Goal: Task Accomplishment & Management: Contribute content

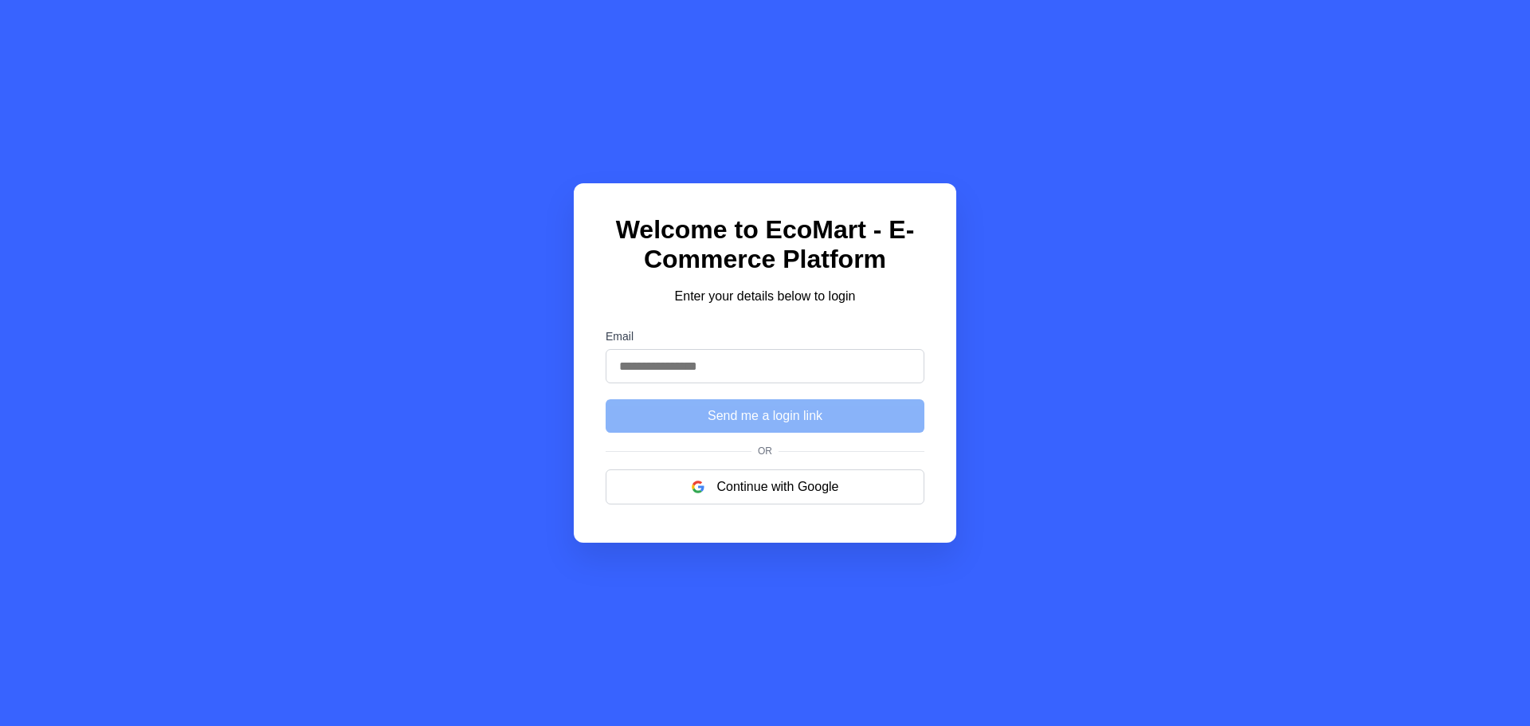
click at [710, 367] on input "Email" at bounding box center [765, 366] width 319 height 34
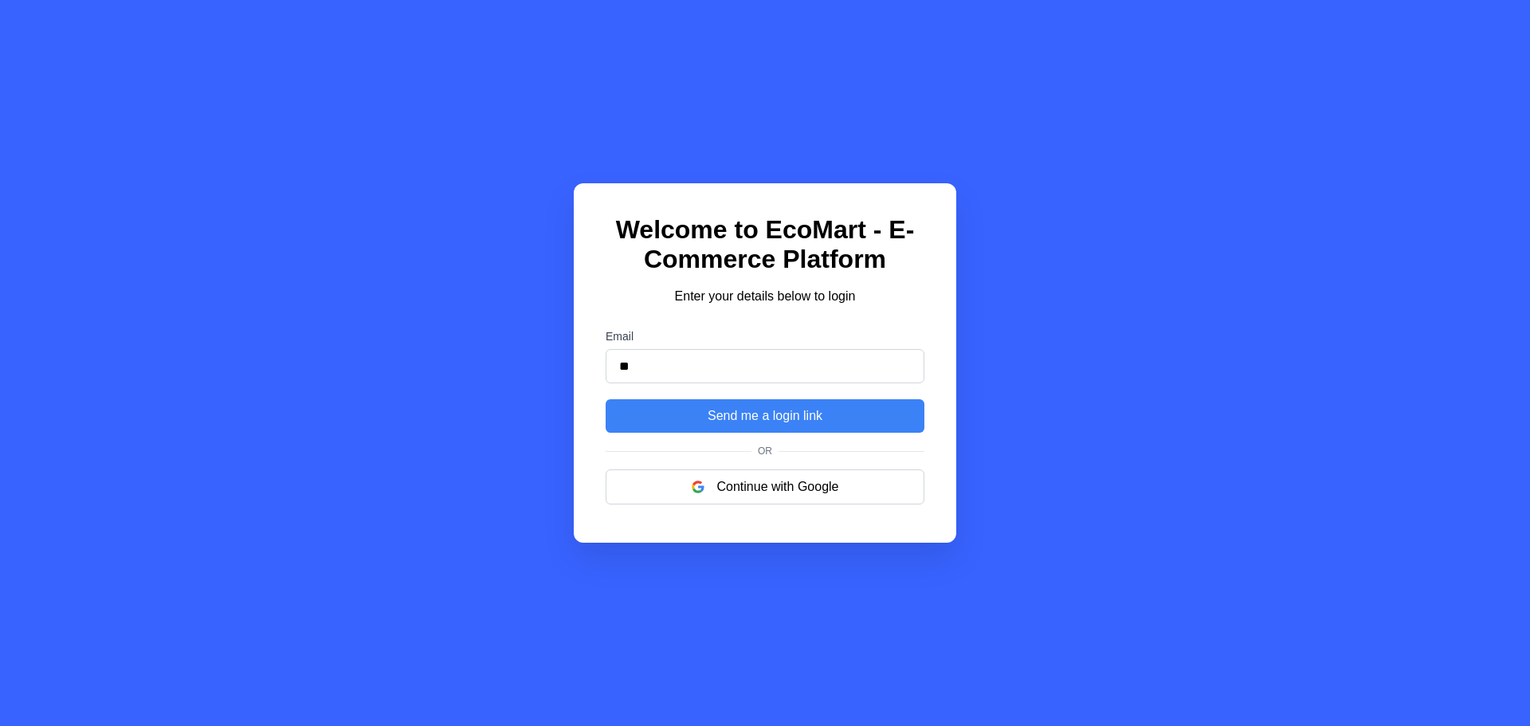
type input "**********"
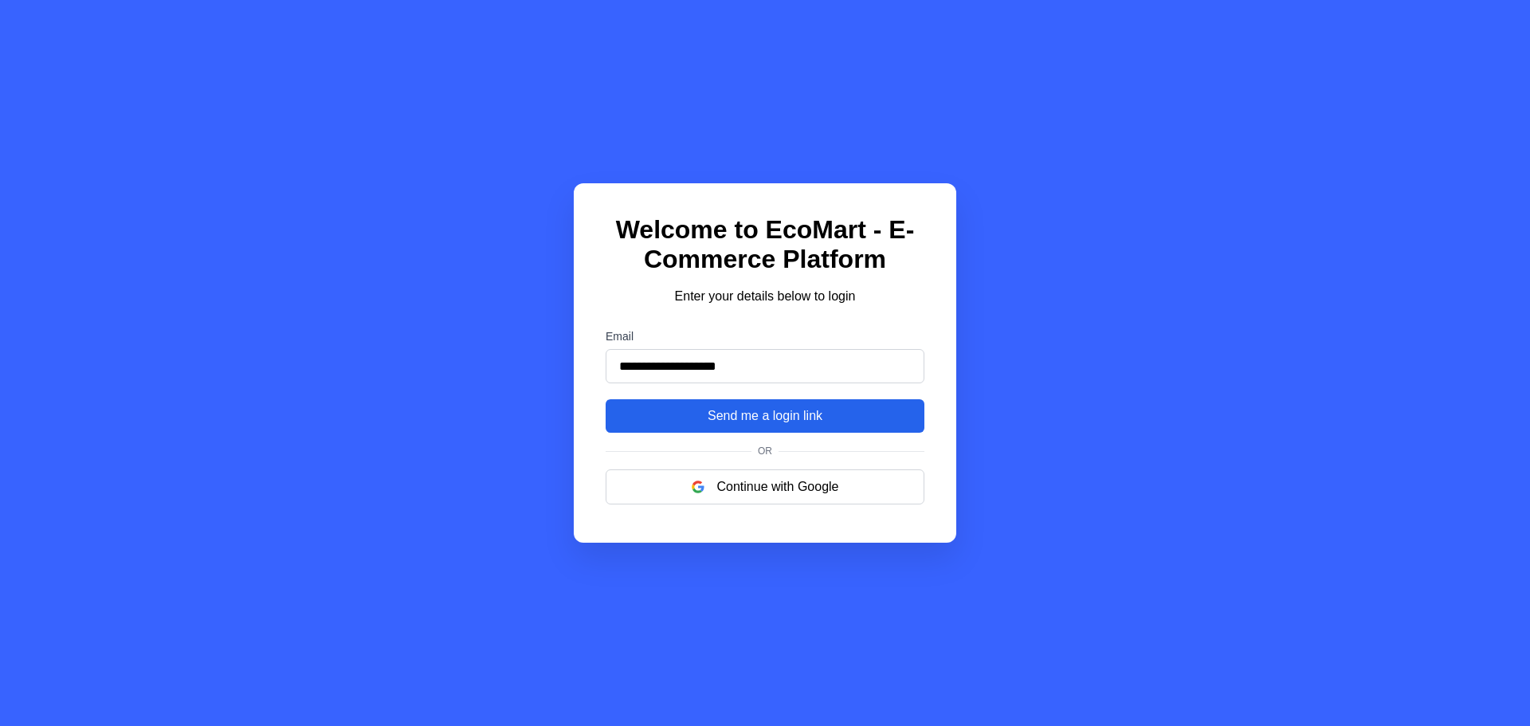
click at [714, 421] on button "Send me a login link" at bounding box center [765, 415] width 319 height 33
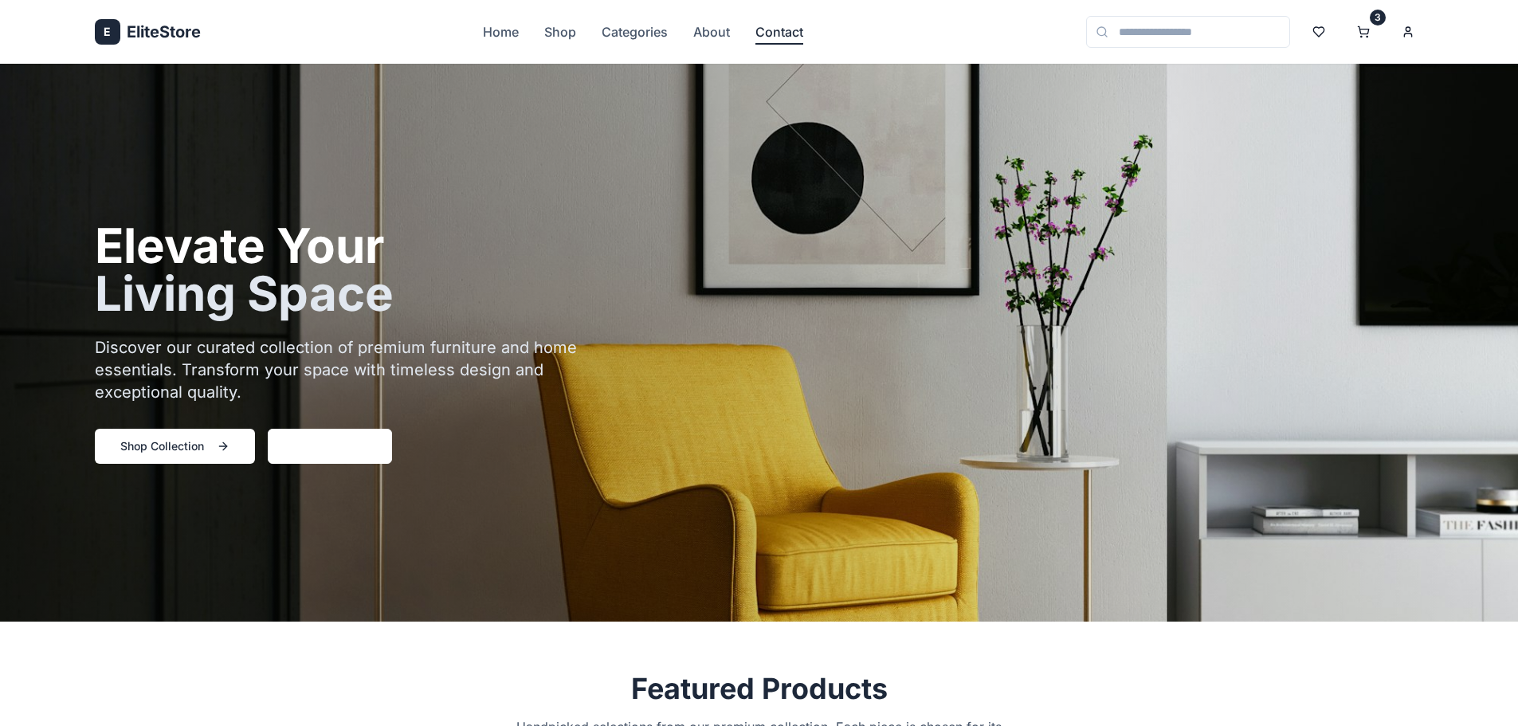
click at [778, 34] on link "Contact" at bounding box center [779, 31] width 48 height 19
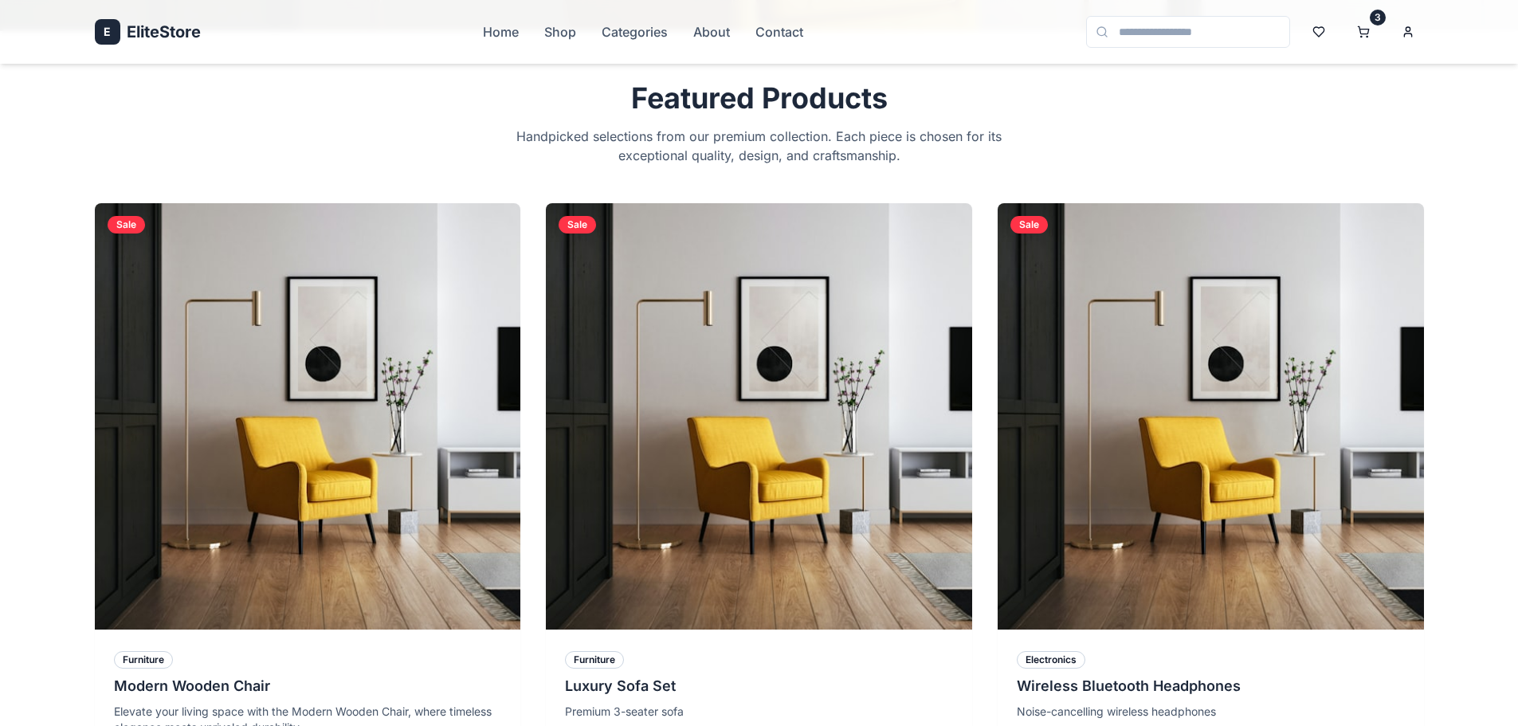
scroll to position [876, 0]
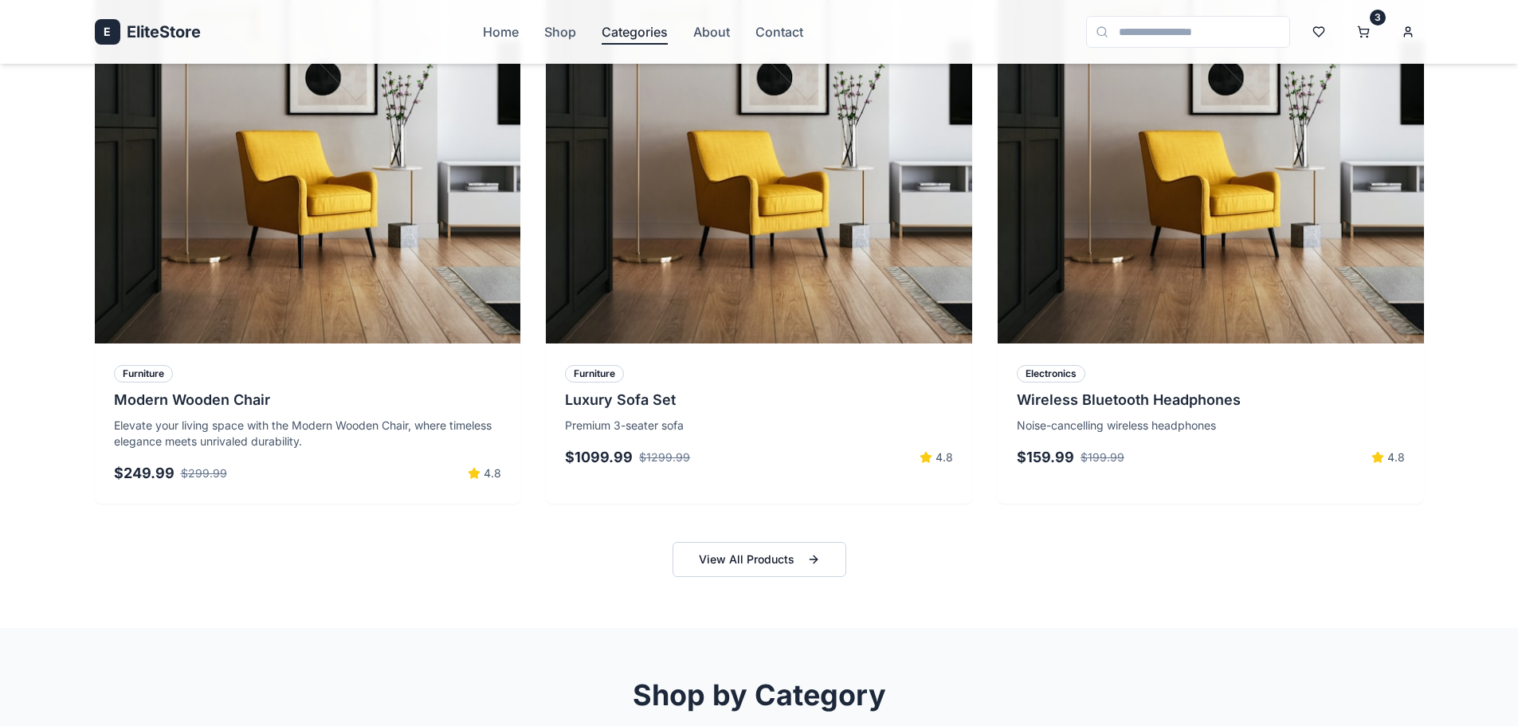
click at [617, 25] on link "Categories" at bounding box center [635, 31] width 66 height 19
click at [564, 31] on link "Shop" at bounding box center [560, 31] width 32 height 19
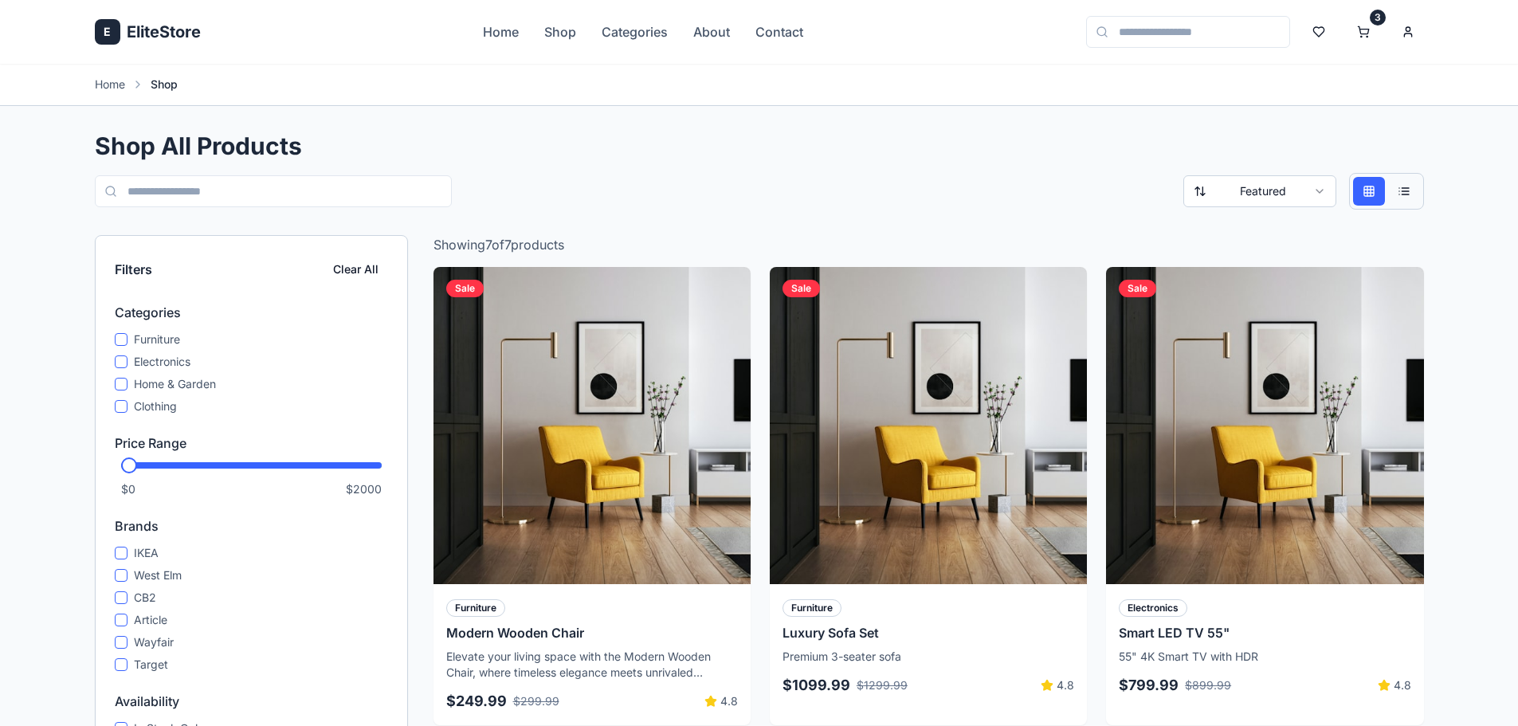
click at [1417, 192] on button at bounding box center [1404, 191] width 32 height 29
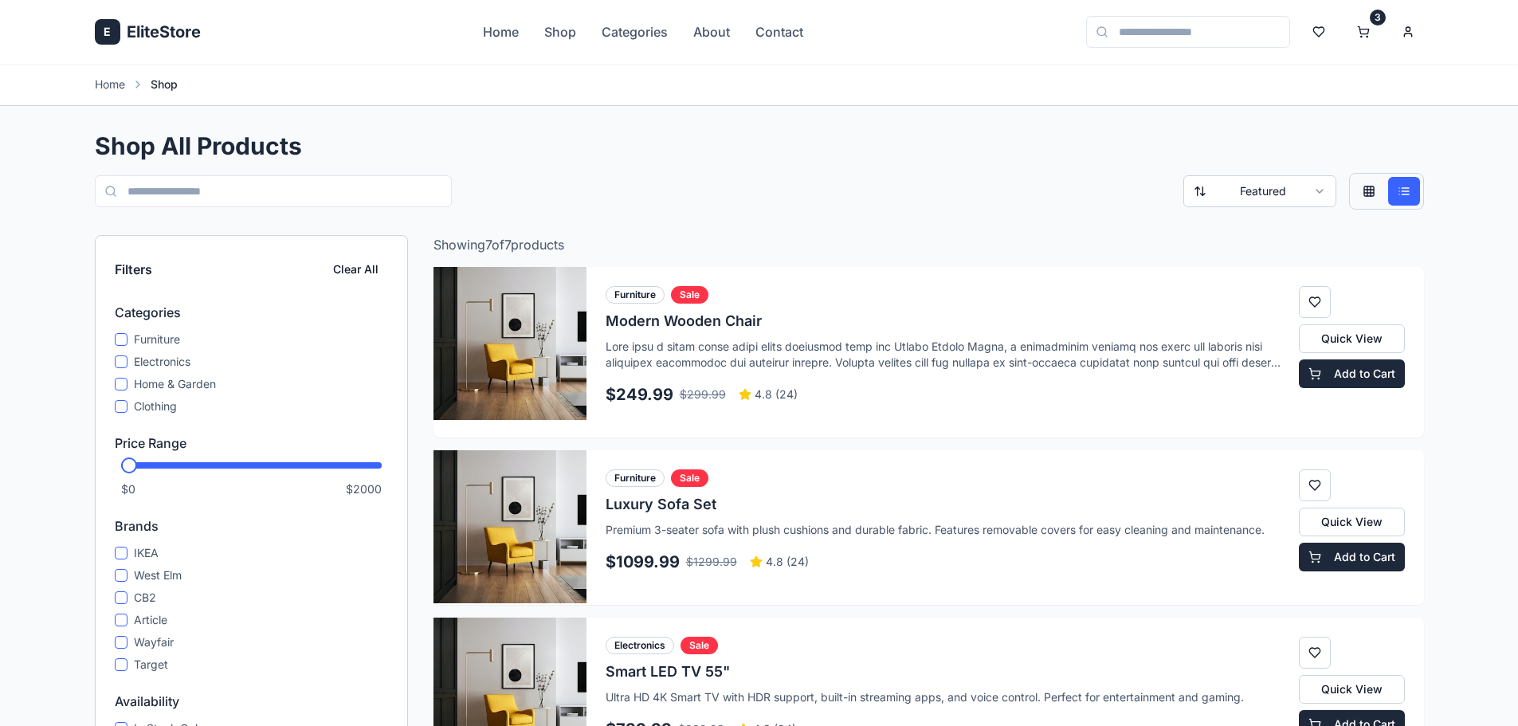
click at [1362, 190] on button at bounding box center [1369, 191] width 32 height 29
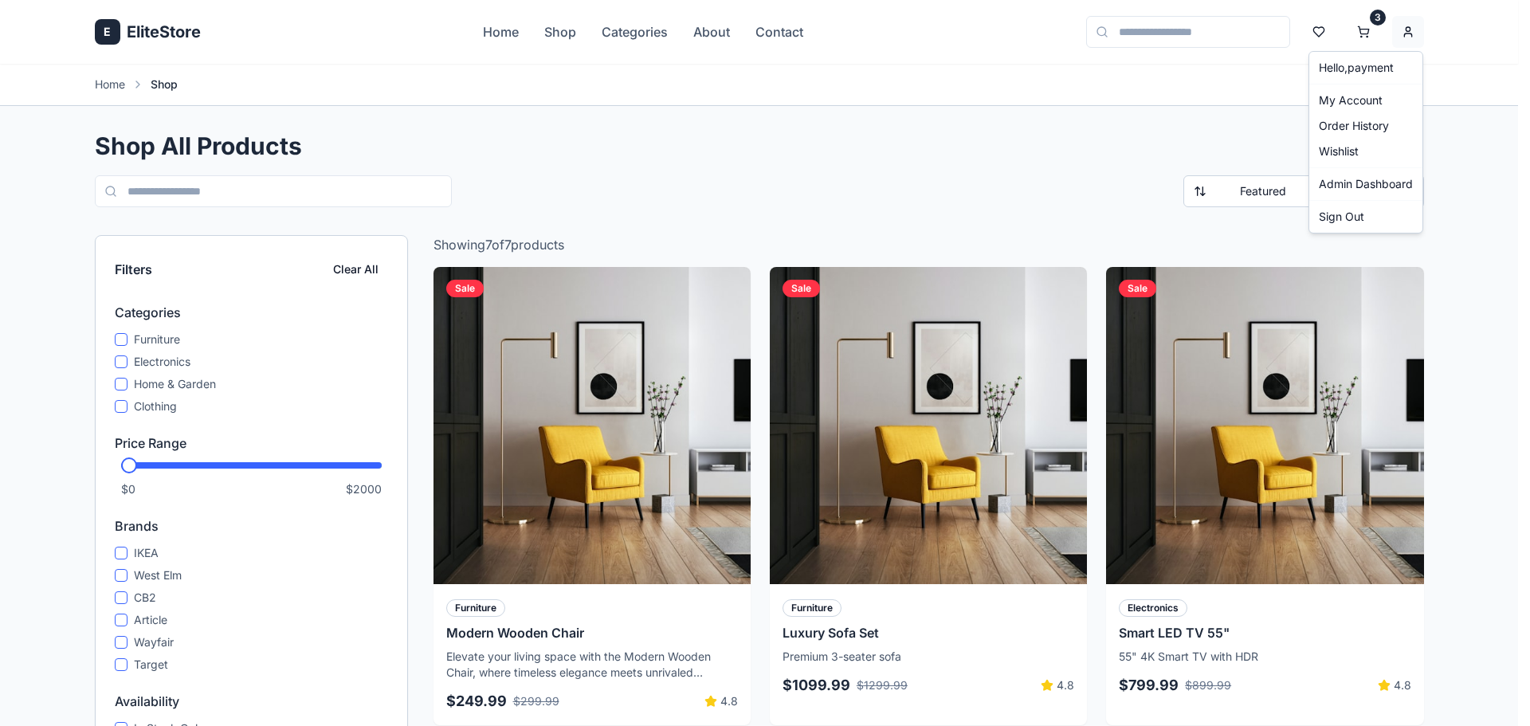
click at [1362, 178] on link "Admin Dashboard" at bounding box center [1365, 183] width 107 height 25
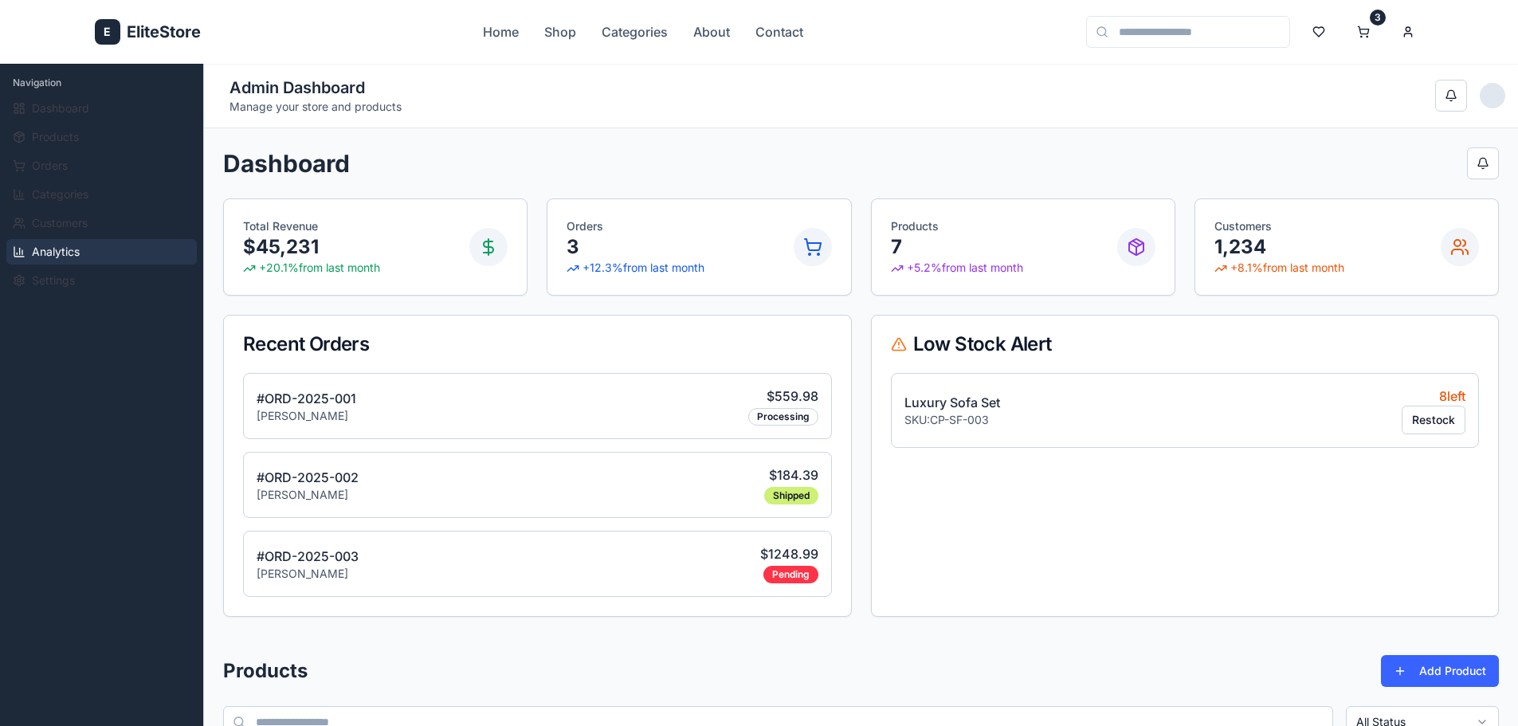
click at [100, 247] on button "Analytics" at bounding box center [101, 251] width 190 height 25
click at [98, 251] on button "Analytics" at bounding box center [101, 251] width 190 height 25
click at [72, 270] on button "Settings" at bounding box center [101, 280] width 190 height 25
click at [76, 192] on span "Categories" at bounding box center [60, 194] width 57 height 16
click at [75, 168] on button "Orders" at bounding box center [101, 165] width 190 height 25
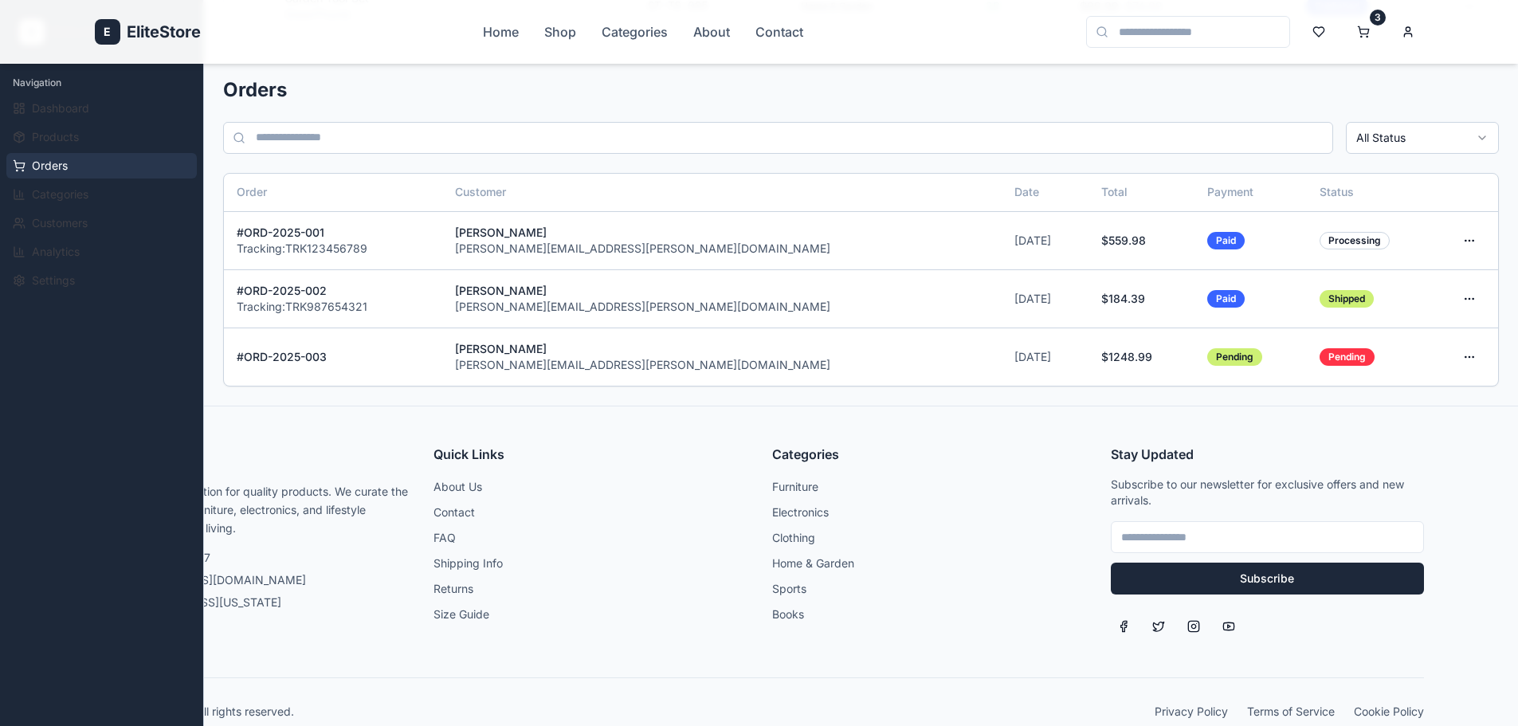
scroll to position [1241, 0]
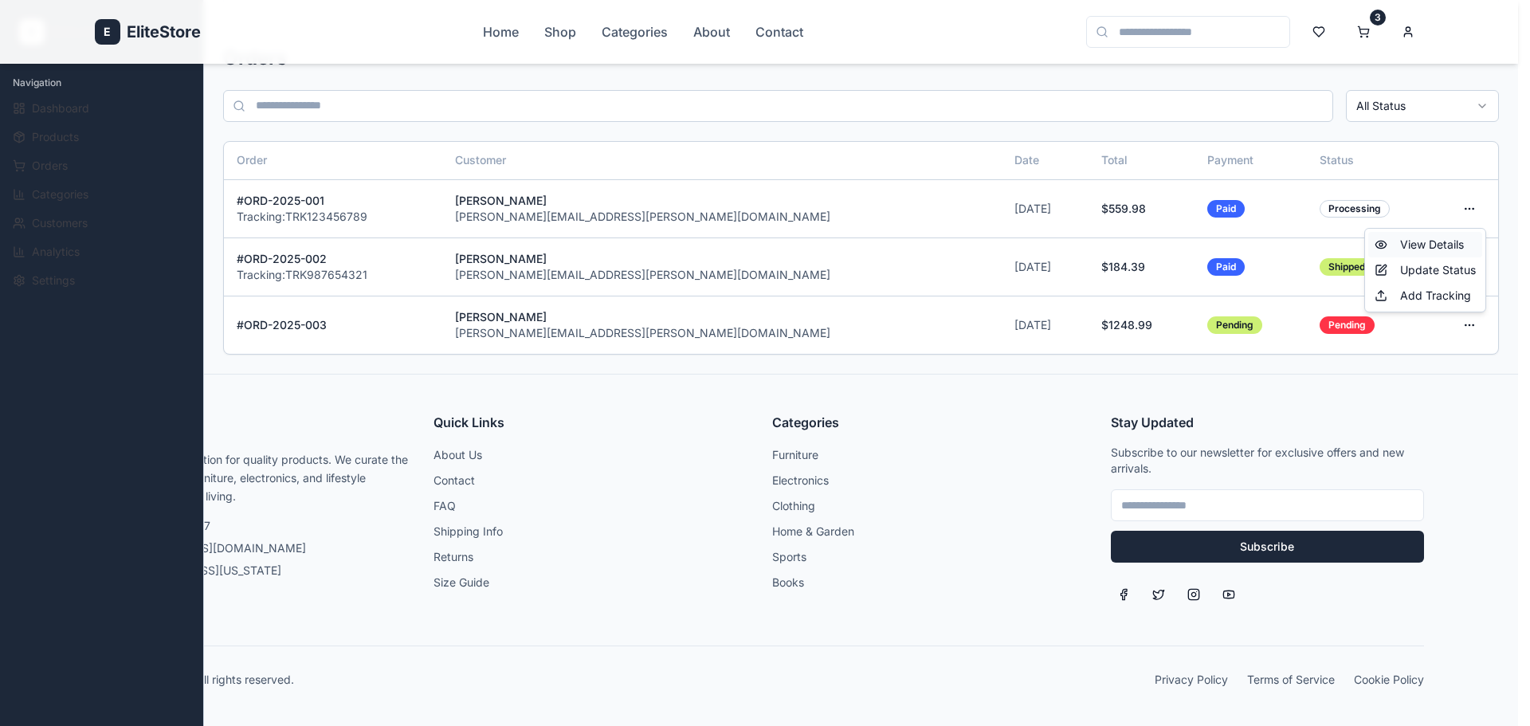
click at [1442, 242] on div "View Details" at bounding box center [1425, 244] width 114 height 25
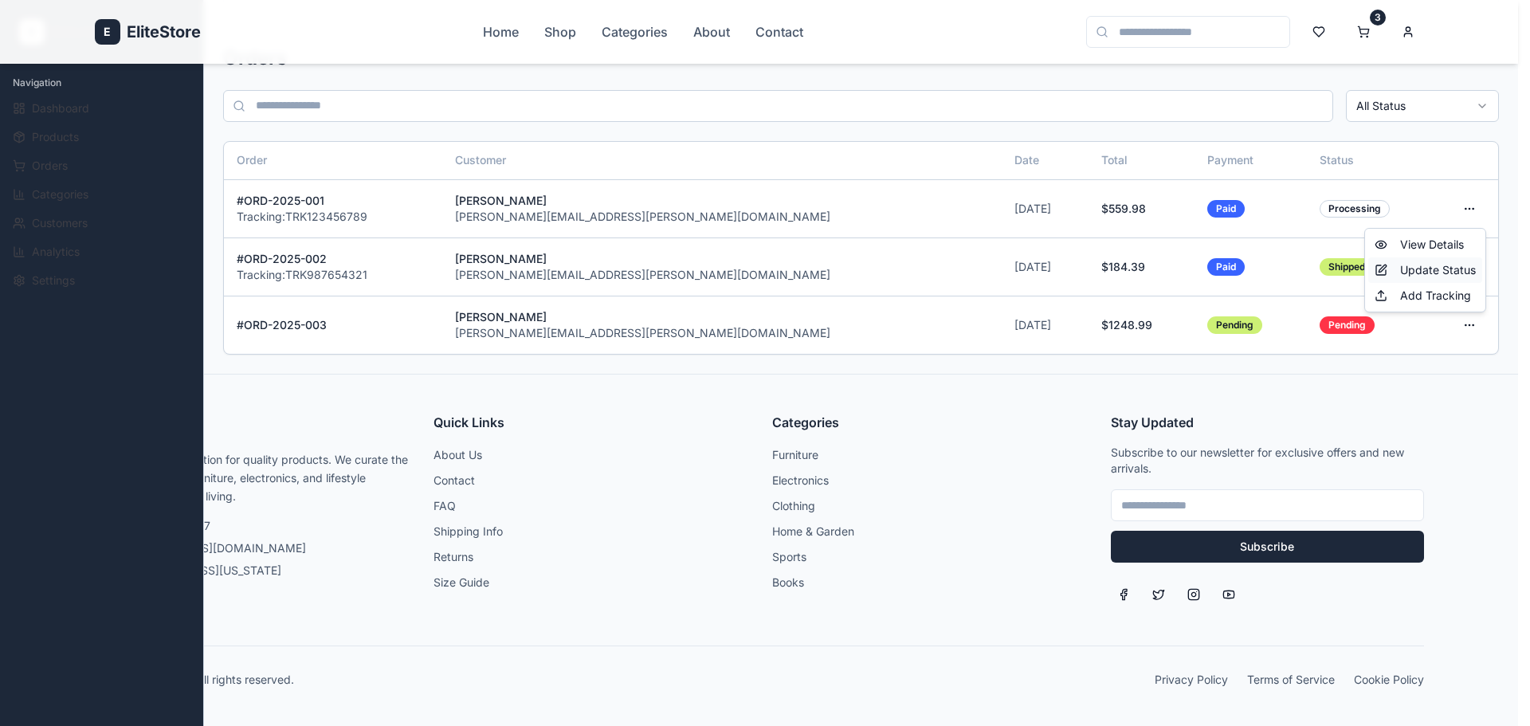
click at [1429, 266] on div "Update Status" at bounding box center [1425, 269] width 114 height 25
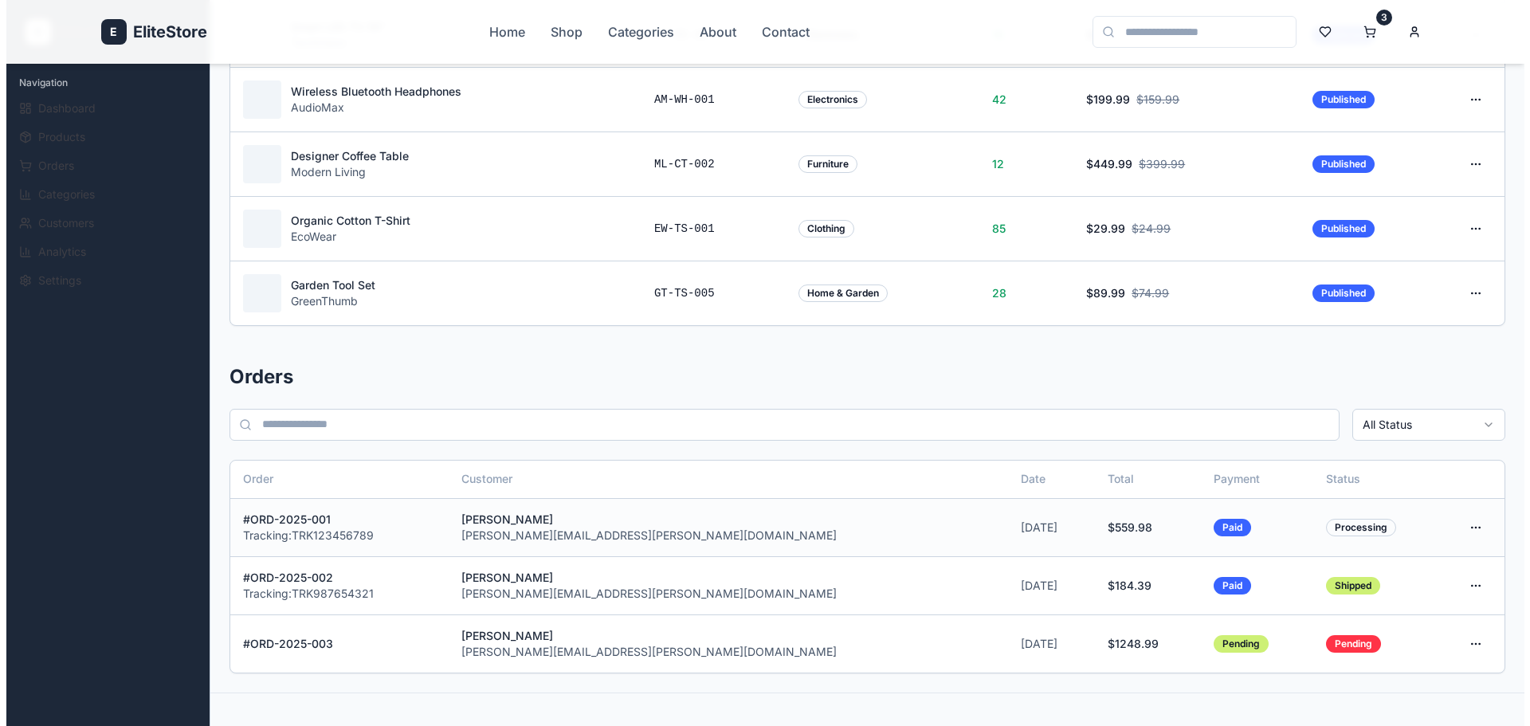
scroll to position [604, 0]
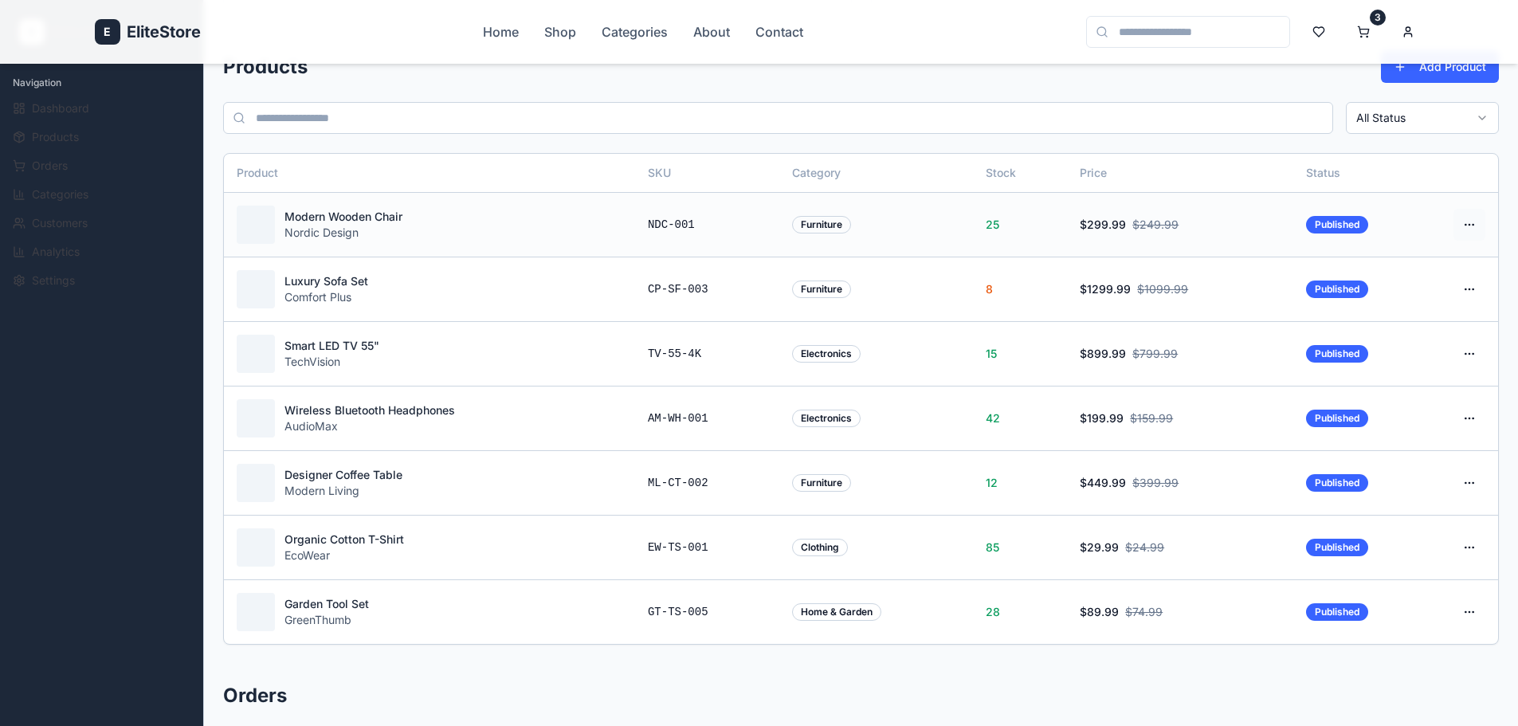
click at [1473, 223] on html "E EliteStore Home Shop Categories About Contact 3 E EliteStore Admin Navigation…" at bounding box center [759, 379] width 1518 height 1967
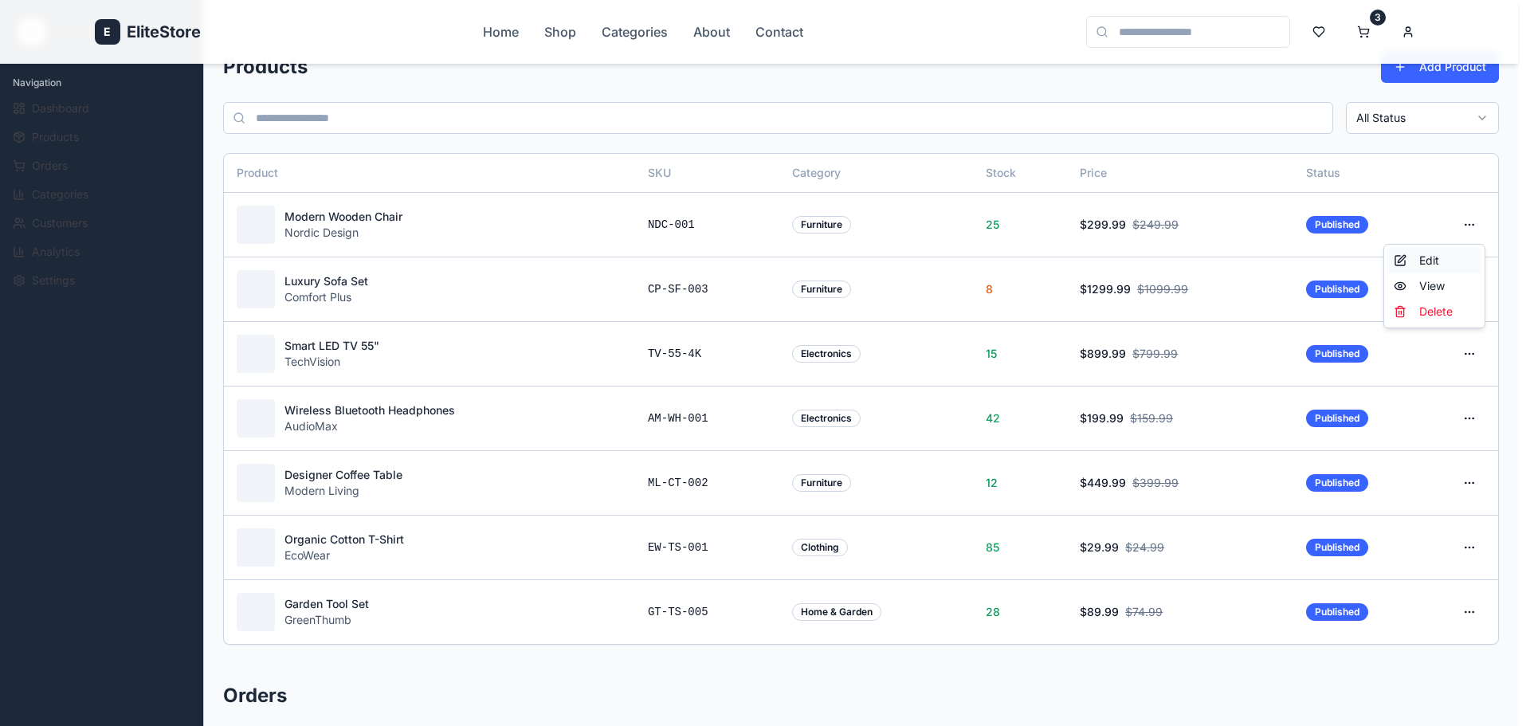
click at [1430, 264] on div "Edit" at bounding box center [1434, 260] width 94 height 25
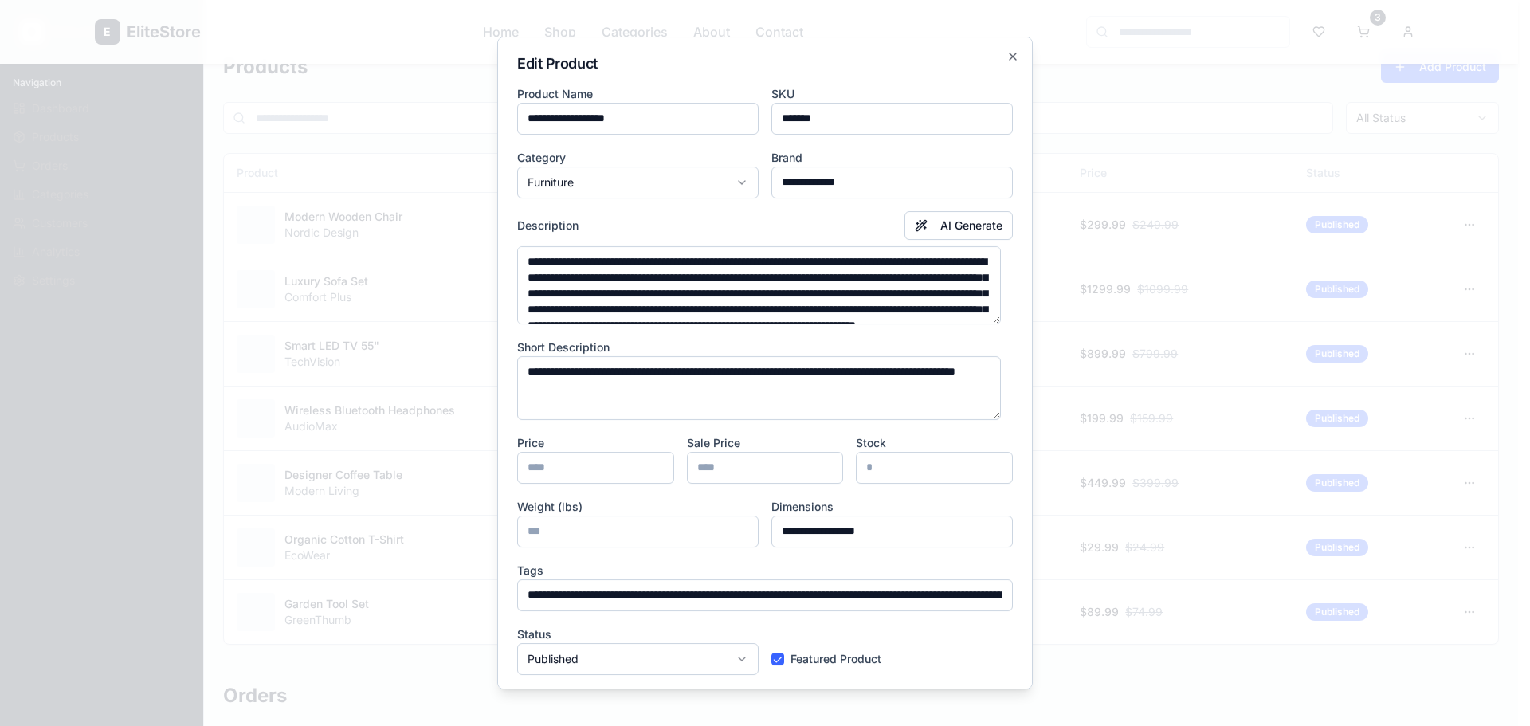
scroll to position [80, 0]
click at [1009, 53] on icon "button" at bounding box center [1012, 56] width 6 height 6
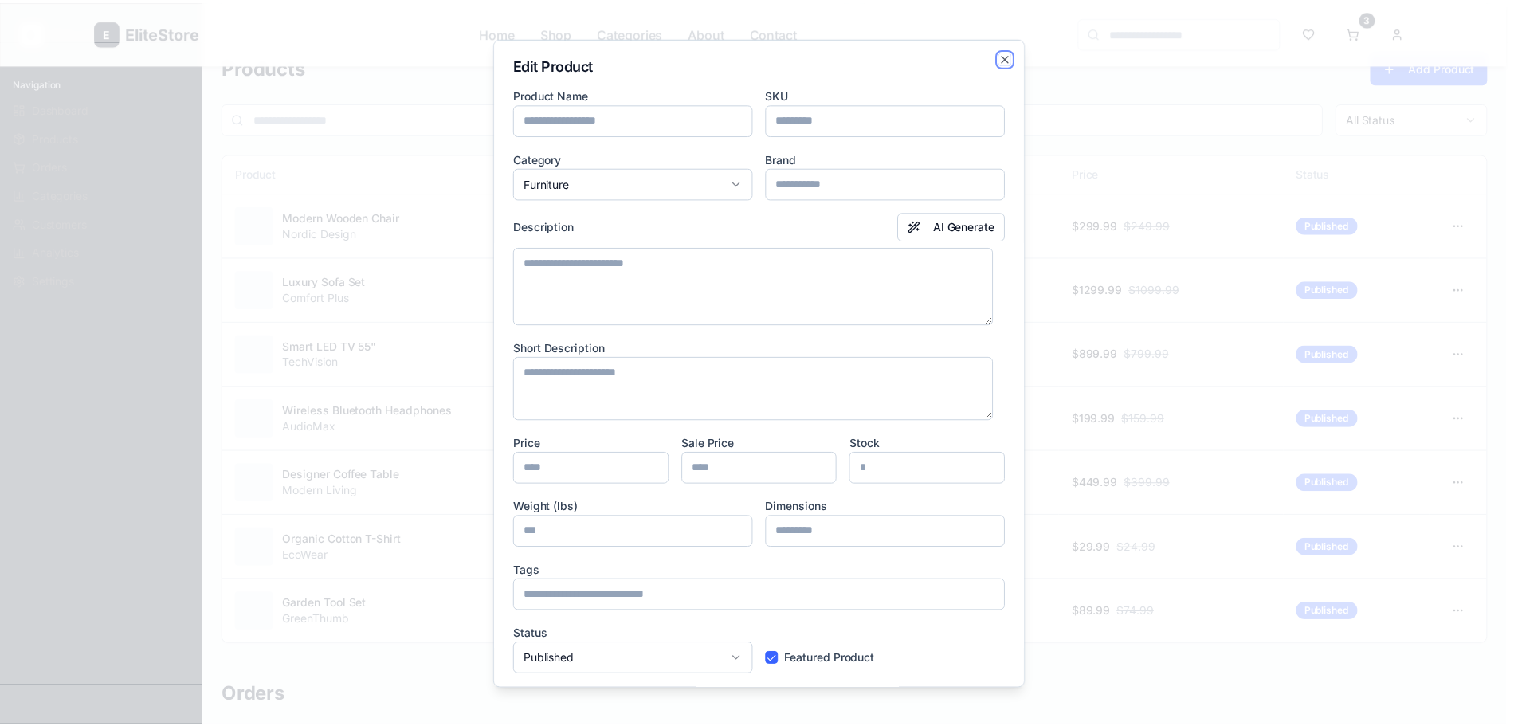
scroll to position [0, 0]
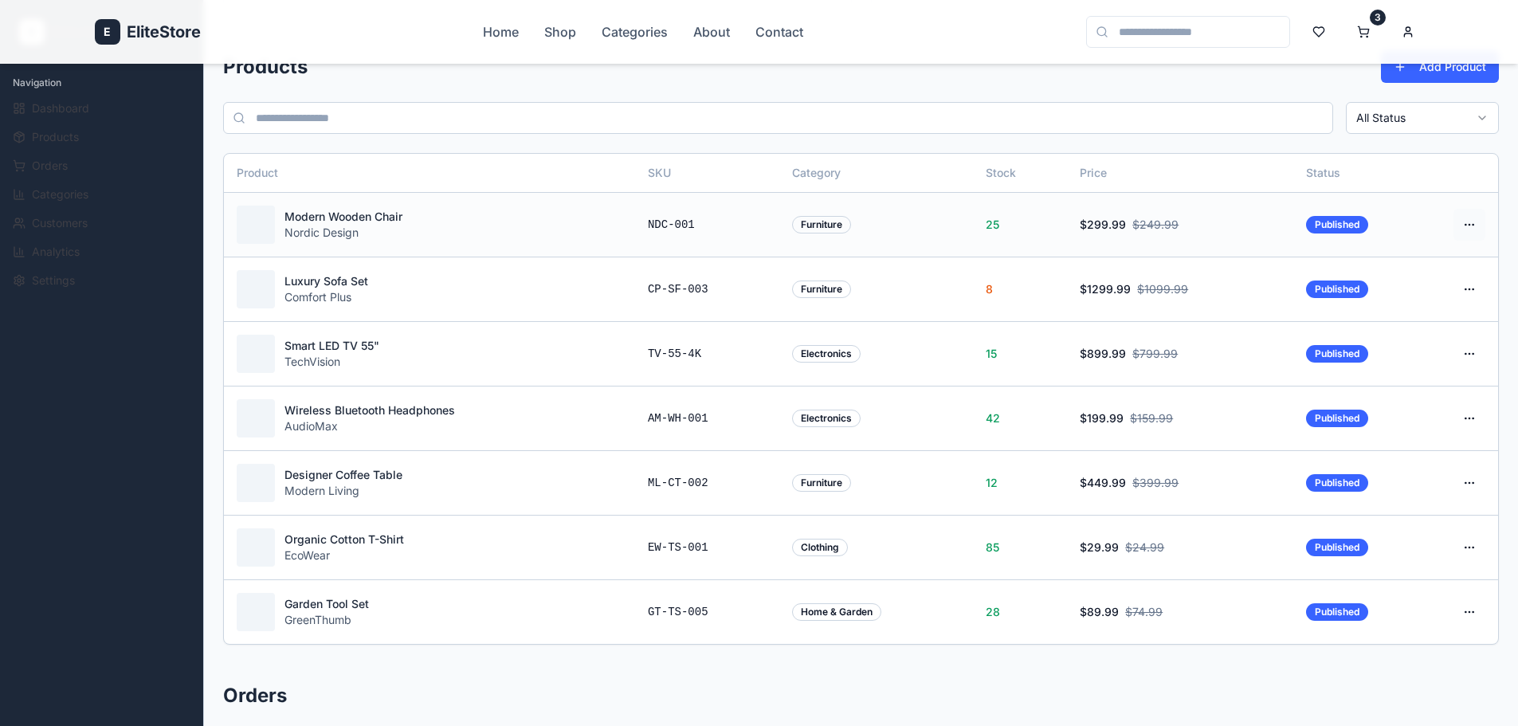
click at [1457, 224] on html "E EliteStore Home Shop Categories About Contact 3 E EliteStore Admin Navigation…" at bounding box center [759, 379] width 1518 height 1967
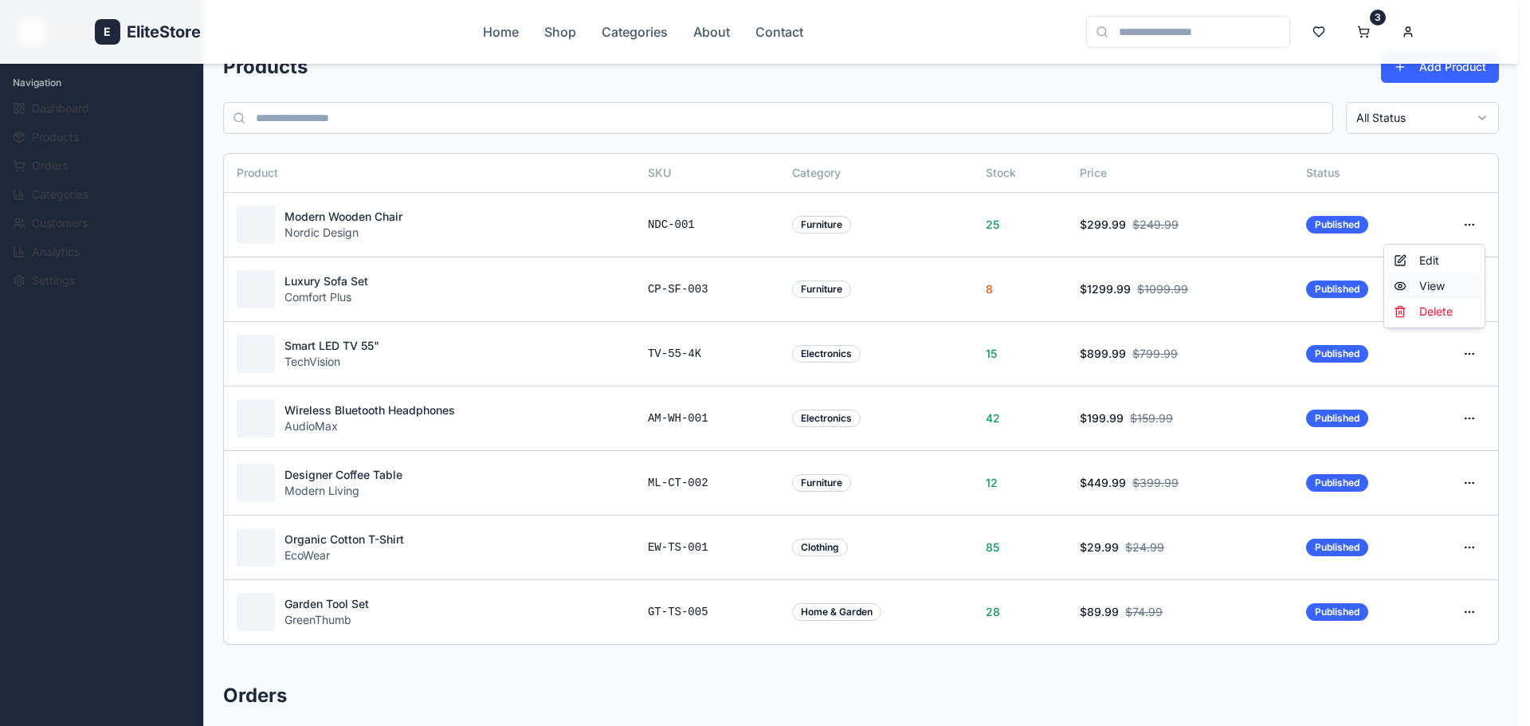
click at [1432, 287] on div "View" at bounding box center [1434, 285] width 94 height 25
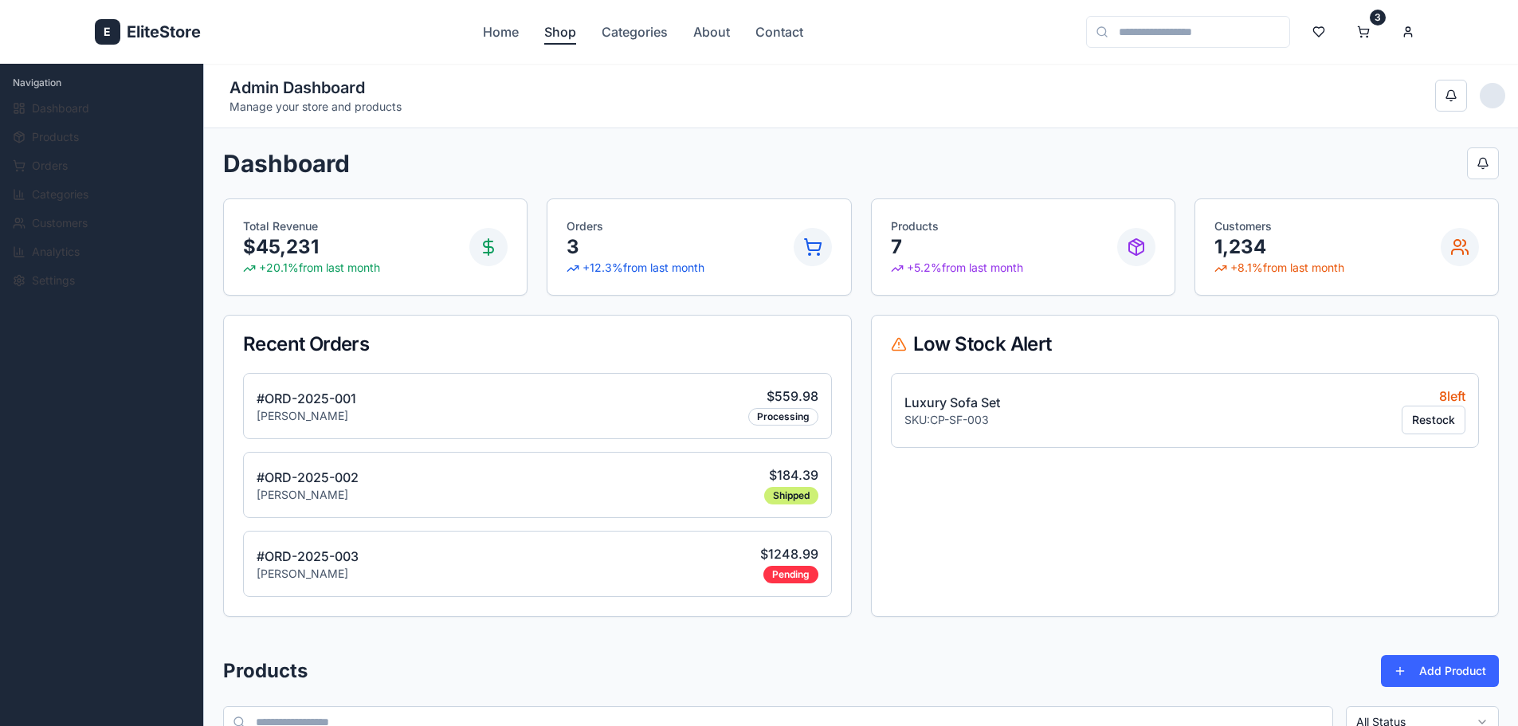
click at [562, 25] on link "Shop" at bounding box center [560, 31] width 32 height 19
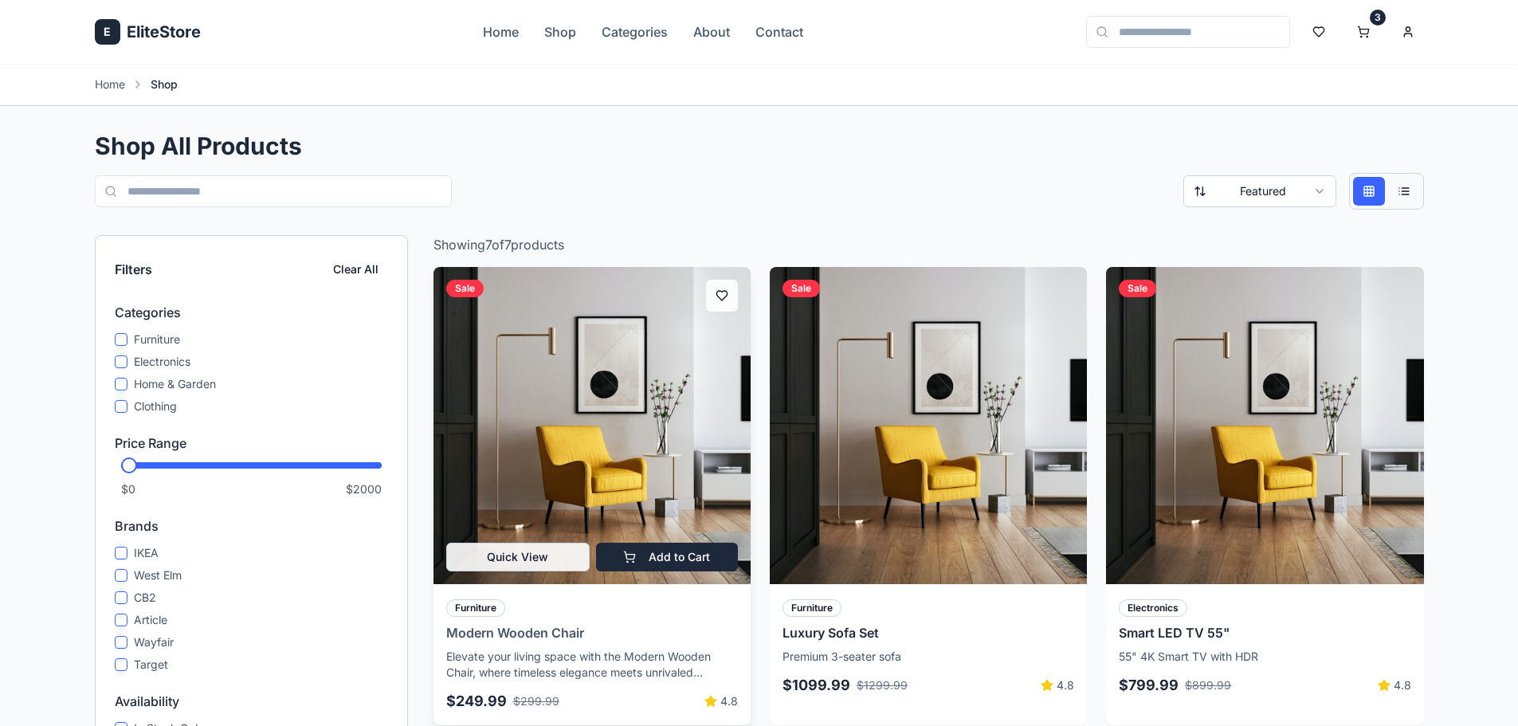
click at [649, 497] on img at bounding box center [591, 425] width 333 height 333
click at [559, 560] on button "Quick View" at bounding box center [517, 557] width 143 height 29
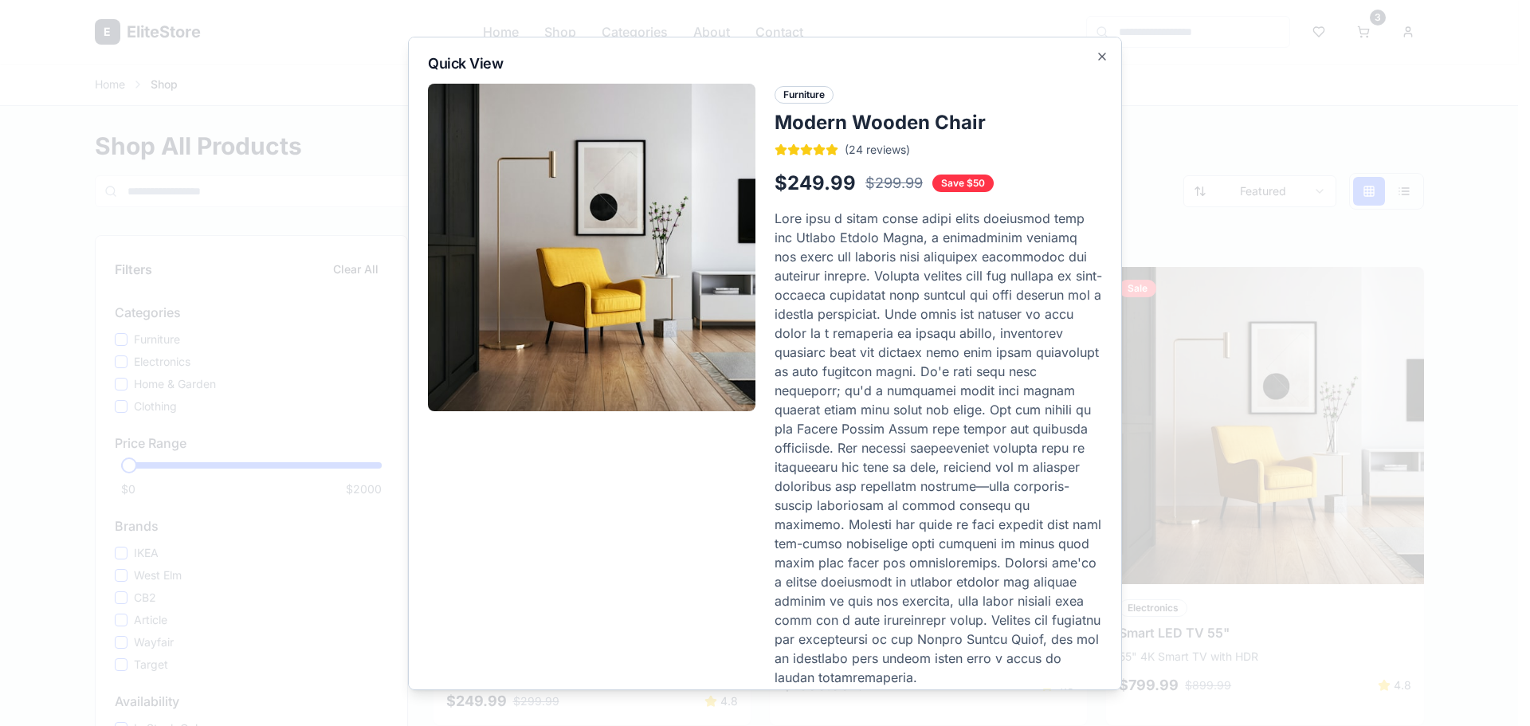
scroll to position [135, 0]
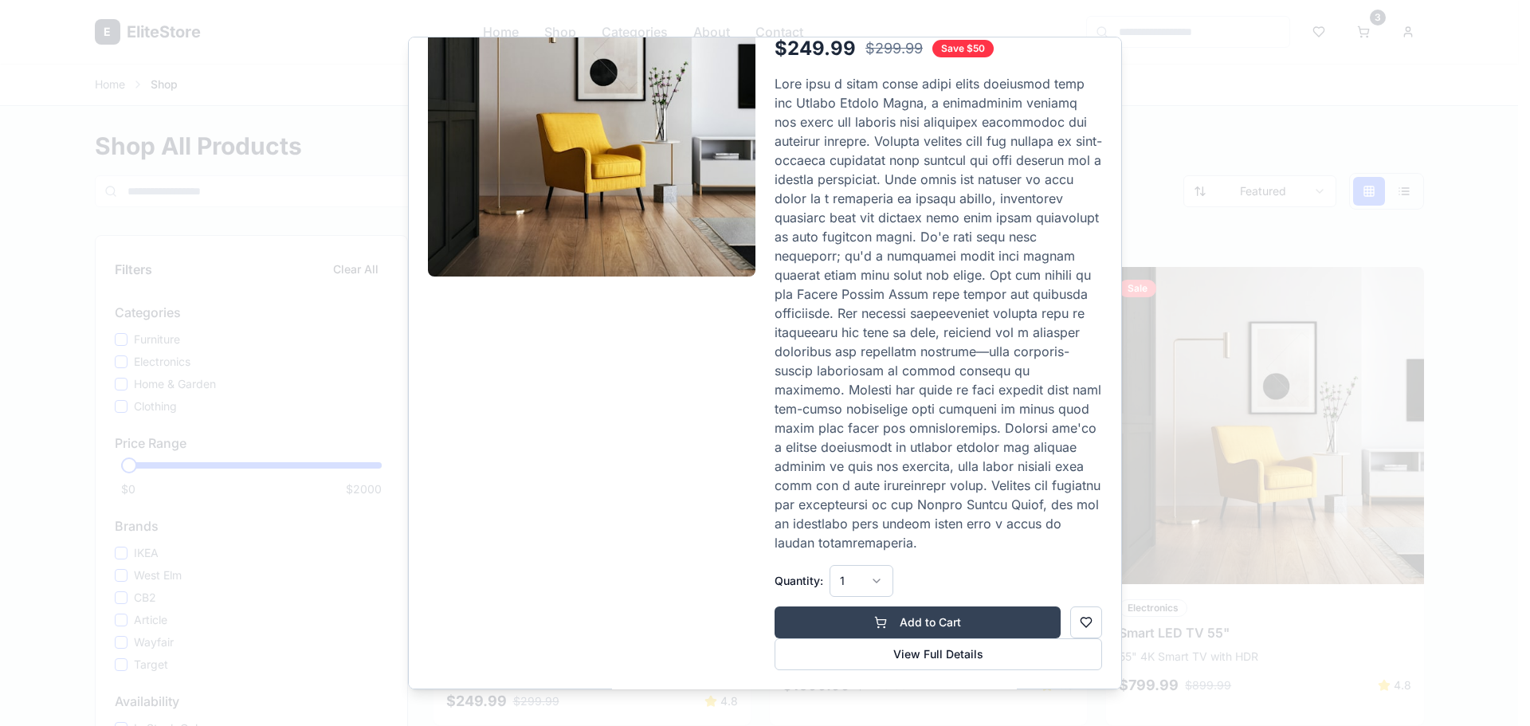
click at [924, 624] on button "Add to Cart" at bounding box center [917, 622] width 286 height 32
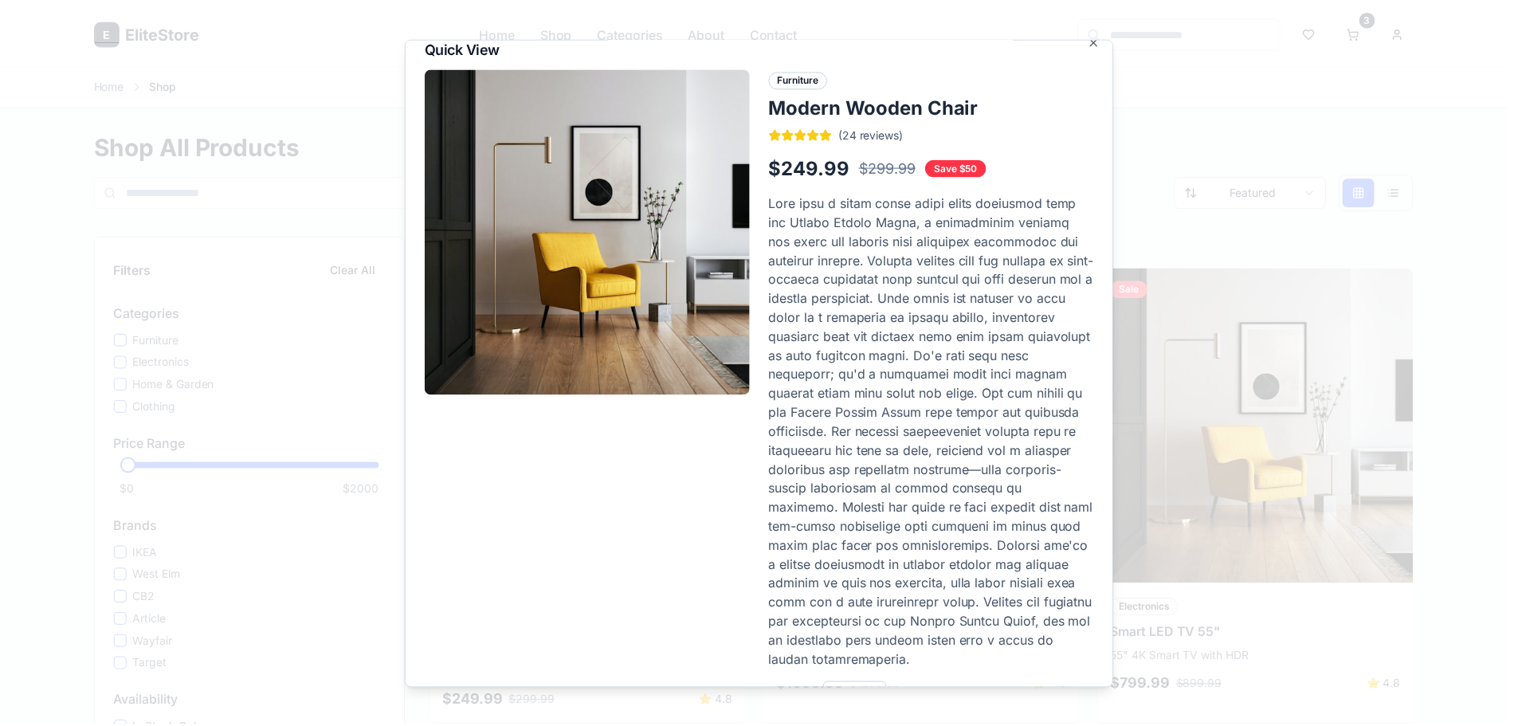
scroll to position [0, 0]
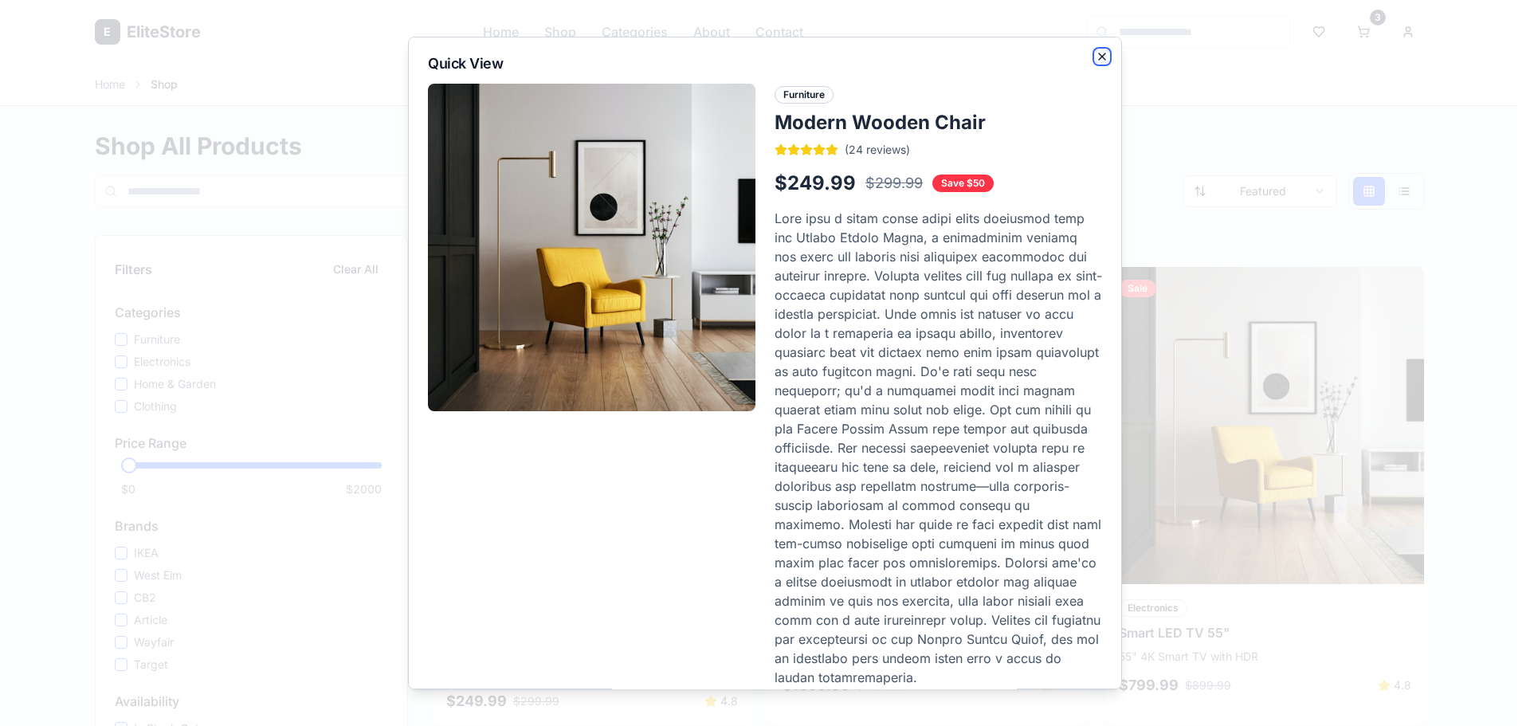
click at [1096, 60] on icon "button" at bounding box center [1102, 56] width 13 height 13
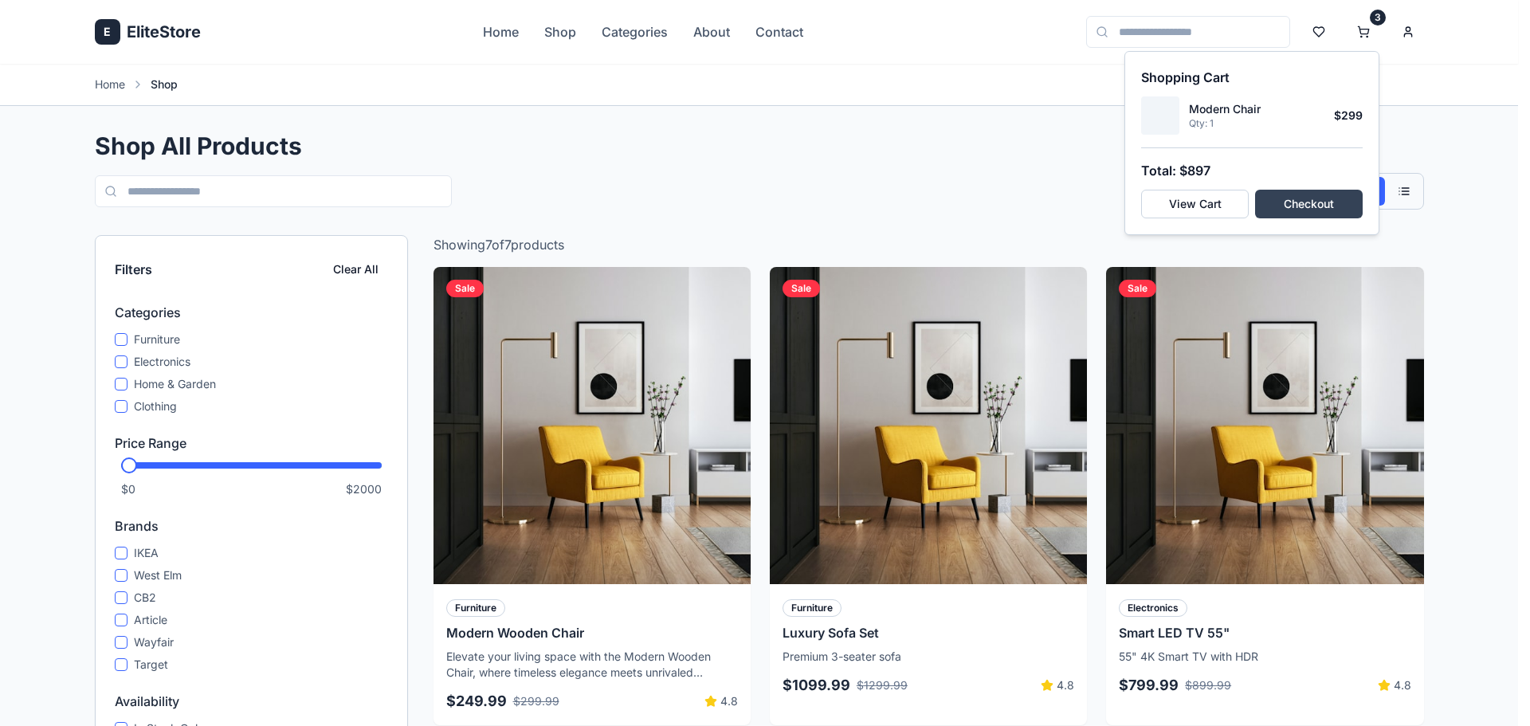
click at [1303, 202] on button "Checkout" at bounding box center [1309, 204] width 108 height 29
click at [1299, 207] on button "Checkout" at bounding box center [1309, 204] width 108 height 29
click at [1219, 210] on button "View Cart" at bounding box center [1195, 204] width 108 height 29
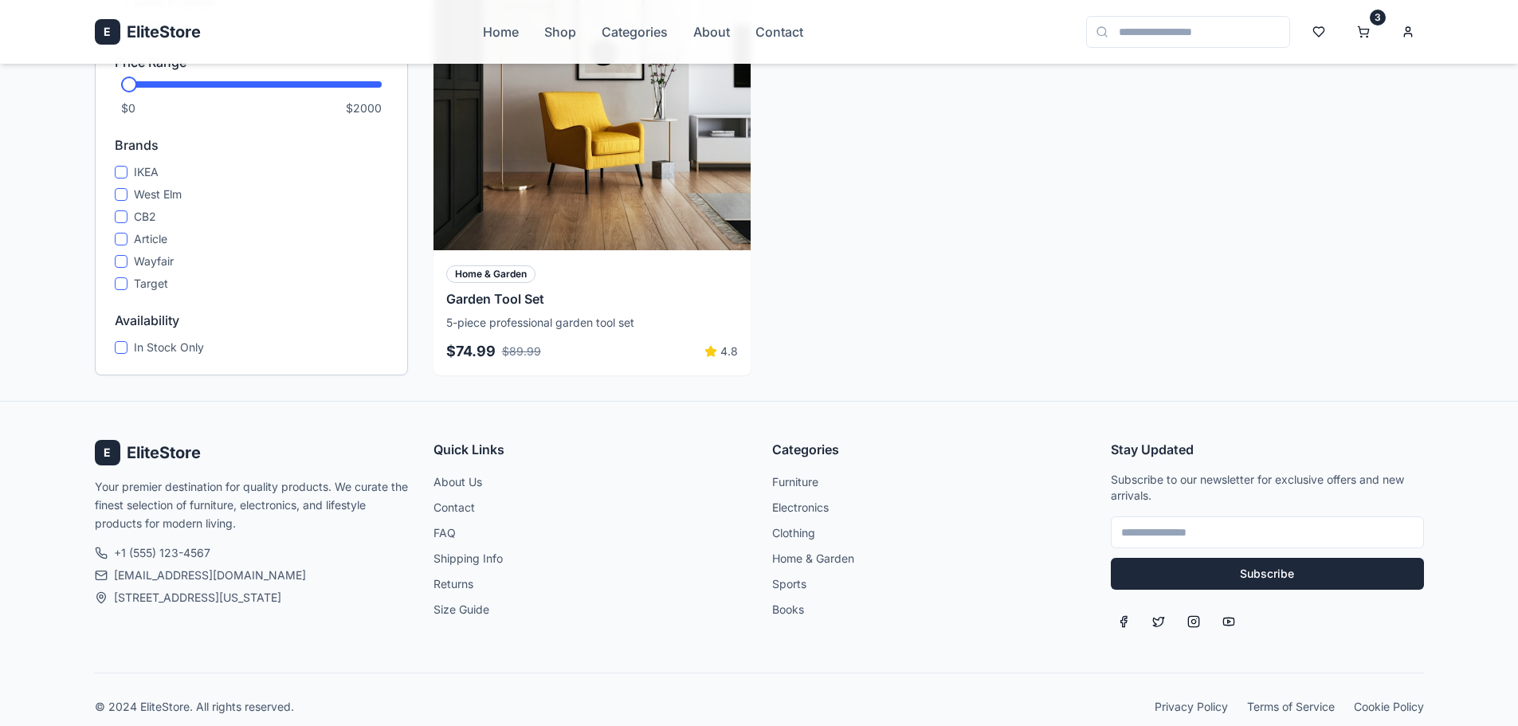
scroll to position [1300, 0]
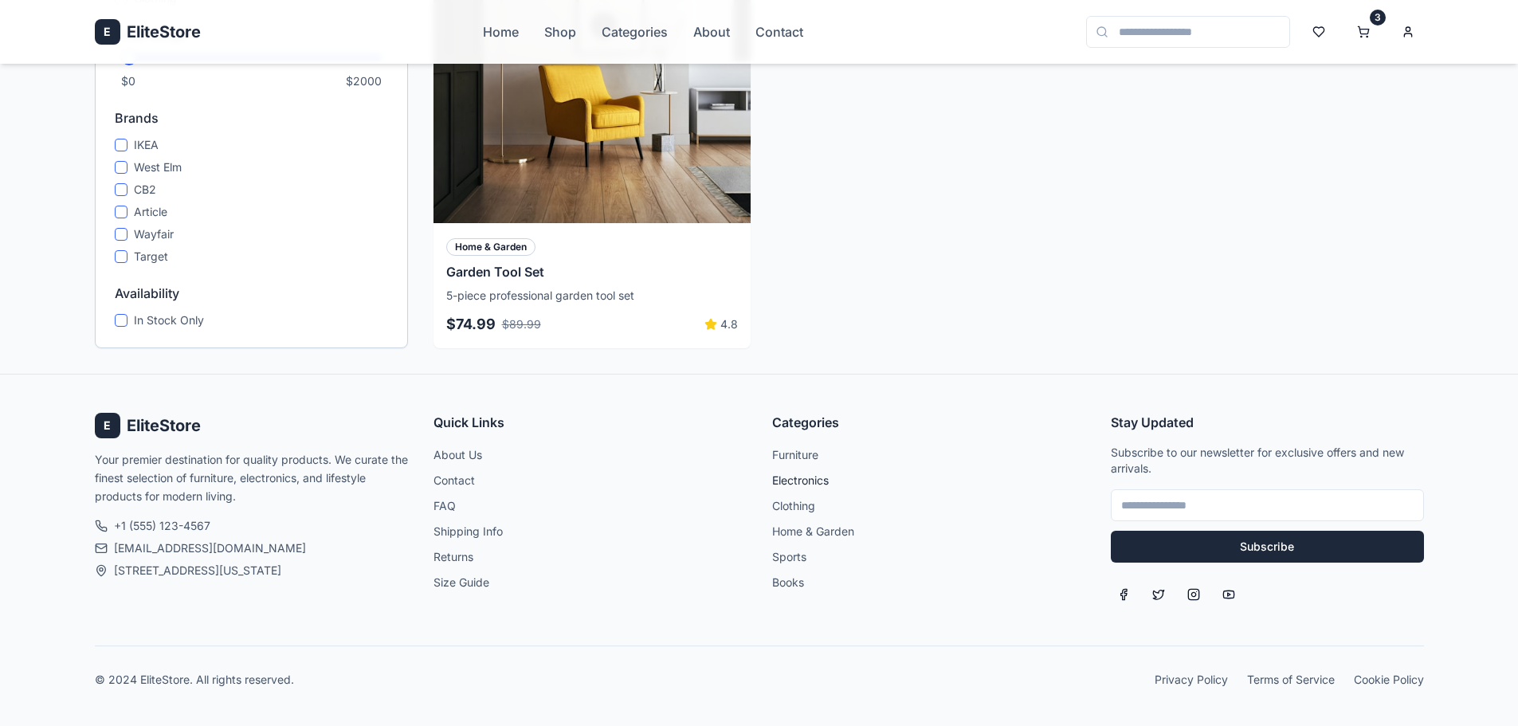
click at [789, 480] on link "Electronics" at bounding box center [800, 480] width 57 height 14
click at [794, 530] on link "Home & Garden" at bounding box center [813, 531] width 82 height 14
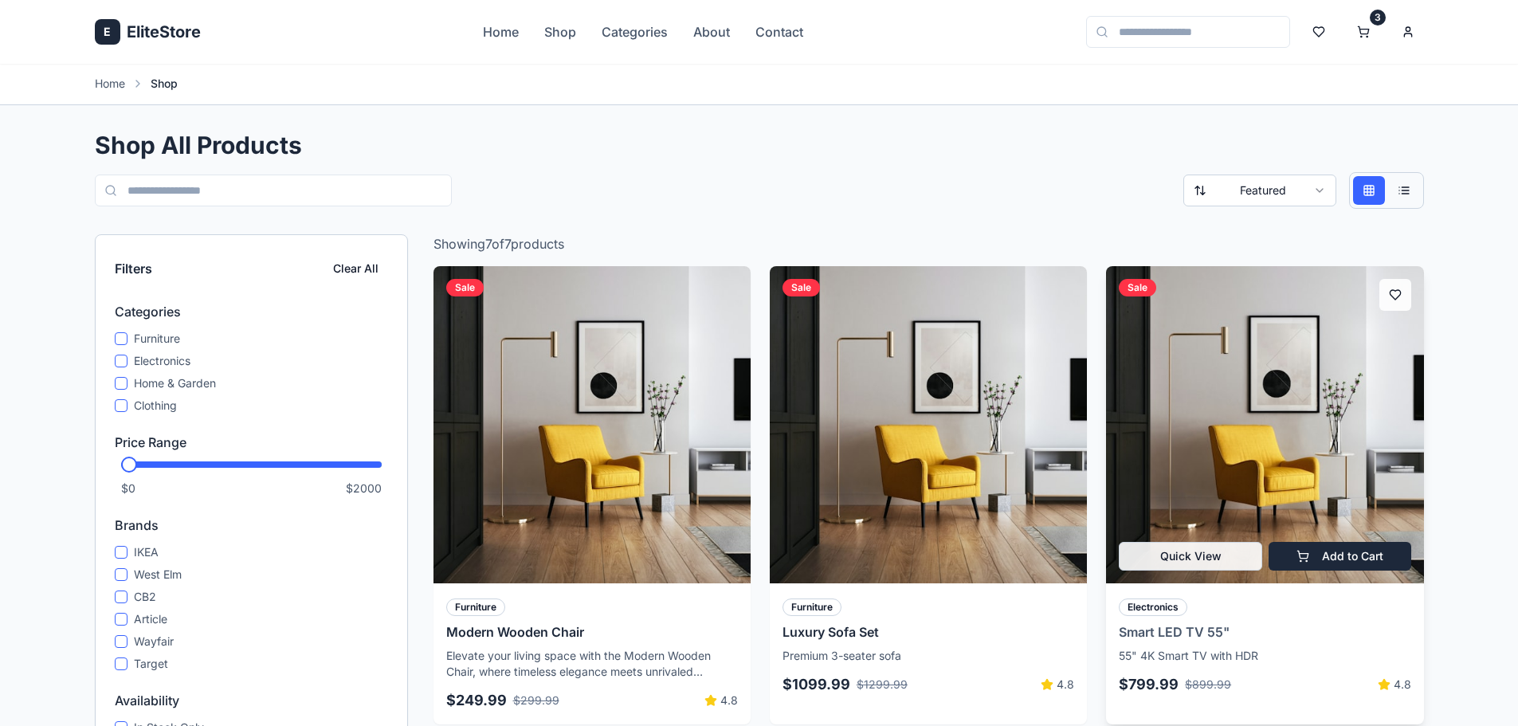
scroll to position [0, 0]
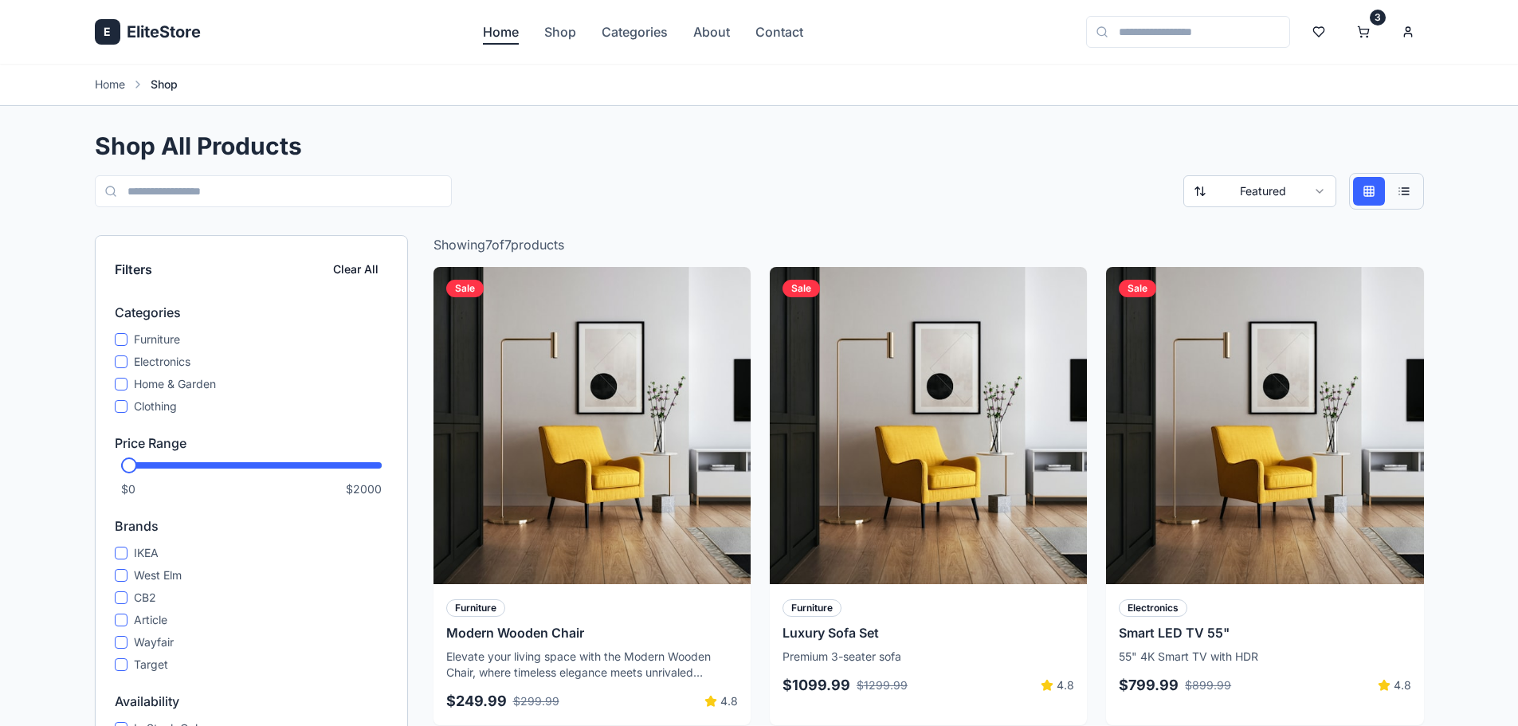
click at [491, 32] on link "Home" at bounding box center [501, 31] width 36 height 19
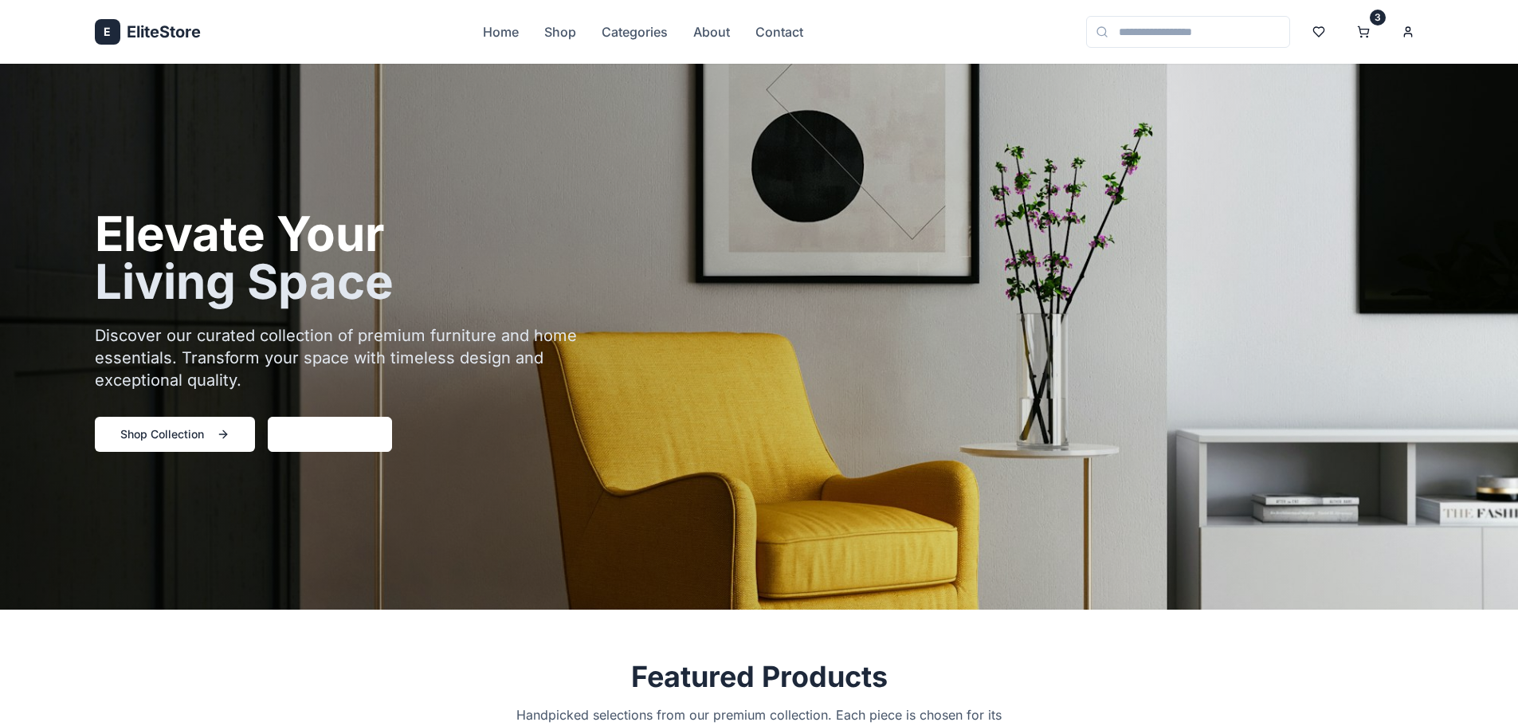
scroll to position [319, 0]
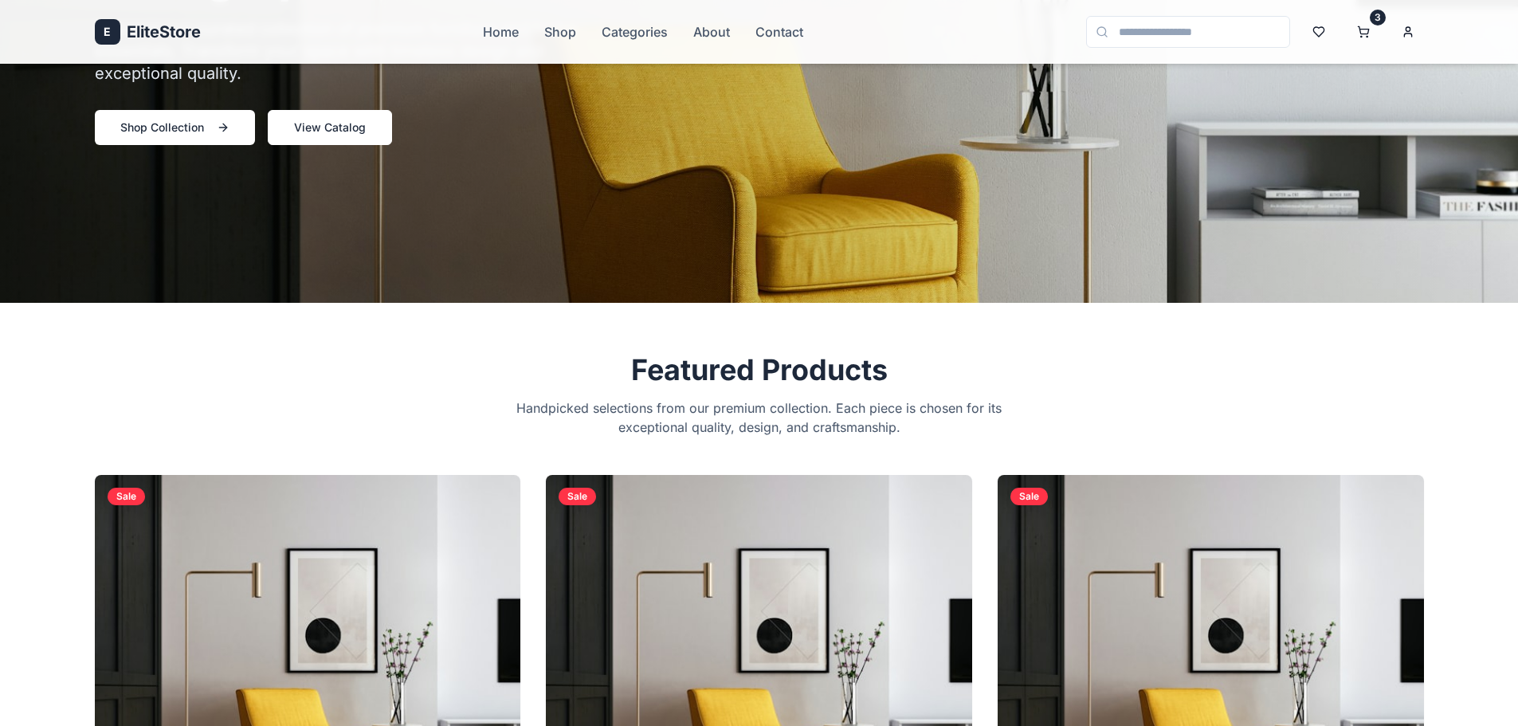
click at [370, 129] on button "View Catalog" at bounding box center [330, 127] width 124 height 35
click at [177, 124] on button "Shop Collection" at bounding box center [175, 127] width 160 height 35
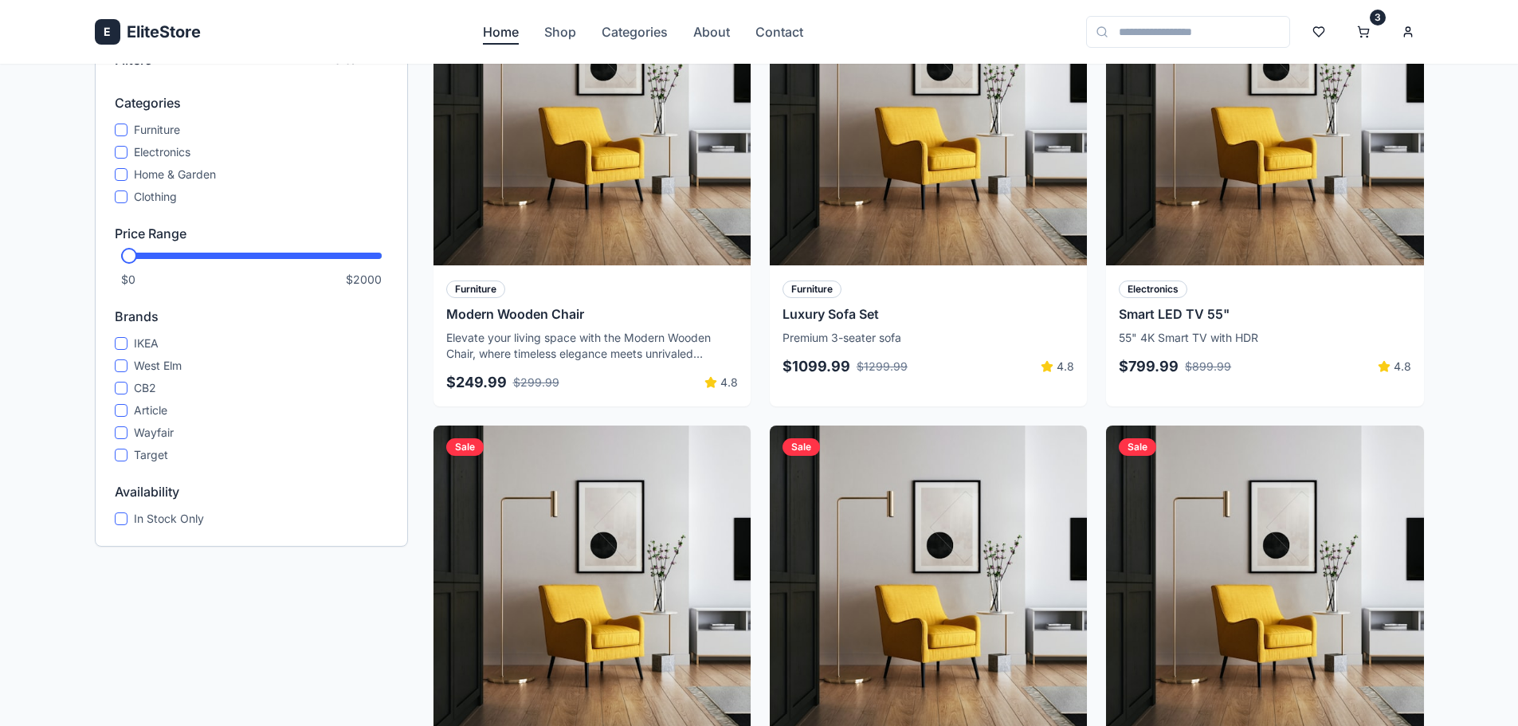
click at [488, 28] on link "Home" at bounding box center [501, 31] width 36 height 19
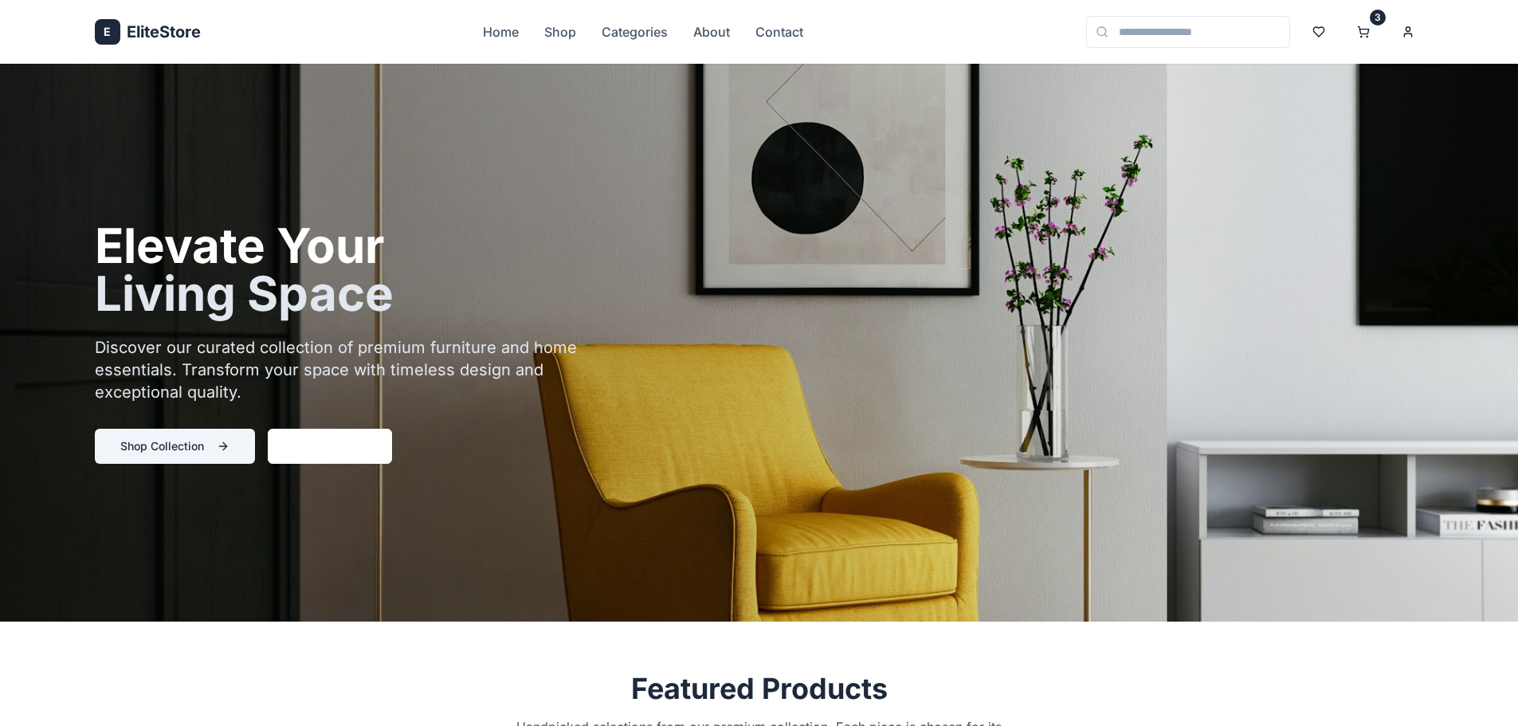
click at [221, 451] on button "Shop Collection" at bounding box center [175, 446] width 160 height 35
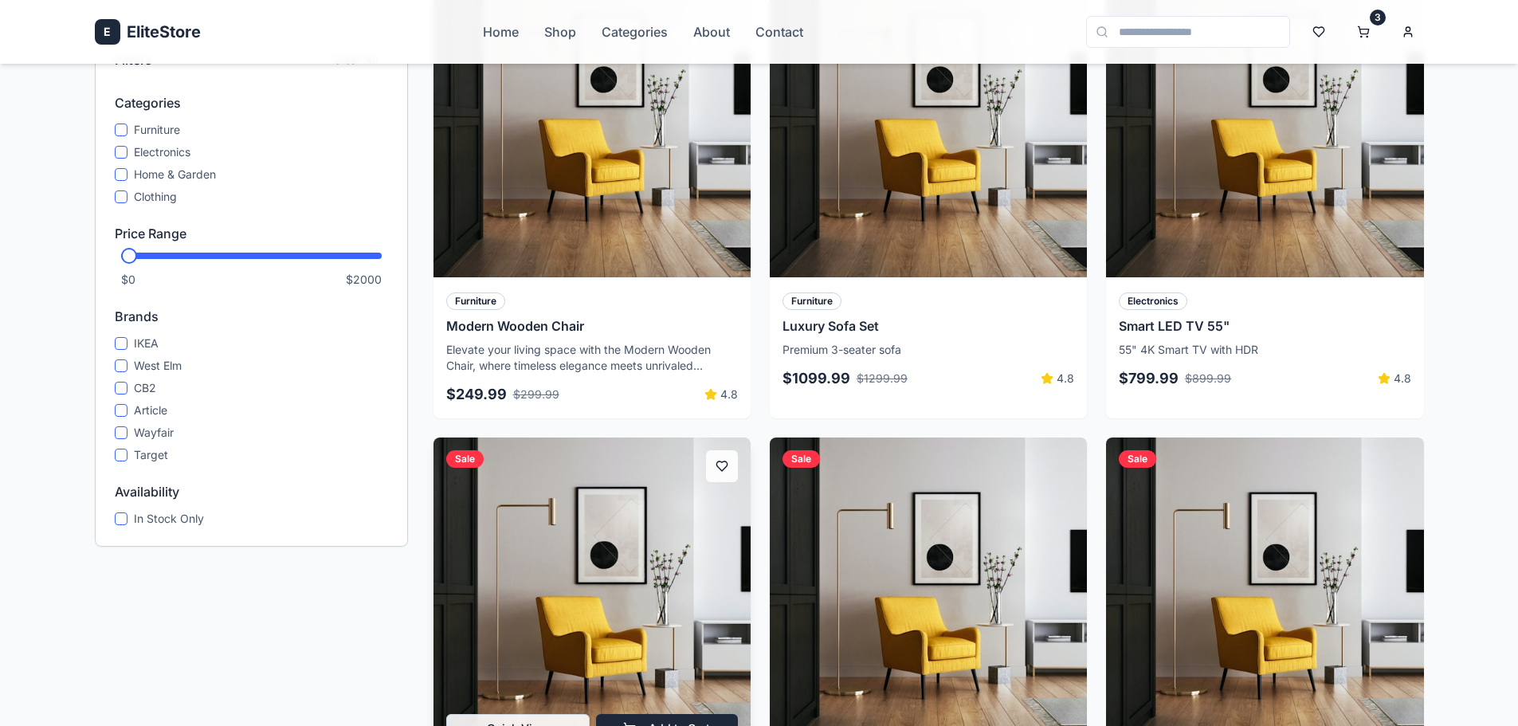
scroll to position [25, 0]
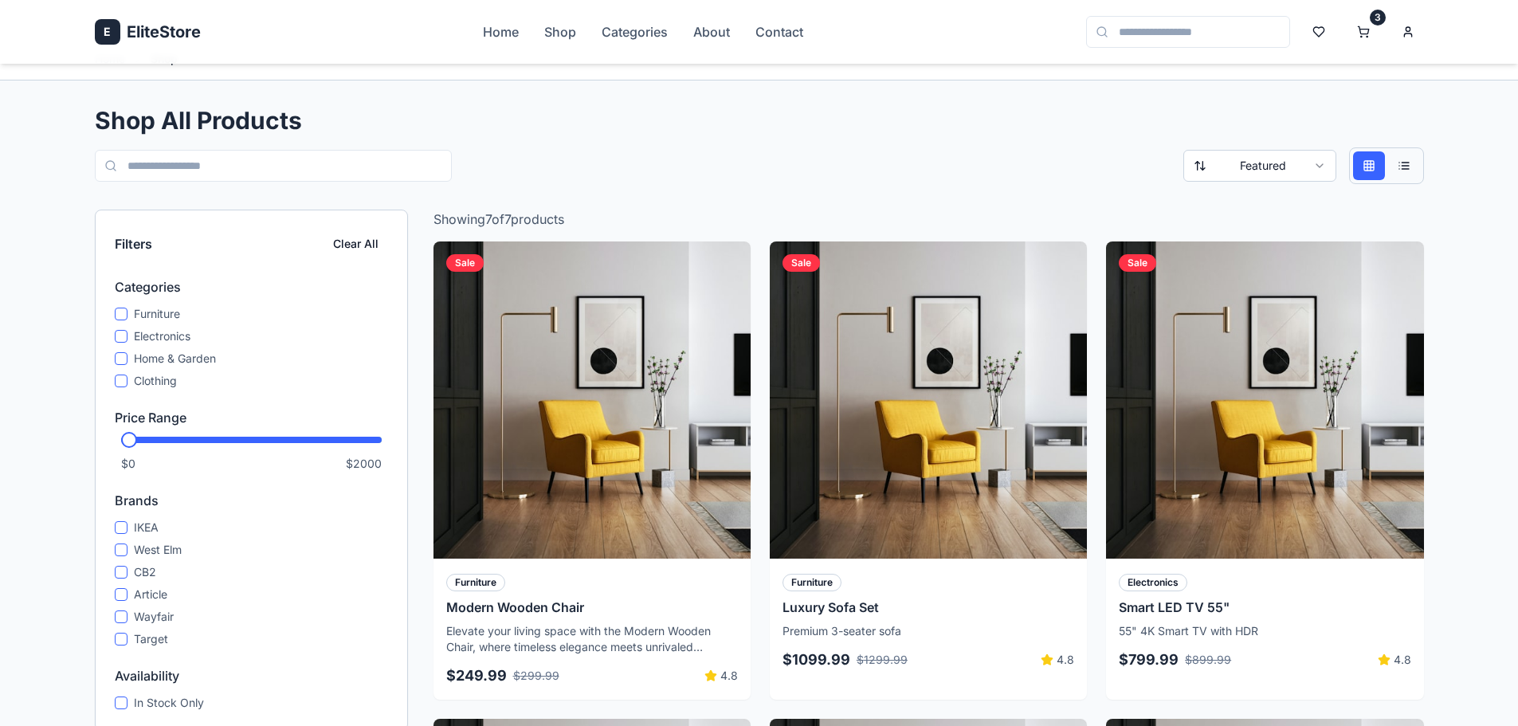
click at [1396, 172] on button at bounding box center [1404, 165] width 32 height 29
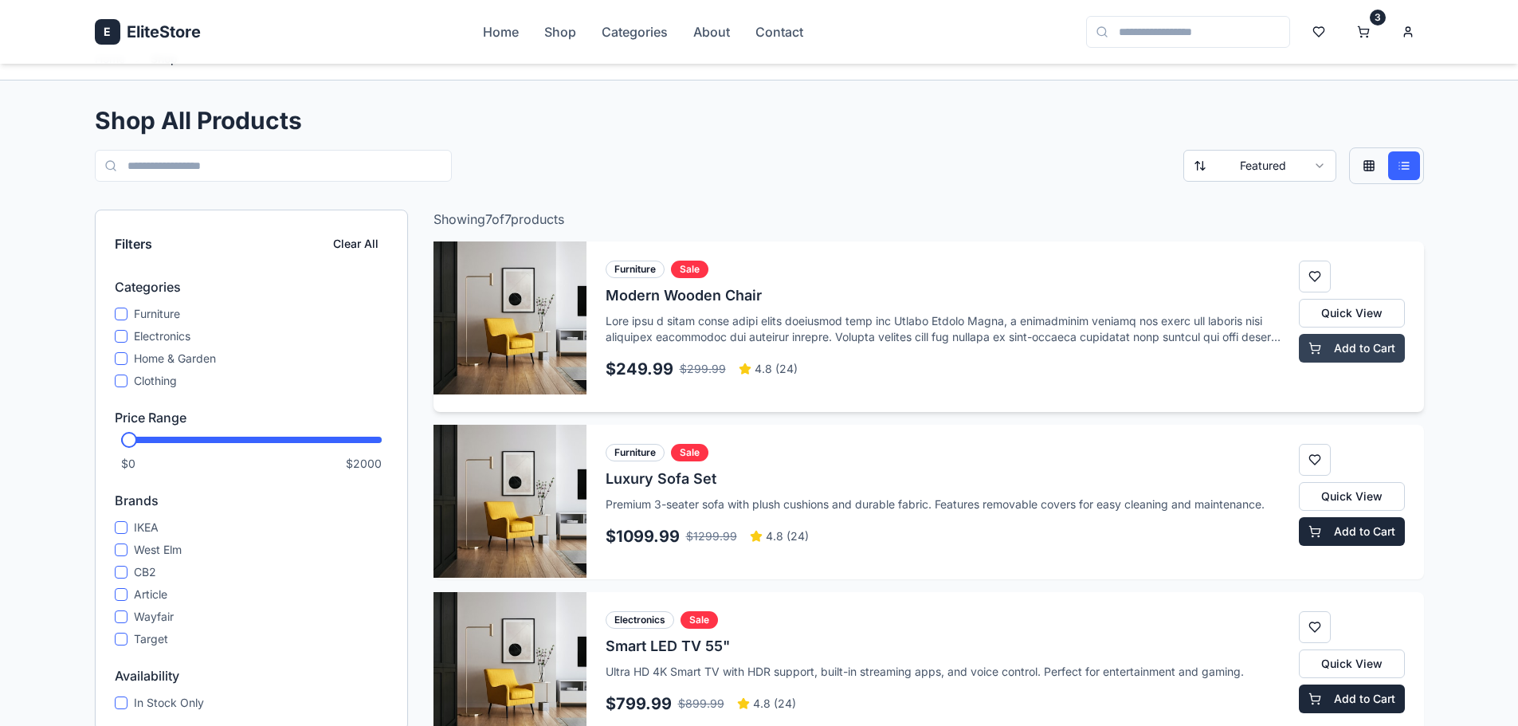
click at [1354, 345] on button "Add to Cart" at bounding box center [1352, 348] width 106 height 29
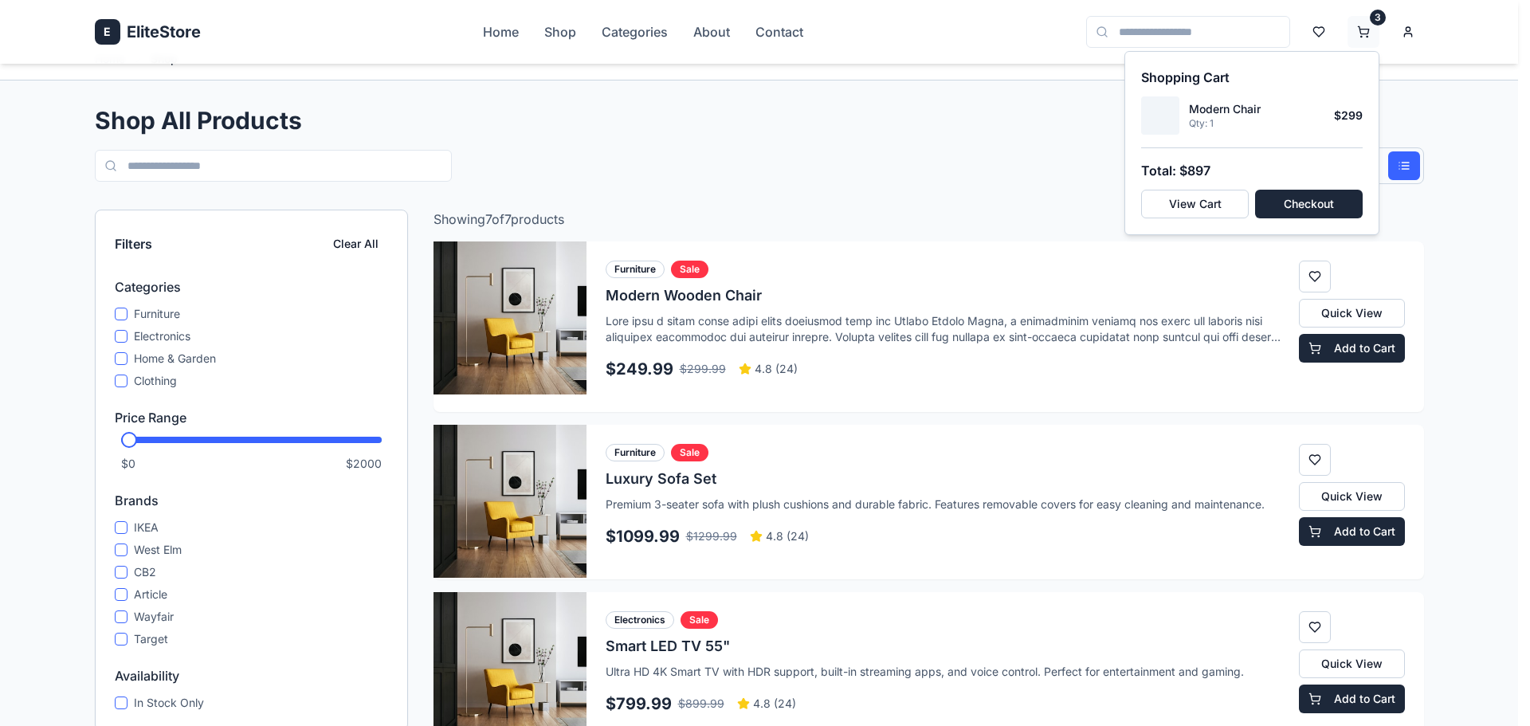
click at [1180, 204] on button "View Cart" at bounding box center [1195, 204] width 108 height 29
click at [1288, 206] on button "Checkout" at bounding box center [1309, 204] width 108 height 29
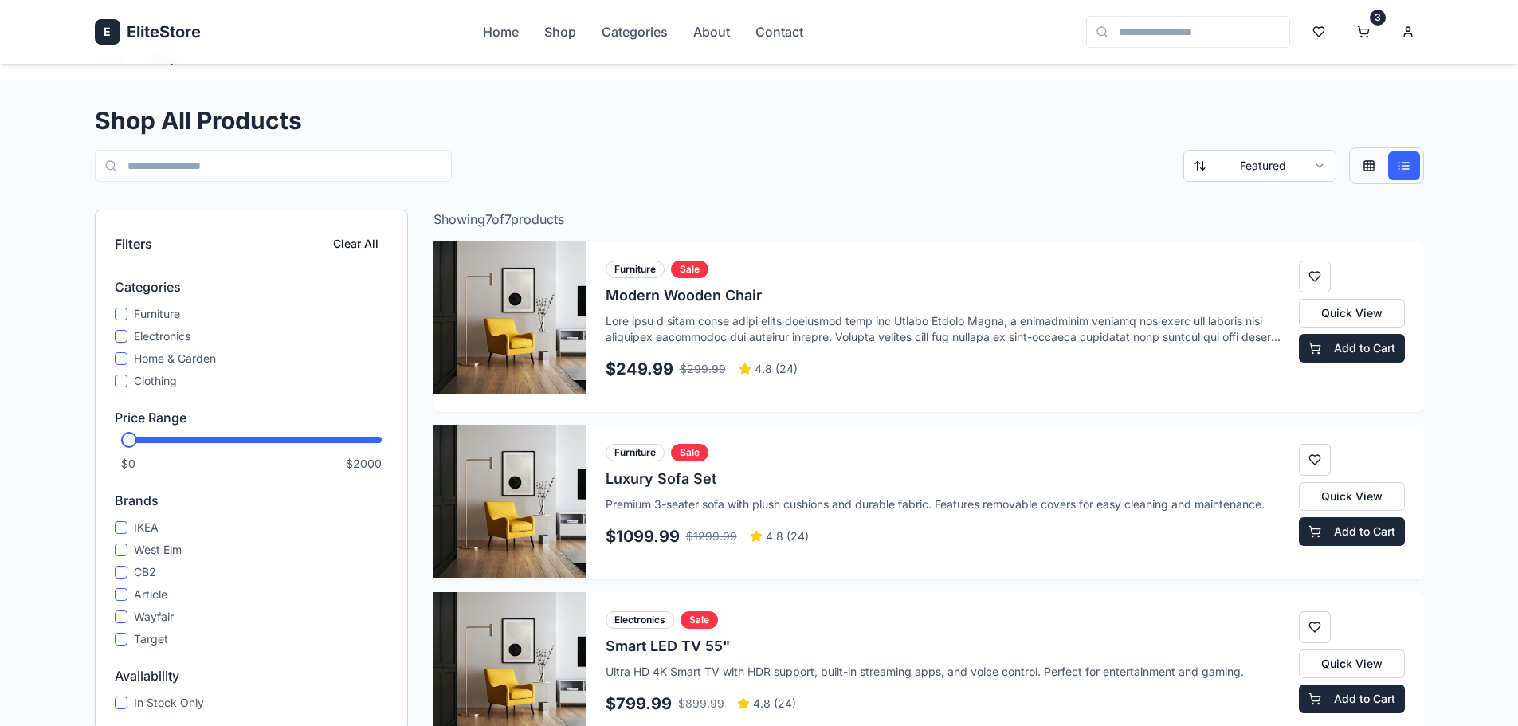
drag, startPoint x: 799, startPoint y: 37, endPoint x: 734, endPoint y: 33, distance: 65.4
click at [798, 37] on link "Contact" at bounding box center [779, 31] width 48 height 19
click at [714, 23] on link "About" at bounding box center [711, 31] width 37 height 19
click at [664, 34] on link "Categories" at bounding box center [635, 31] width 66 height 19
click at [565, 34] on link "Shop" at bounding box center [560, 31] width 32 height 19
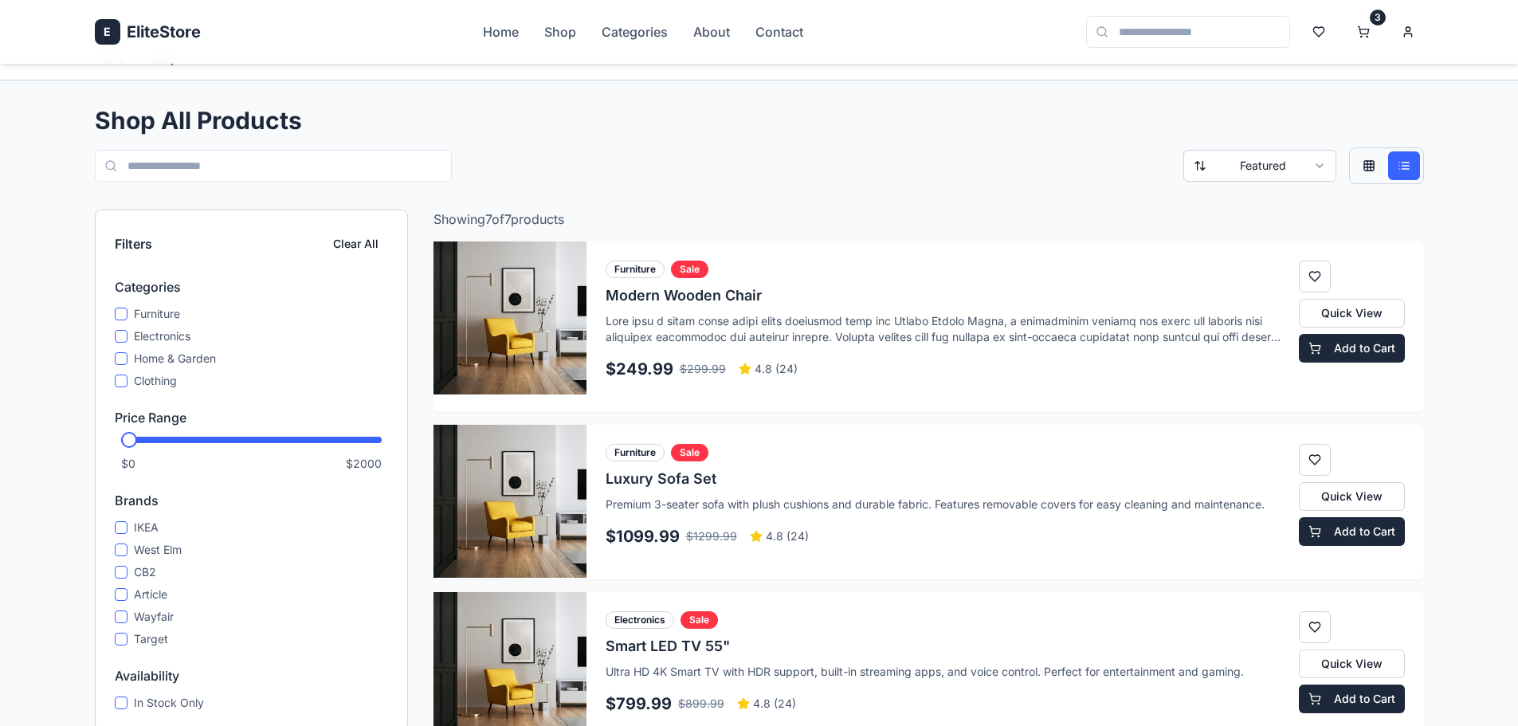
click at [456, 25] on div "E EliteStore Home Shop Categories About Contact 3" at bounding box center [759, 32] width 1329 height 64
click at [507, 36] on link "Home" at bounding box center [501, 31] width 36 height 19
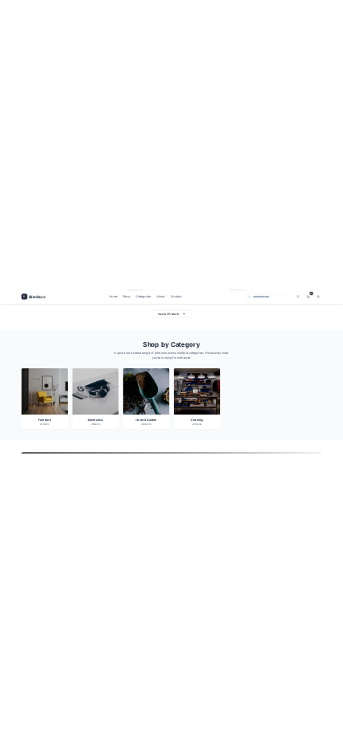
scroll to position [1460, 0]
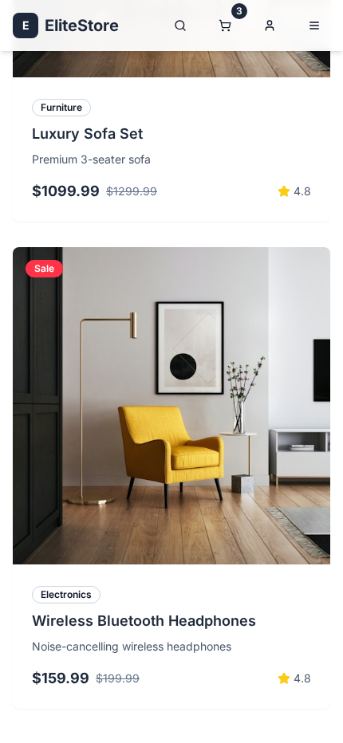
click at [317, 25] on button "button" at bounding box center [314, 26] width 32 height 32
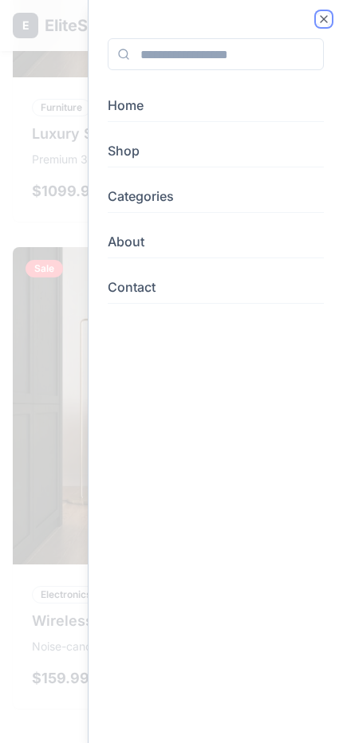
click at [323, 19] on icon "button" at bounding box center [323, 19] width 6 height 6
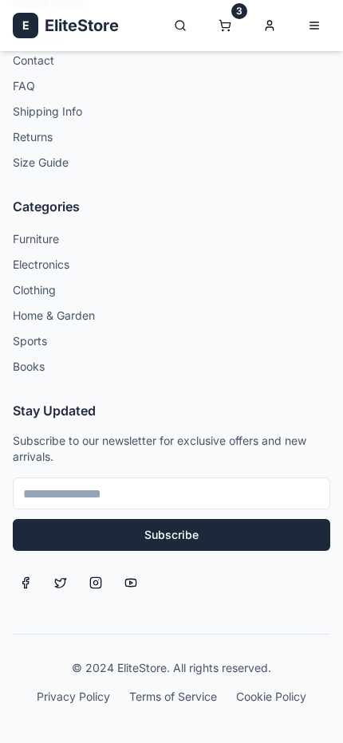
scroll to position [4902, 0]
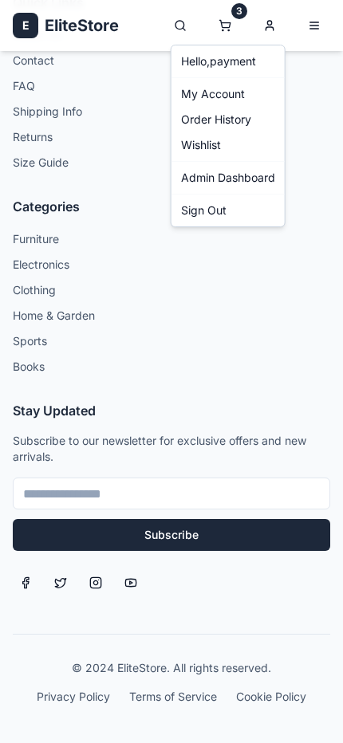
click at [237, 170] on link "Admin Dashboard" at bounding box center [227, 177] width 107 height 25
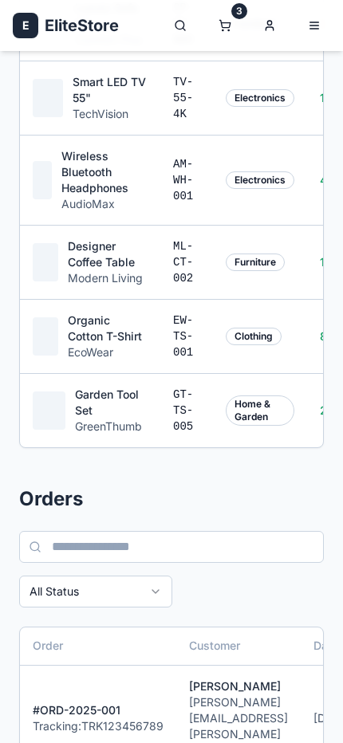
scroll to position [1195, 0]
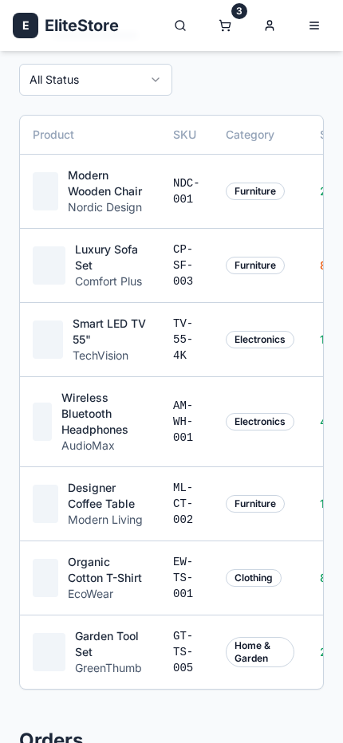
click at [225, 504] on div "Furniture" at bounding box center [254, 504] width 59 height 18
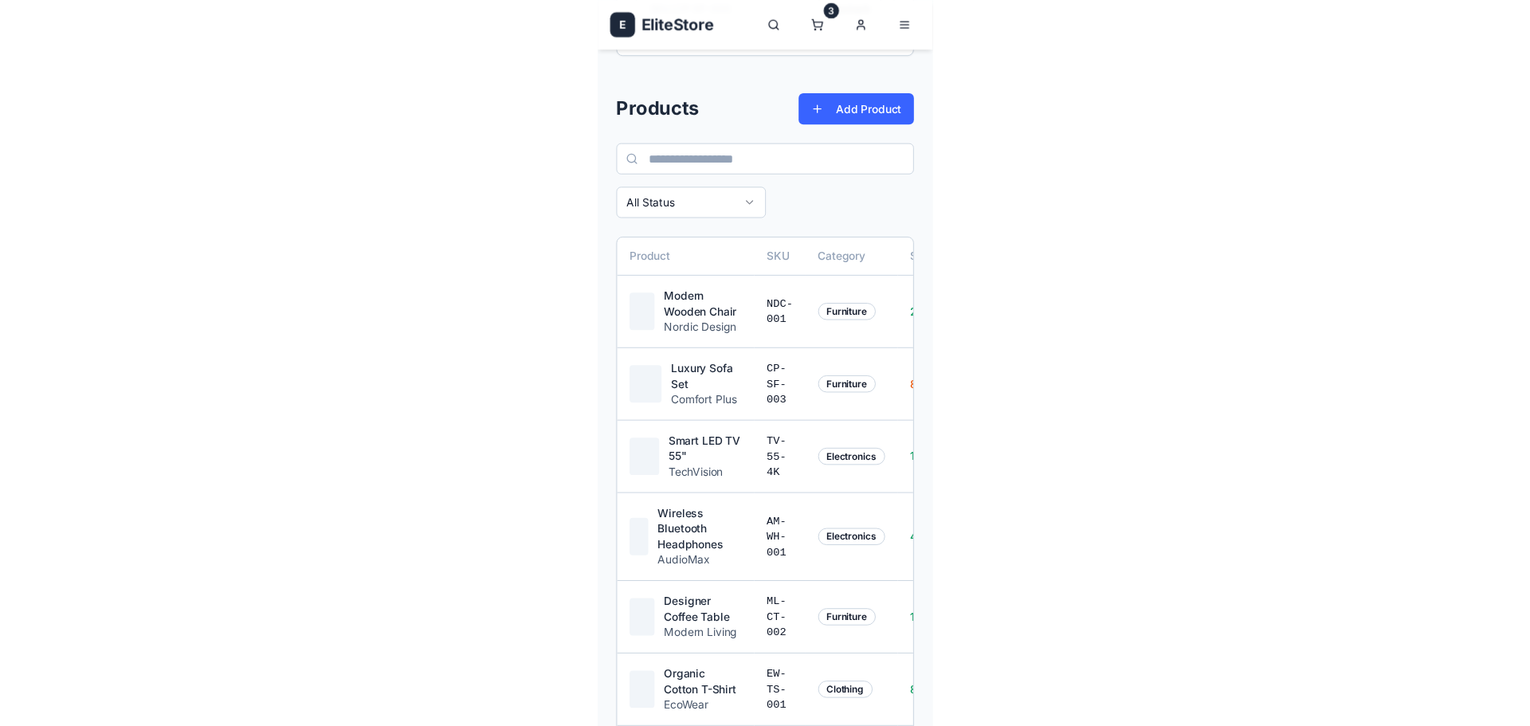
scroll to position [797, 0]
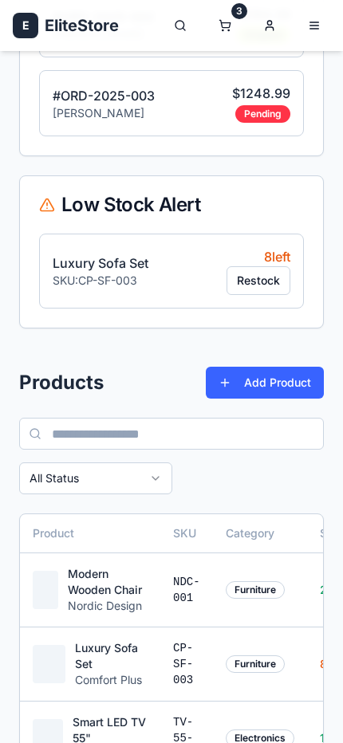
click at [265, 380] on button "Add Product" at bounding box center [265, 382] width 118 height 32
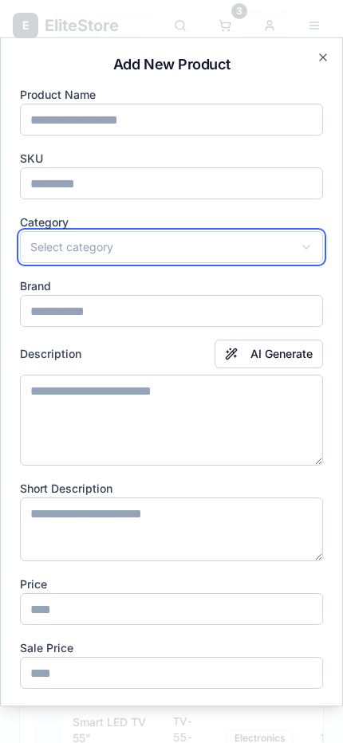
click at [140, 257] on button "Select category" at bounding box center [171, 247] width 303 height 32
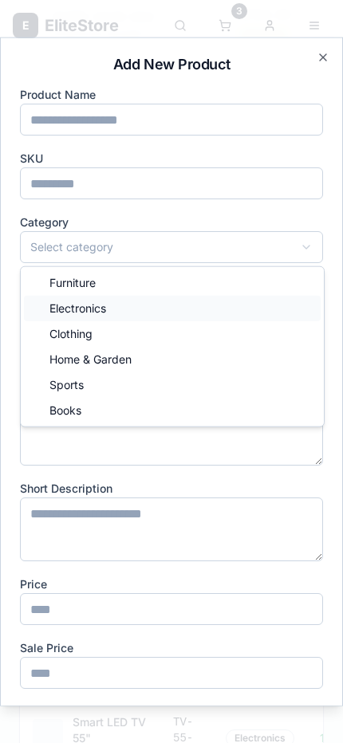
click at [119, 313] on div "Electronics" at bounding box center [172, 308] width 296 height 25
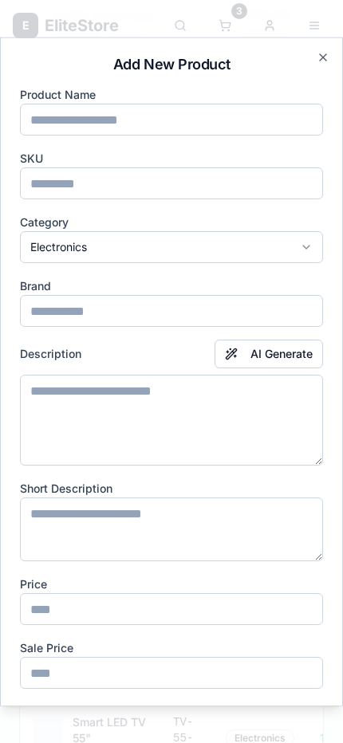
click at [122, 115] on input at bounding box center [171, 120] width 303 height 32
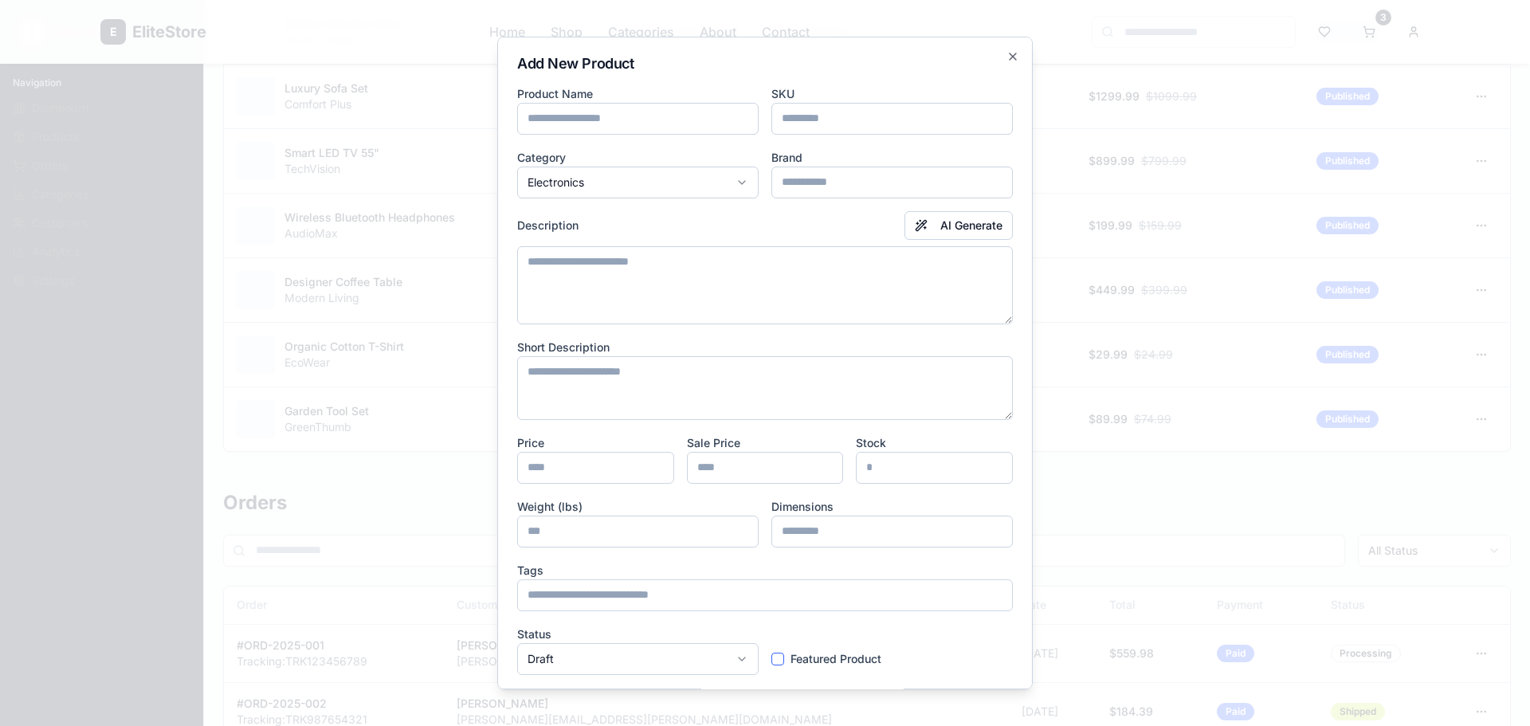
paste input "**********"
type input "**********"
click at [774, 186] on input at bounding box center [891, 183] width 241 height 32
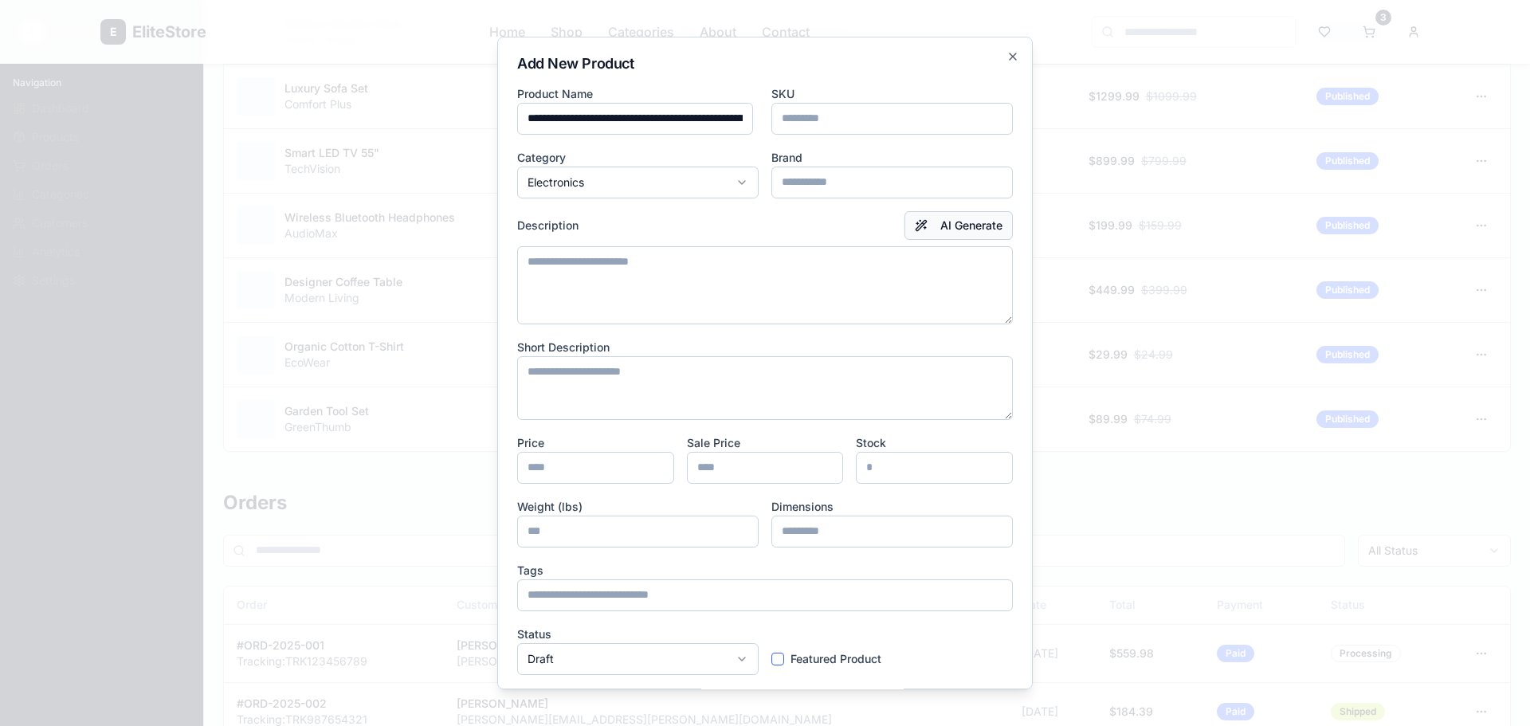
click at [924, 222] on button "AI Generate" at bounding box center [958, 225] width 108 height 29
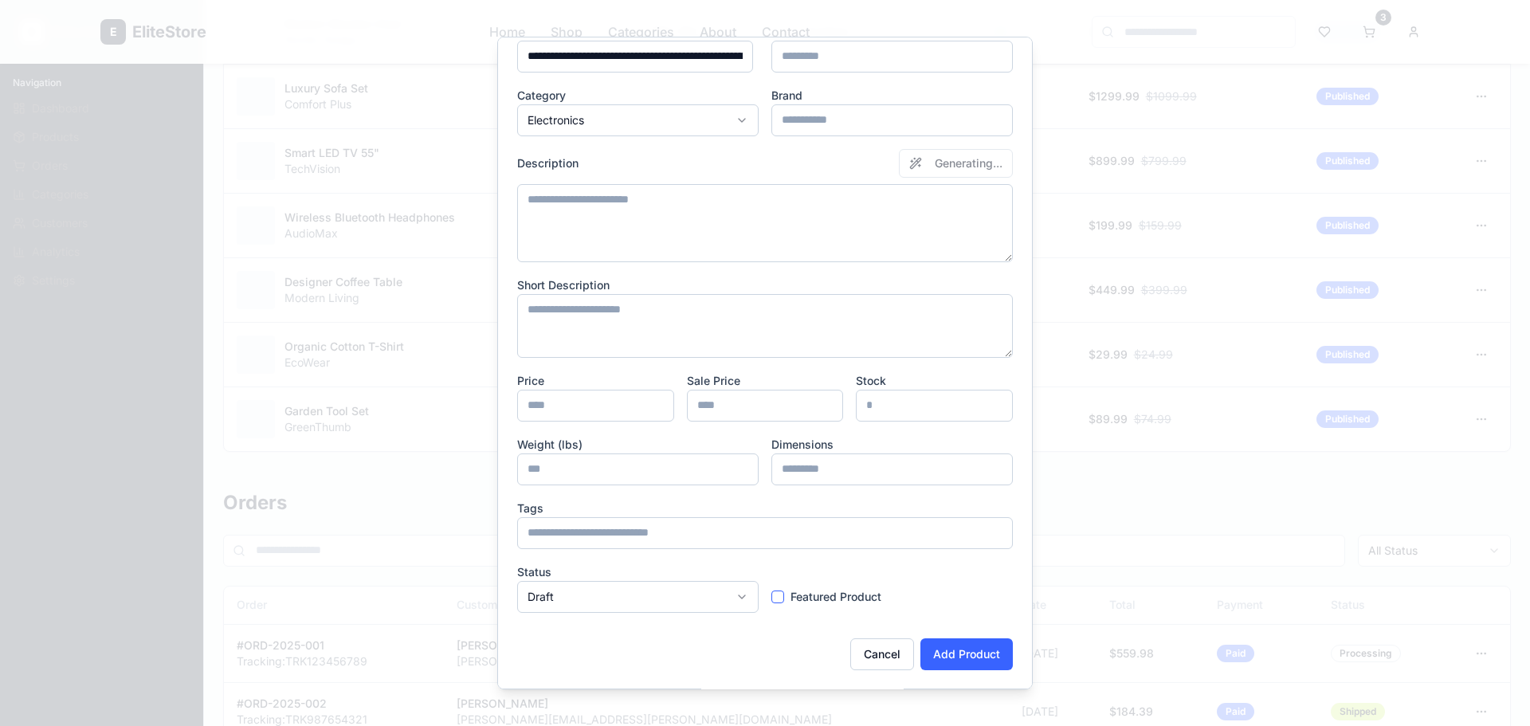
click at [612, 308] on textarea at bounding box center [765, 326] width 496 height 64
click at [577, 390] on input "number" at bounding box center [595, 406] width 157 height 32
type input "**"
type textarea "**********"
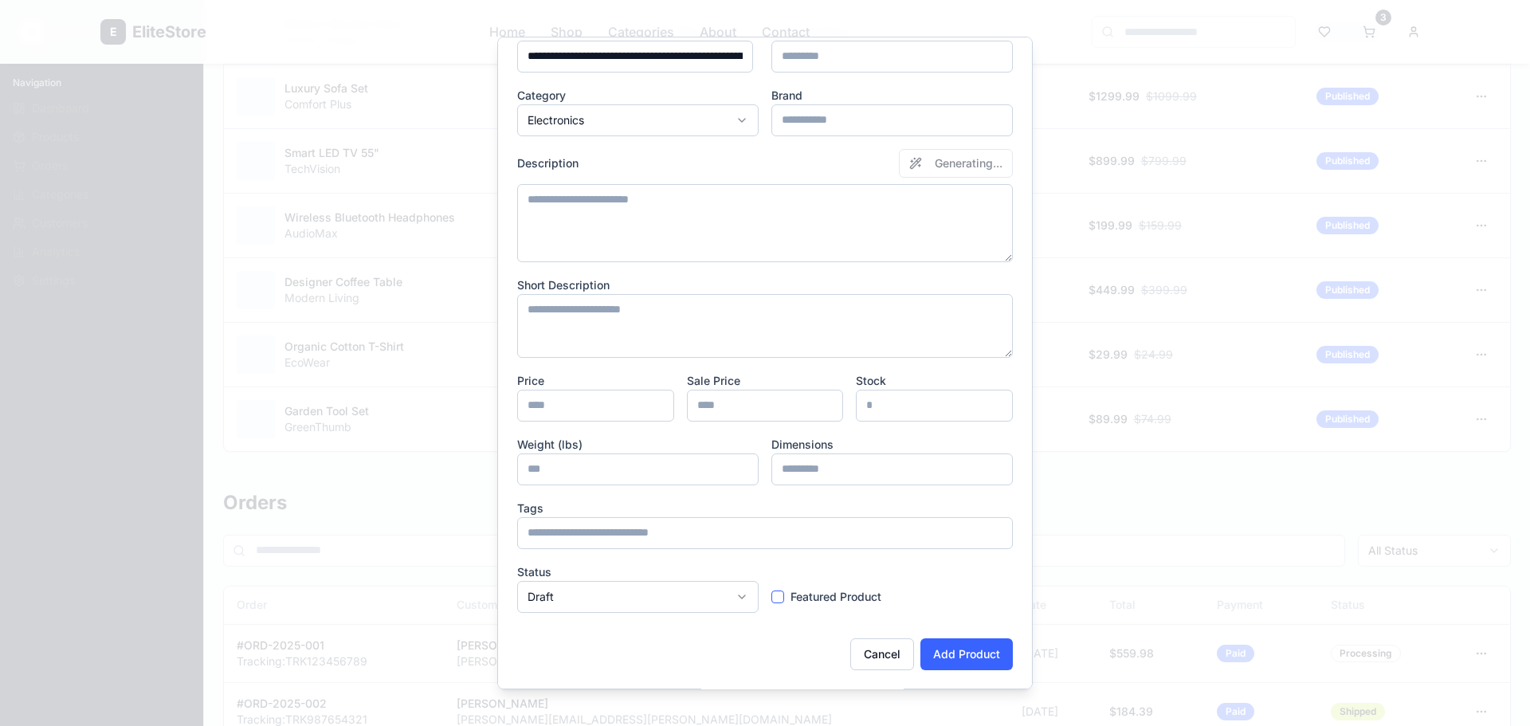
type input "**********"
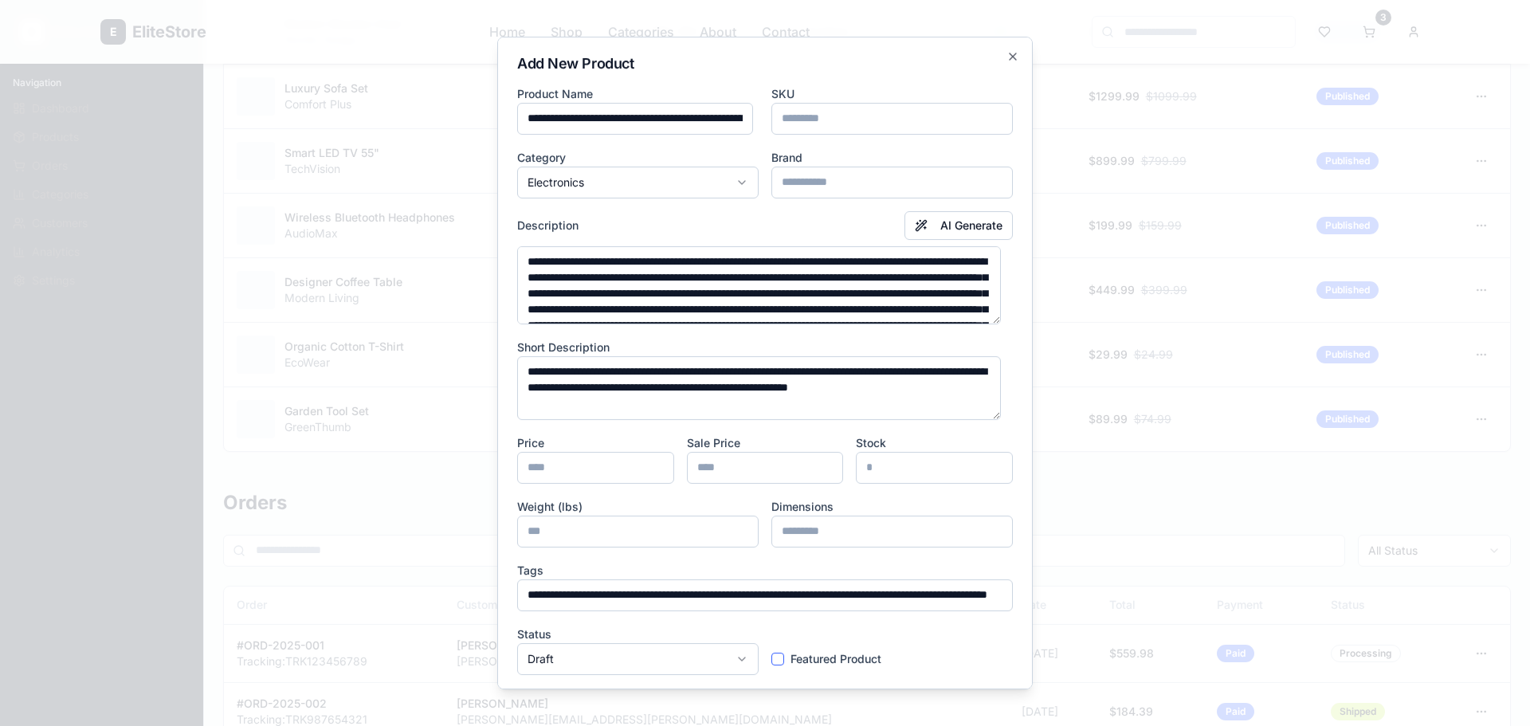
scroll to position [223, 0]
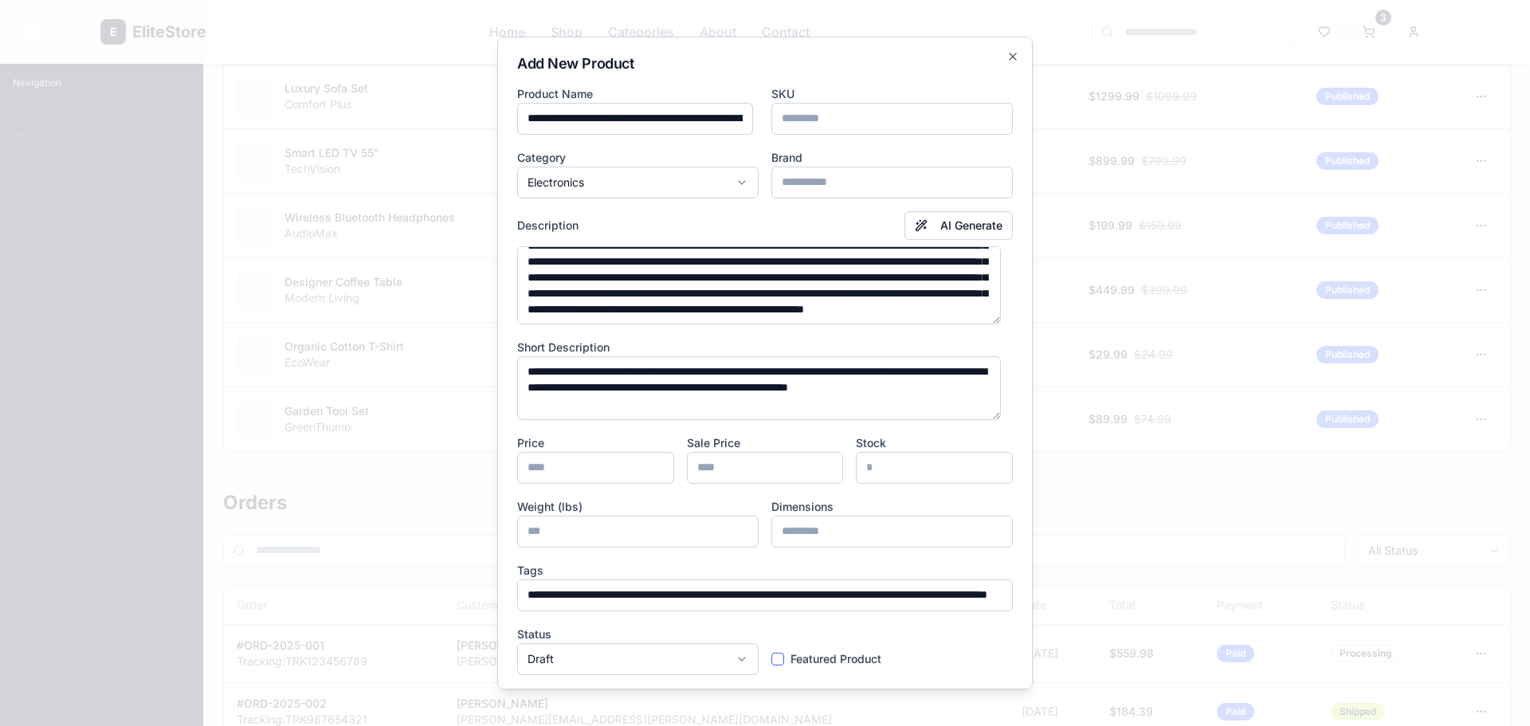
type input "**"
click at [775, 478] on input "number" at bounding box center [765, 468] width 157 height 32
type input "**"
click at [812, 187] on input at bounding box center [891, 183] width 241 height 32
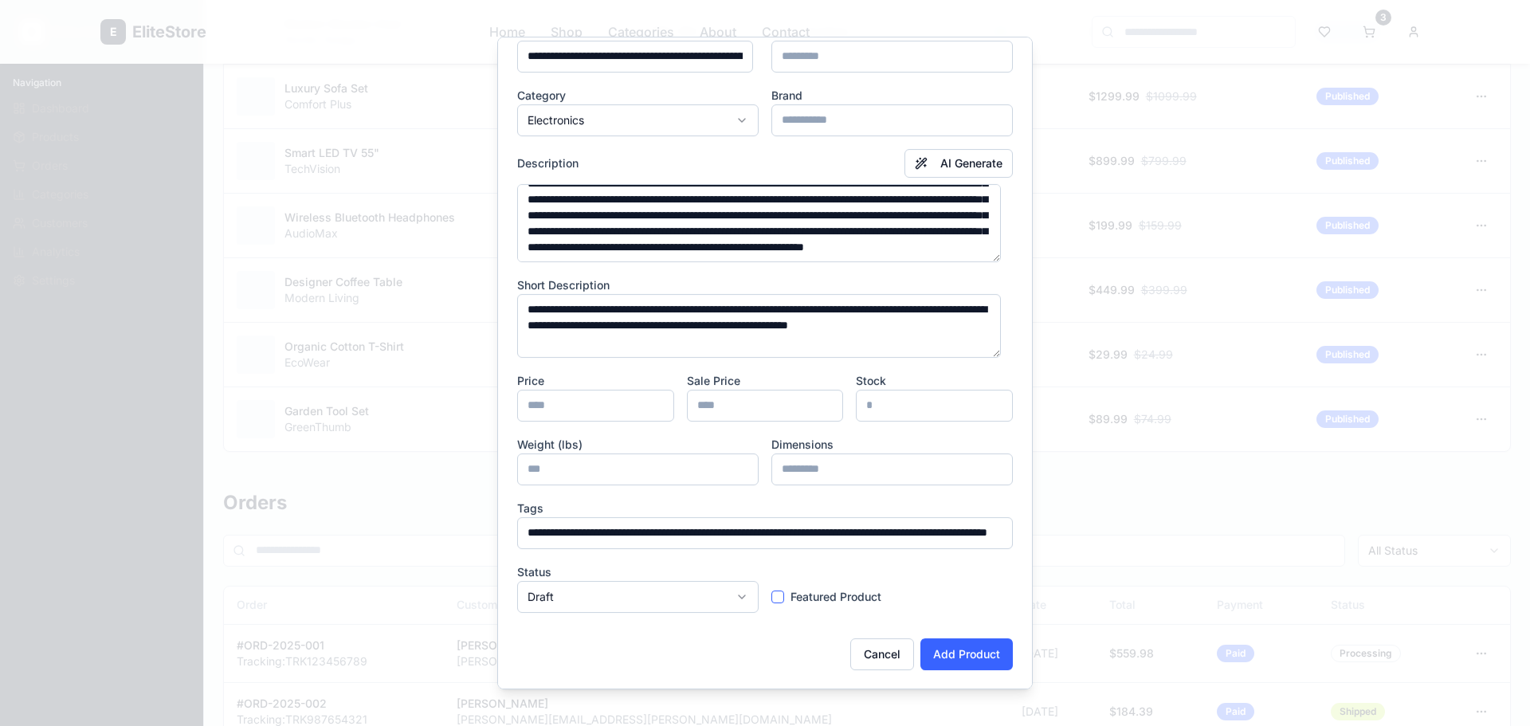
click at [874, 401] on input "number" at bounding box center [934, 406] width 157 height 32
type input "**"
click at [590, 468] on input "number" at bounding box center [637, 469] width 241 height 32
type input "*"
click at [785, 481] on input at bounding box center [891, 469] width 241 height 32
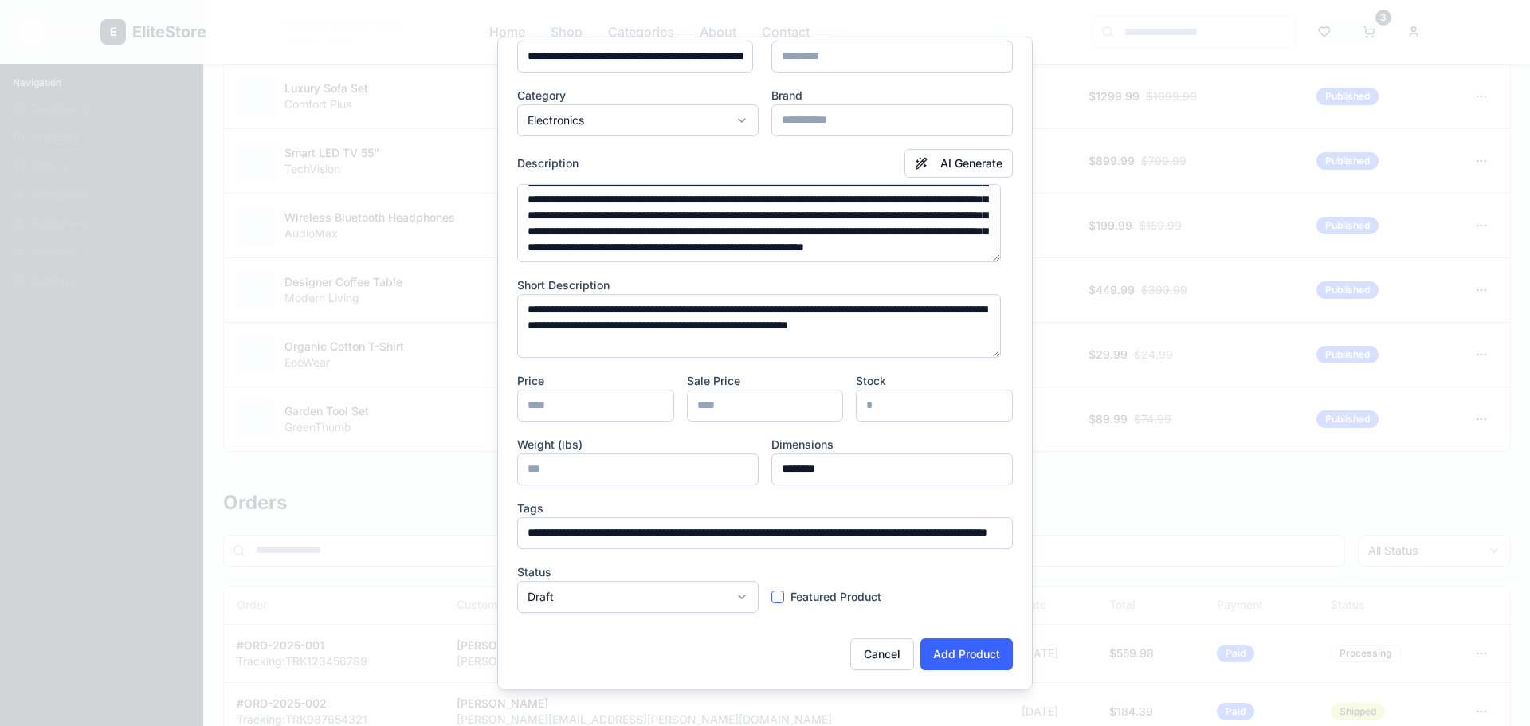
type input "********"
click at [771, 593] on button "Featured Product" at bounding box center [777, 596] width 13 height 13
click at [711, 597] on body "E EliteStore Home Shop Categories About Contact 3 E EliteStore Admin Navigation…" at bounding box center [765, 186] width 1530 height 1967
click at [949, 660] on button "Add Product" at bounding box center [966, 654] width 92 height 32
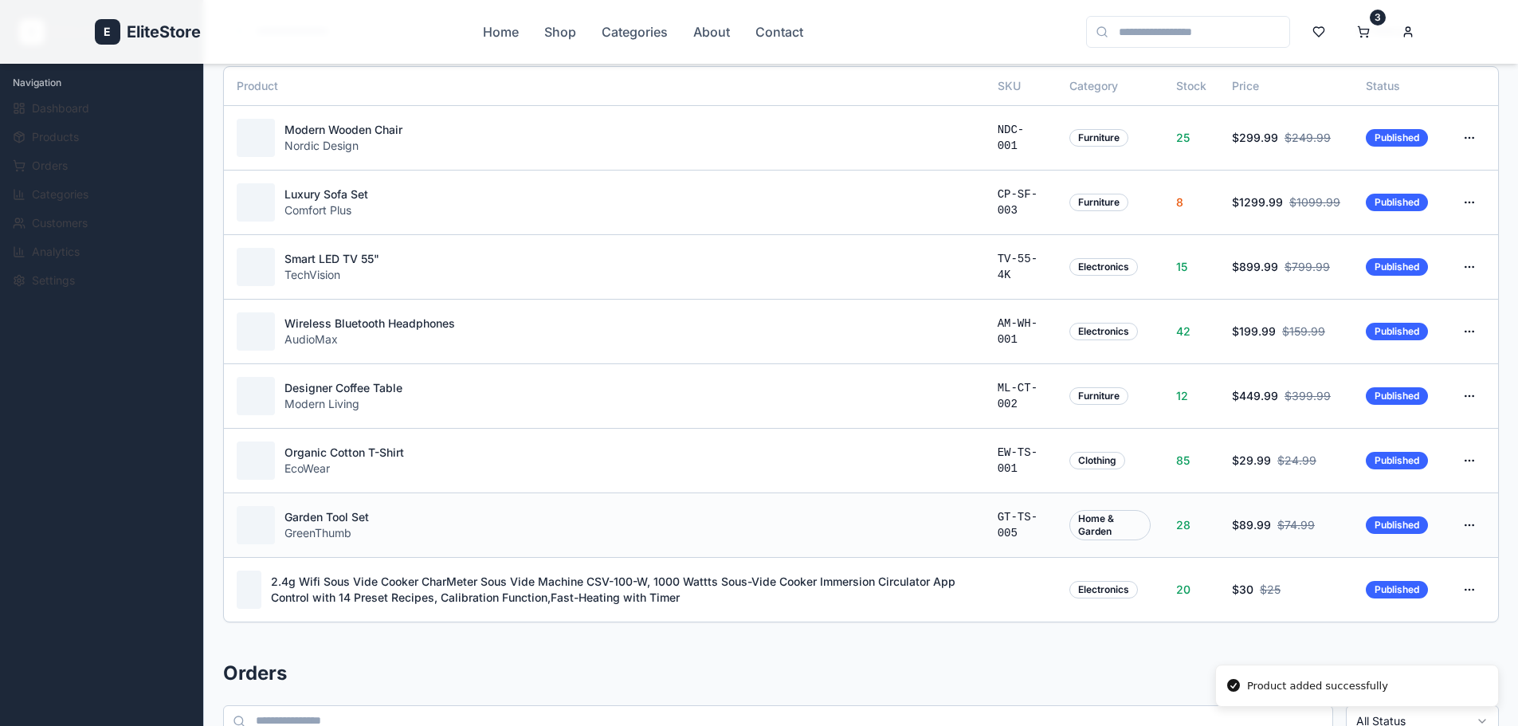
scroll to position [797, 0]
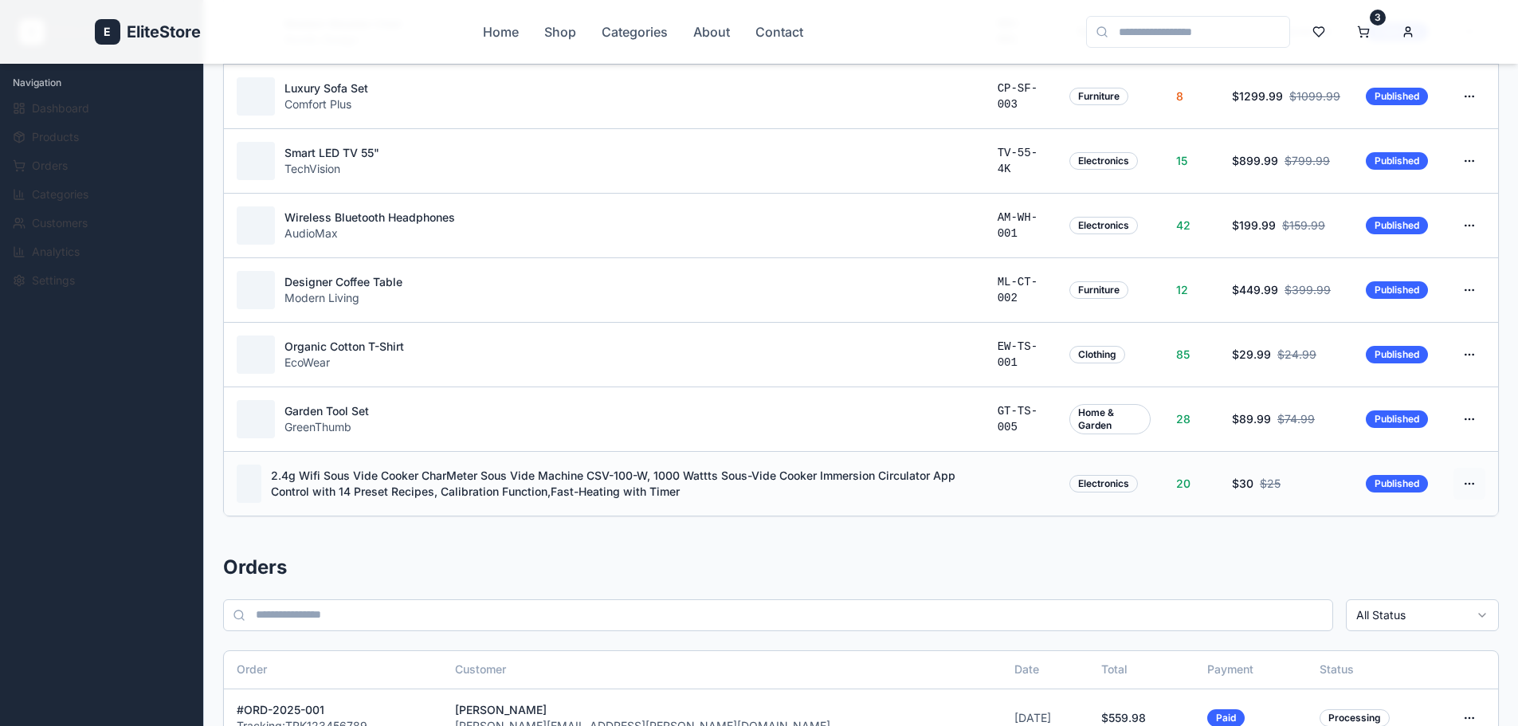
click at [1468, 484] on html "E EliteStore Home Shop Categories About Contact 3 E EliteStore Admin Navigation…" at bounding box center [759, 219] width 1518 height 2032
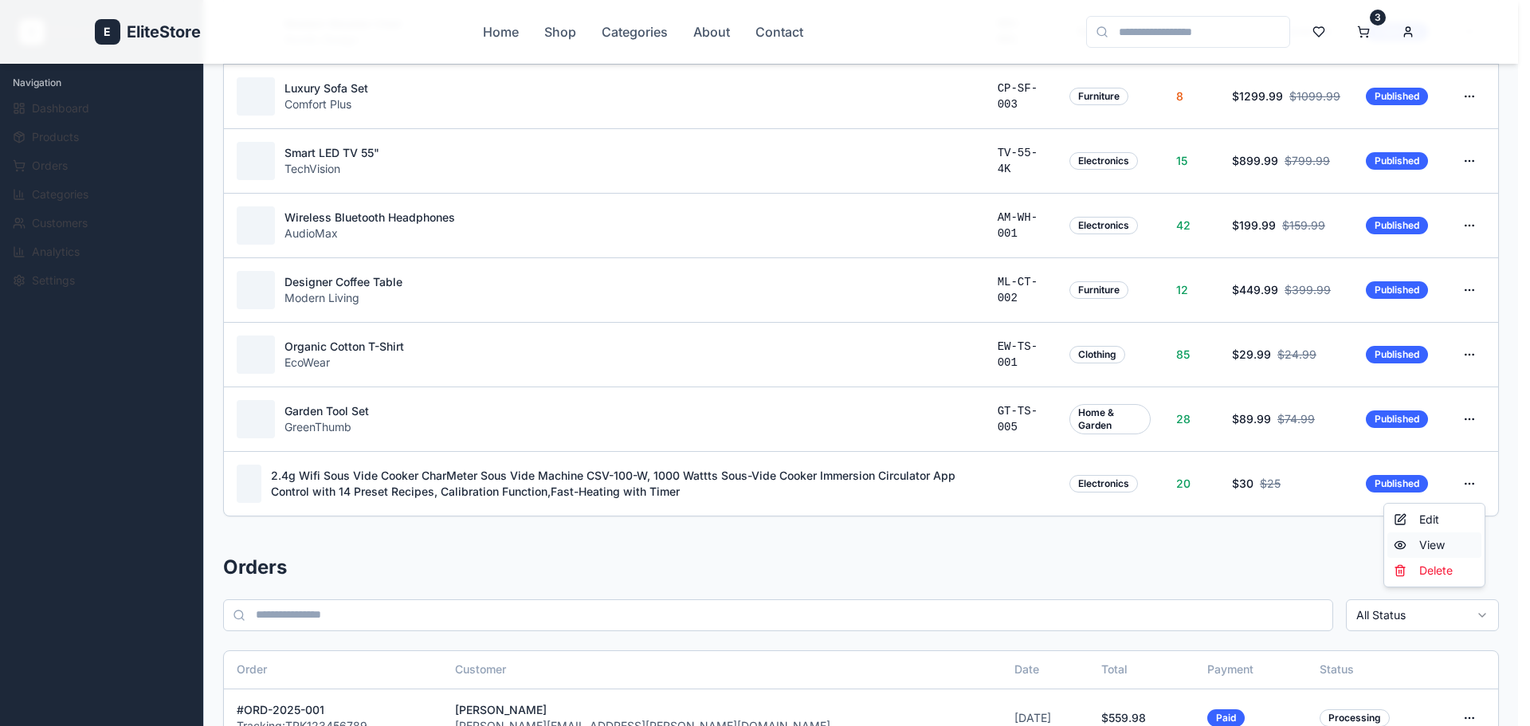
click at [1413, 546] on div "View" at bounding box center [1434, 544] width 94 height 25
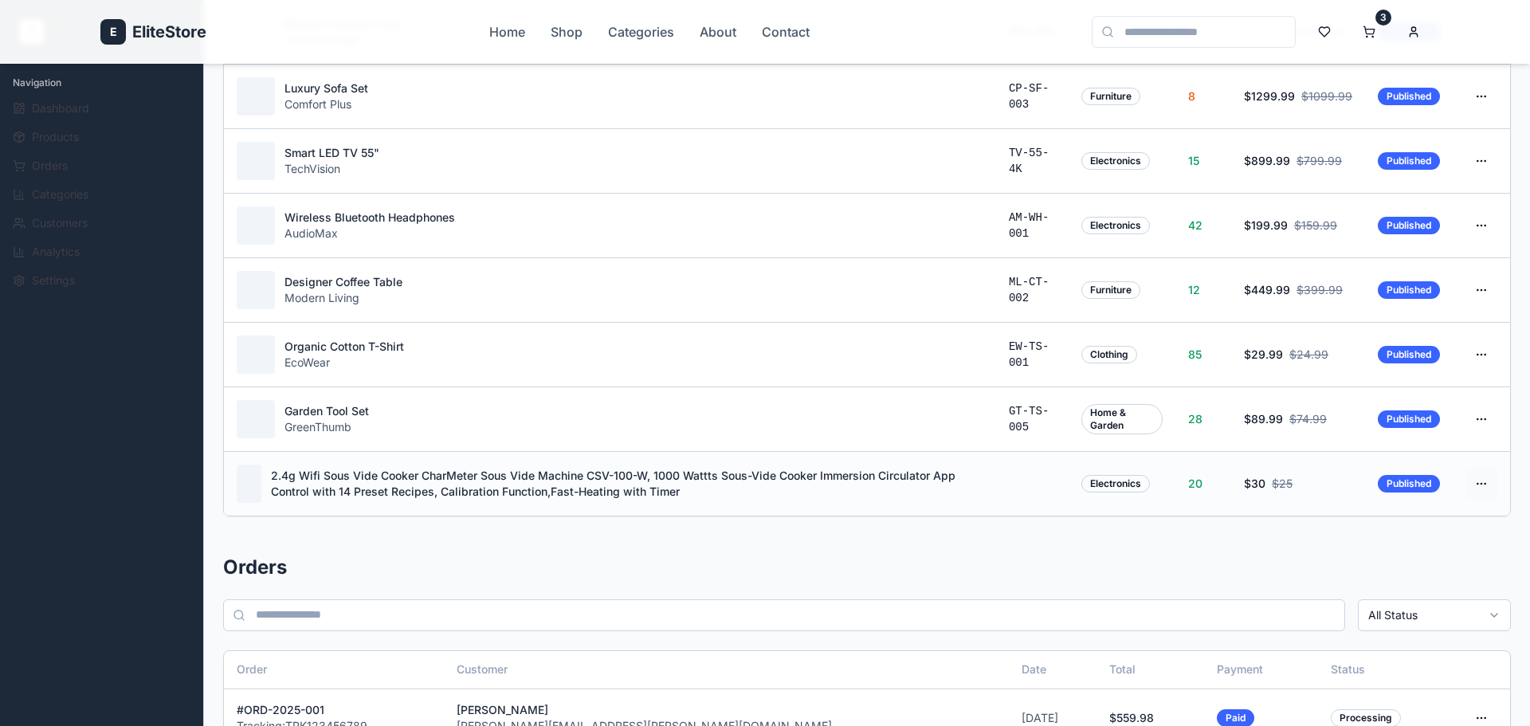
click at [1474, 478] on html "E EliteStore Home Shop Categories About Contact 3 E EliteStore Admin Navigation…" at bounding box center [765, 219] width 1530 height 2032
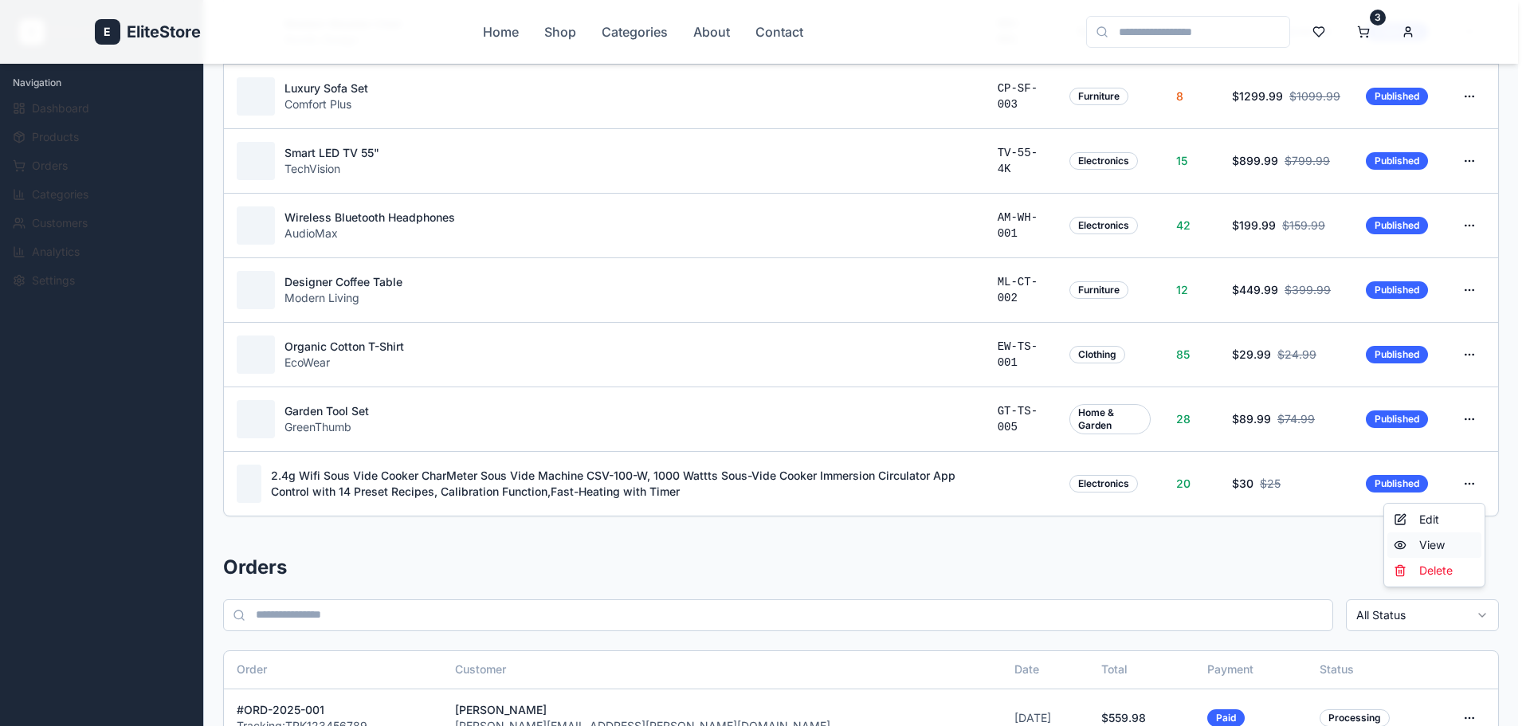
click at [1434, 547] on div "View" at bounding box center [1434, 544] width 94 height 25
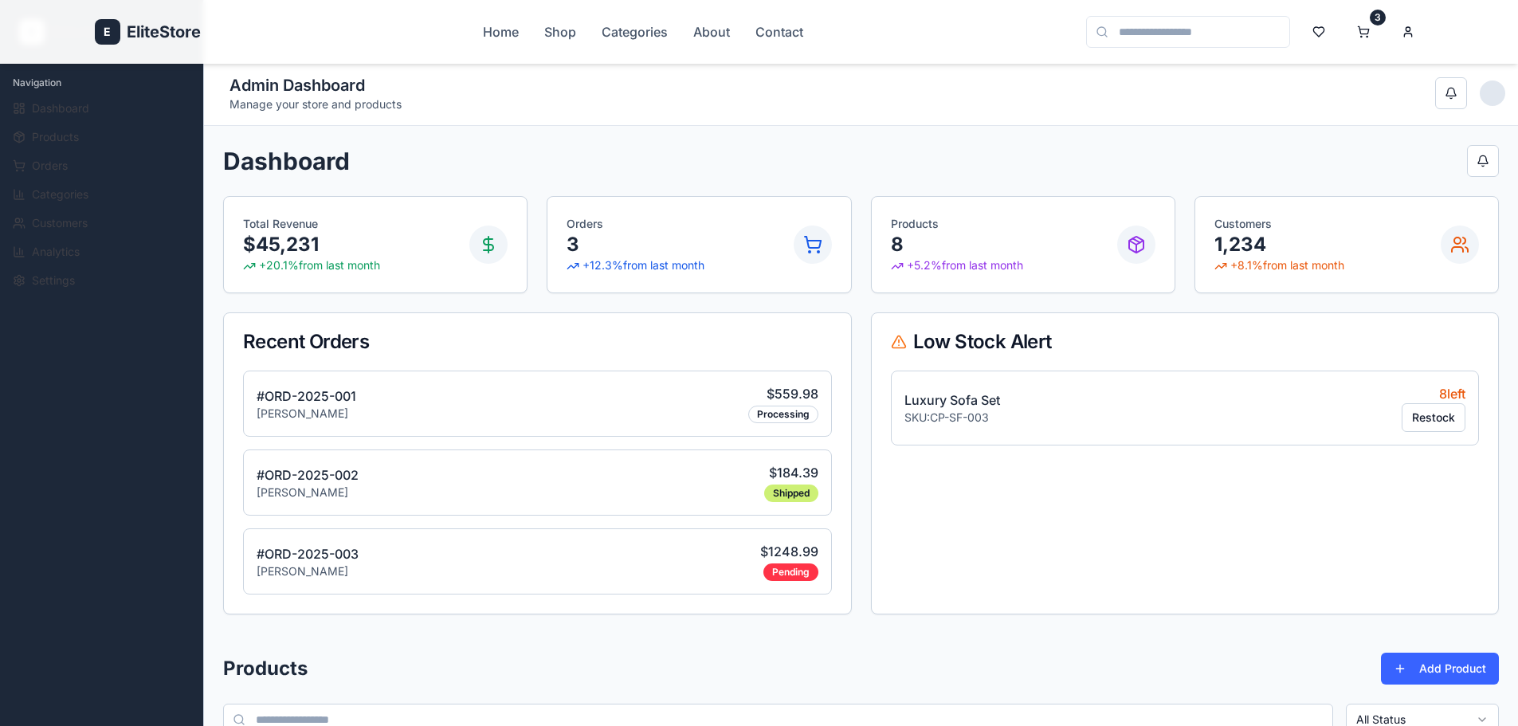
scroll to position [0, 0]
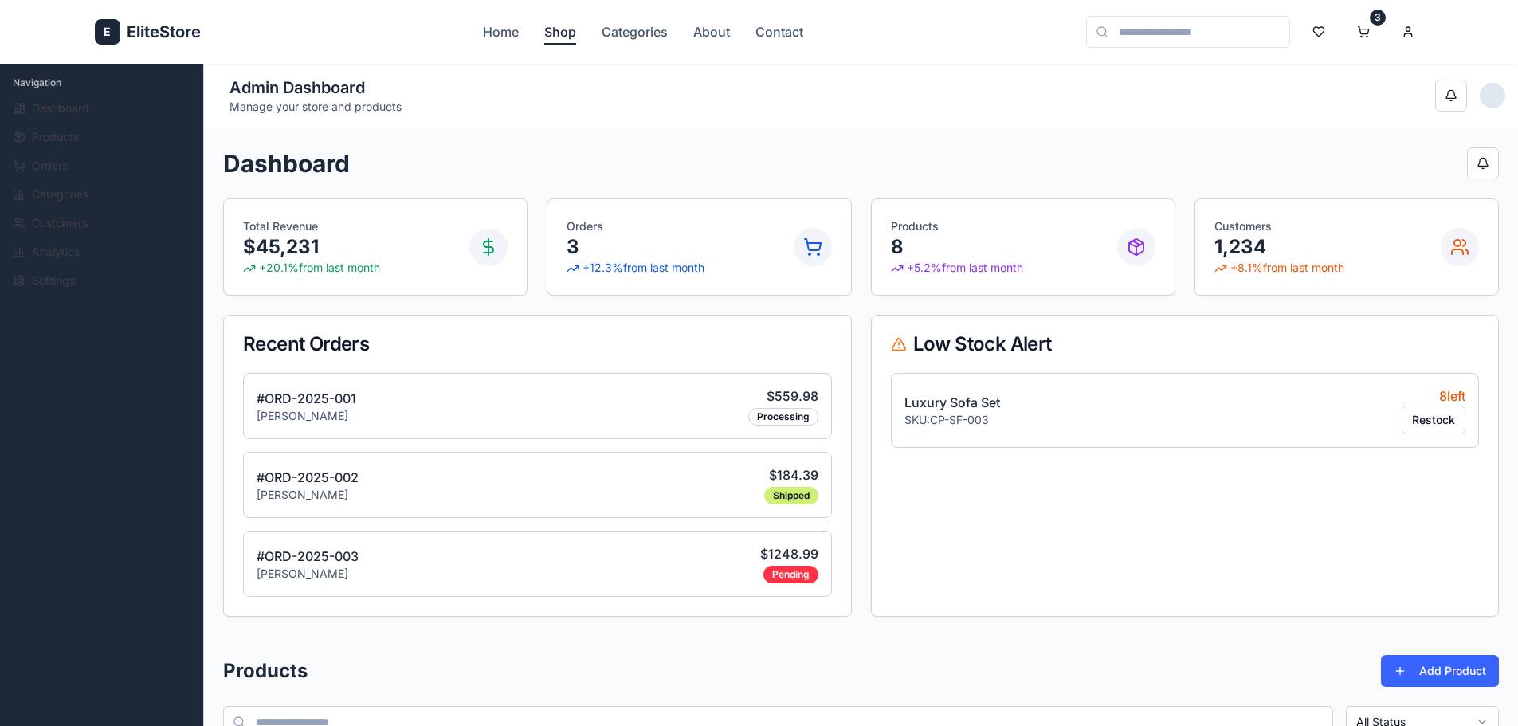
click at [555, 37] on link "Shop" at bounding box center [560, 31] width 32 height 19
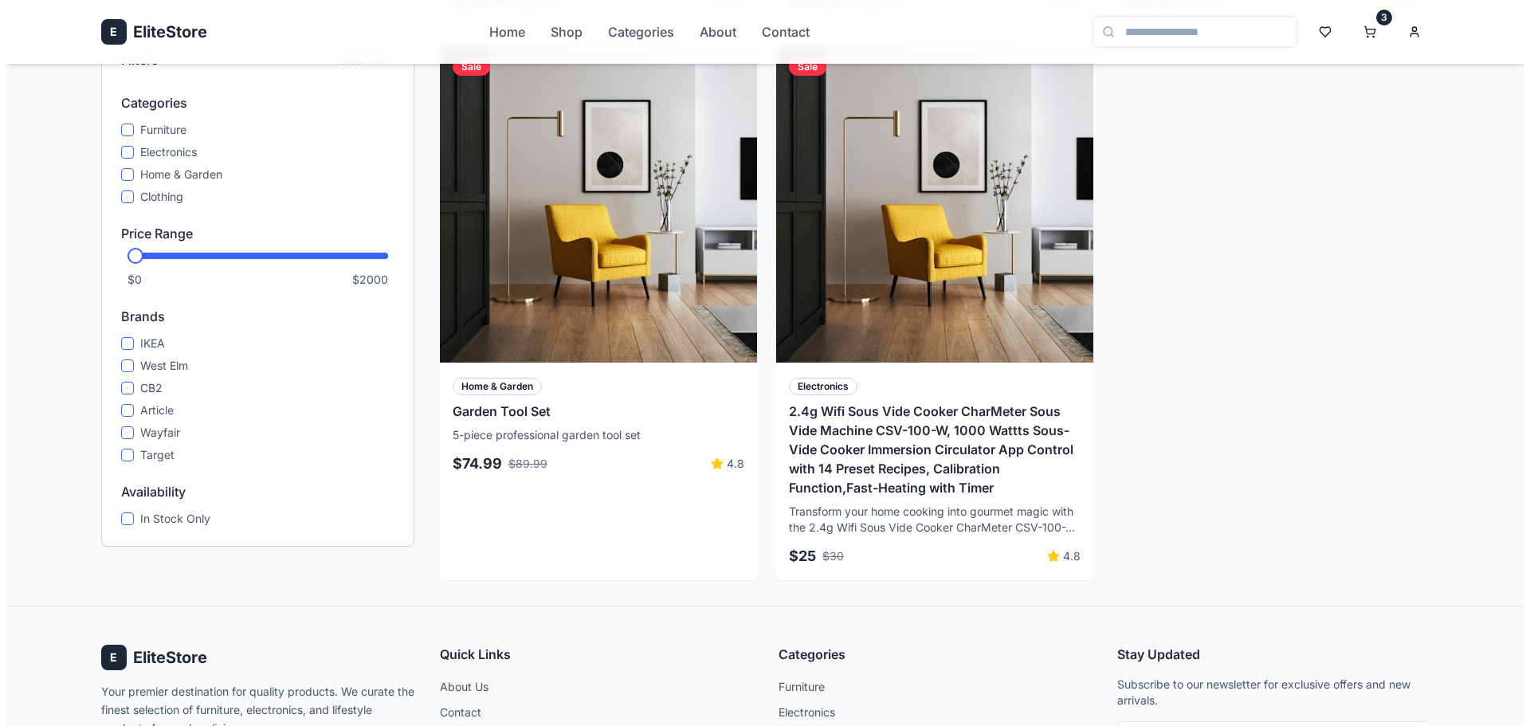
scroll to position [1154, 0]
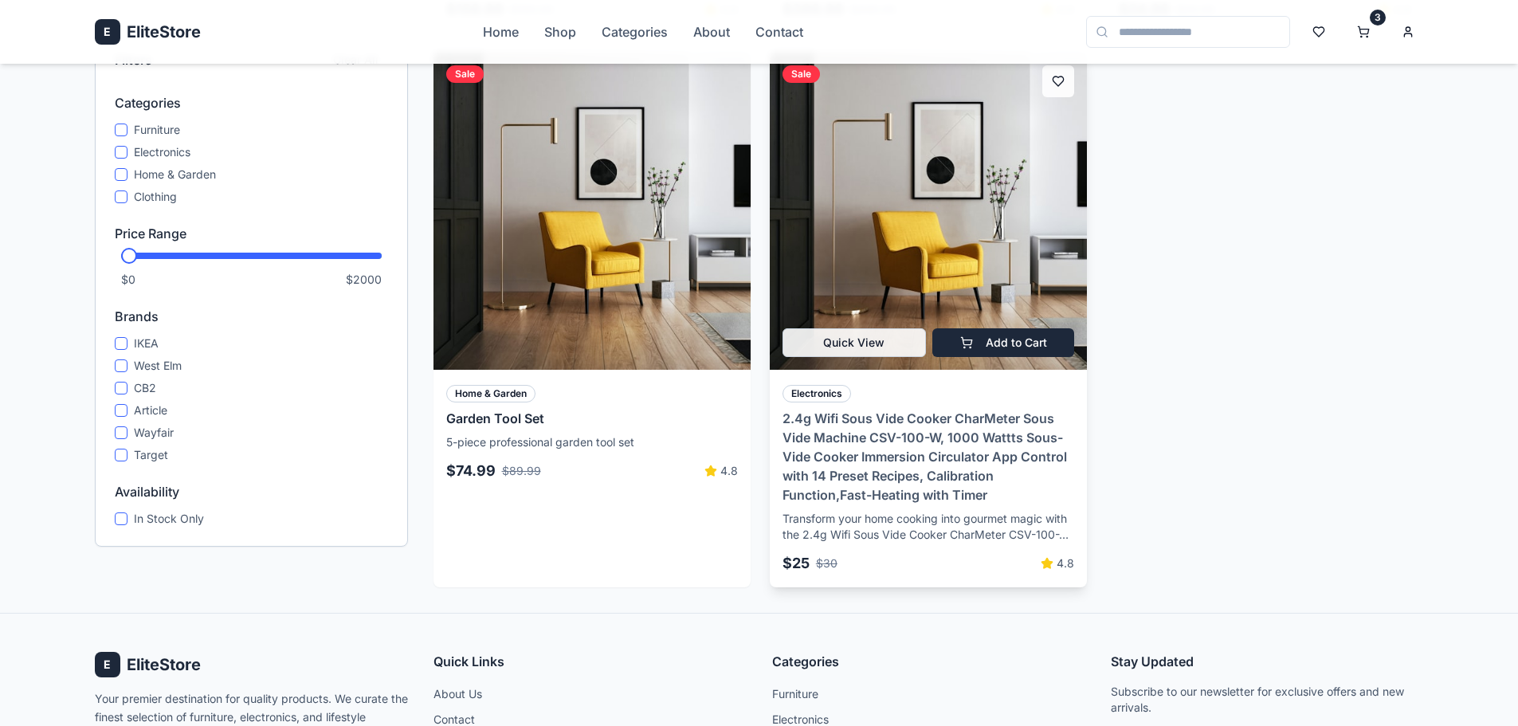
click at [883, 443] on h3 "2.4g Wifi Sous Vide Cooker CharMeter Sous Vide Machine CSV-100-W, 1000 Wattts S…" at bounding box center [928, 457] width 292 height 96
click at [888, 343] on button "Quick View" at bounding box center [853, 342] width 143 height 29
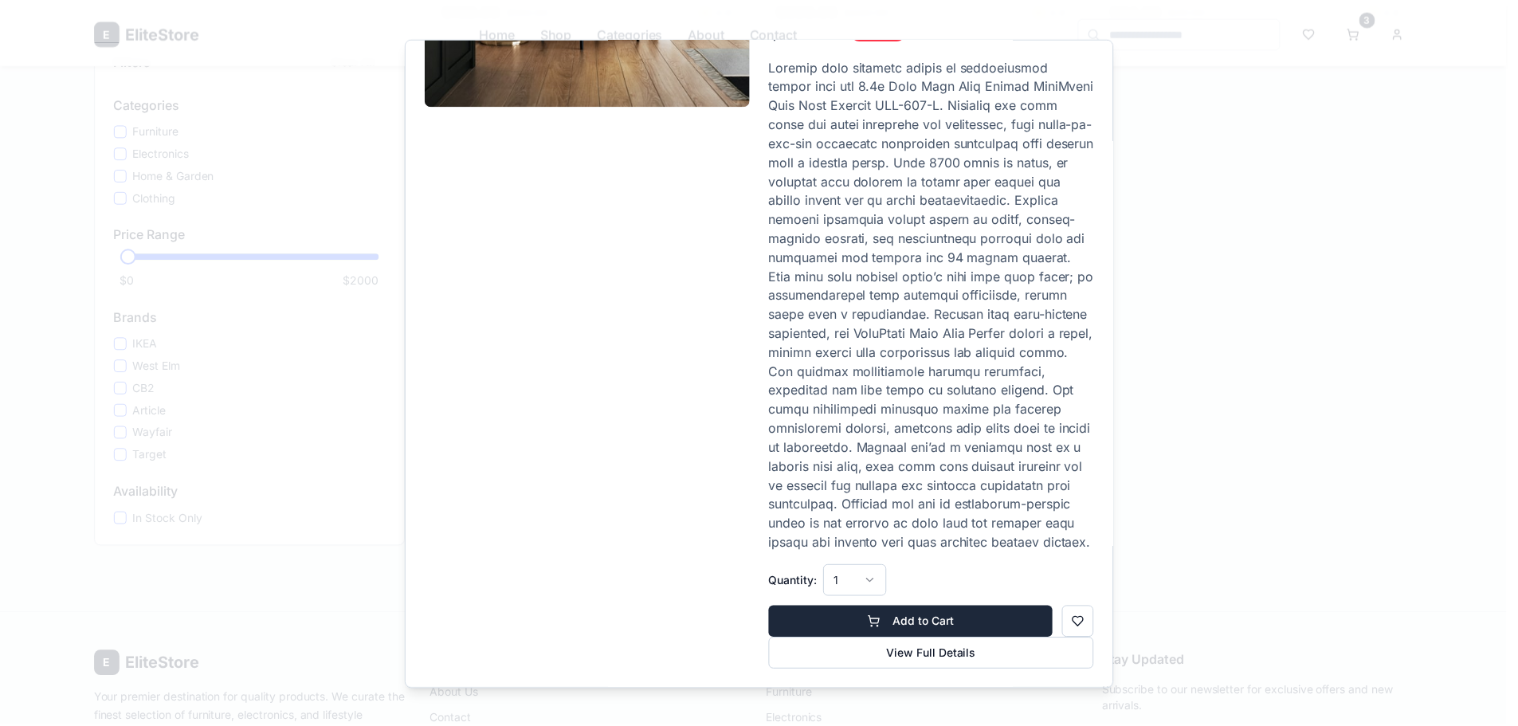
scroll to position [326, 0]
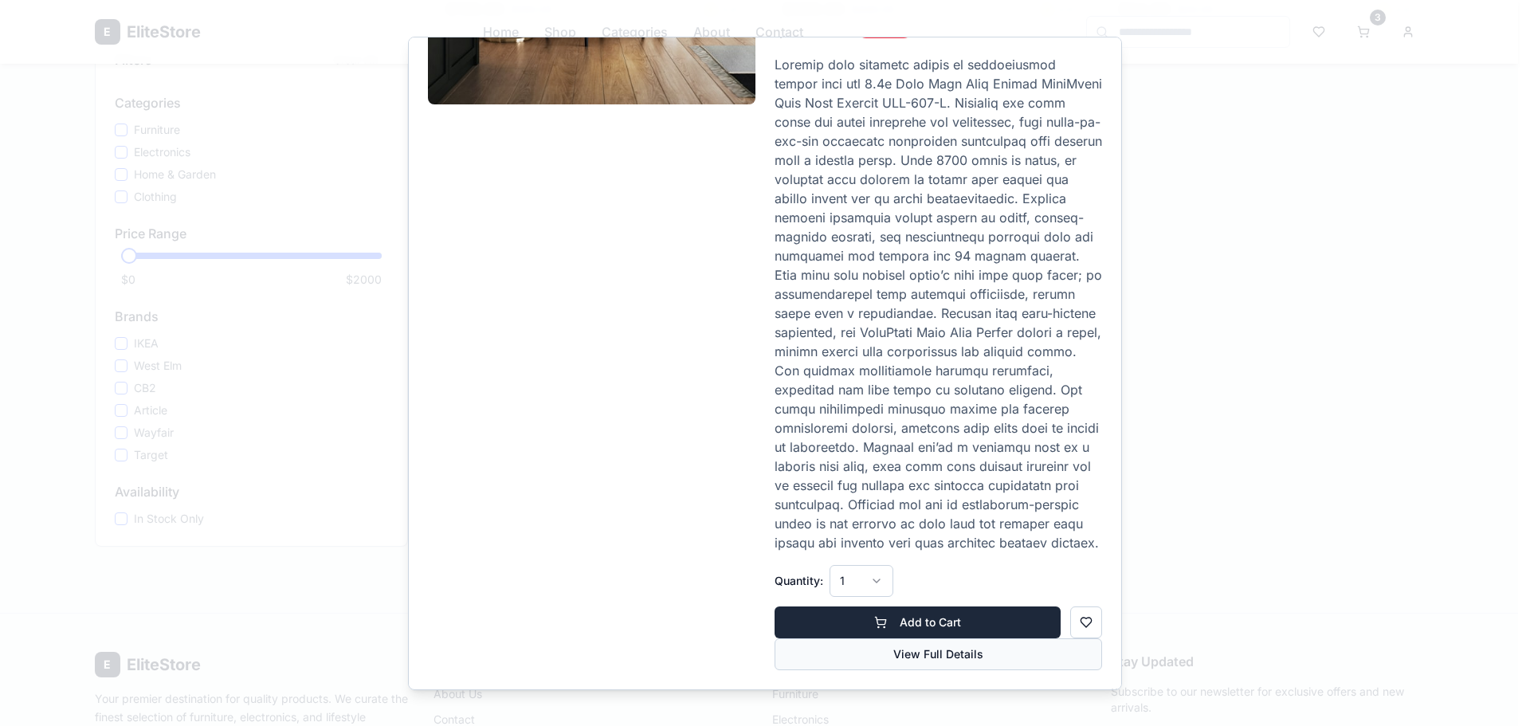
click at [962, 648] on button "View Full Details" at bounding box center [937, 654] width 327 height 32
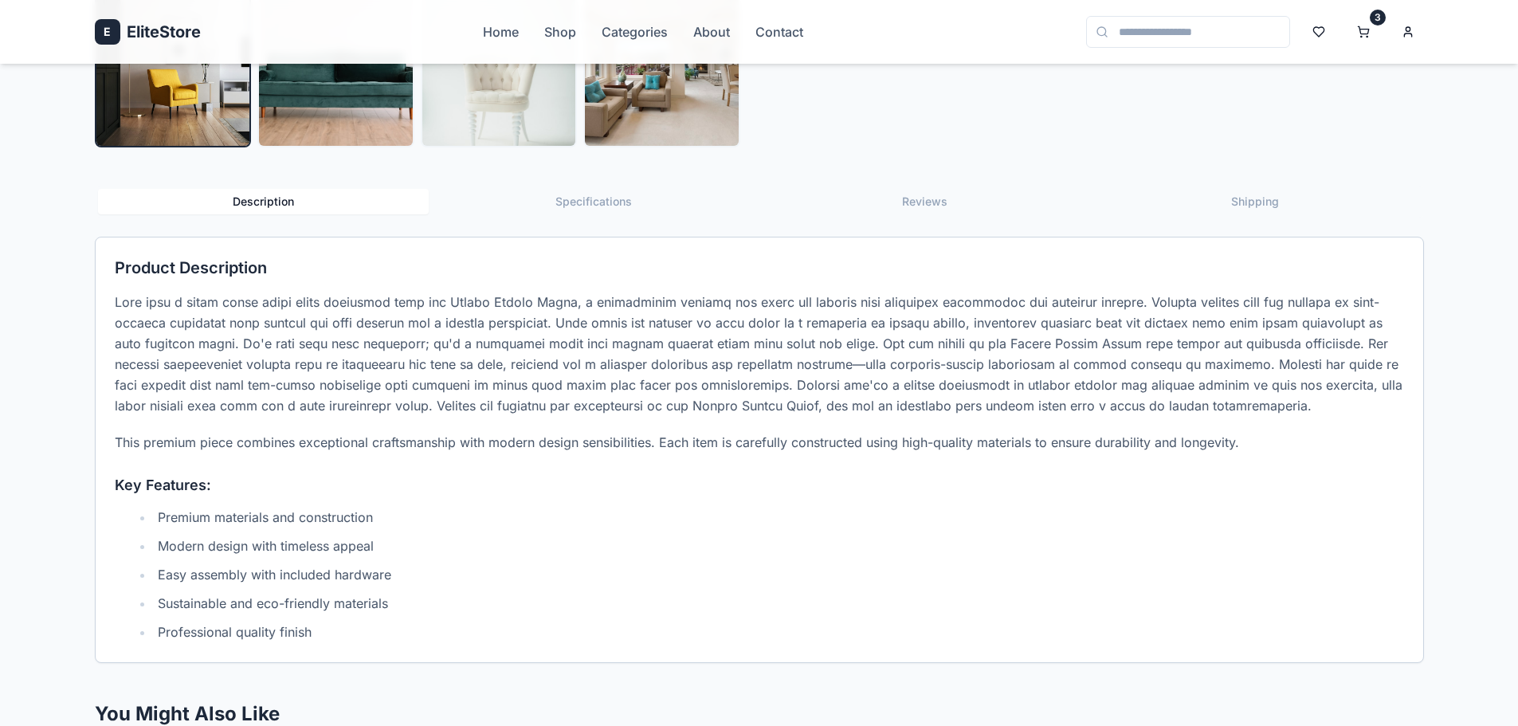
scroll to position [753, 0]
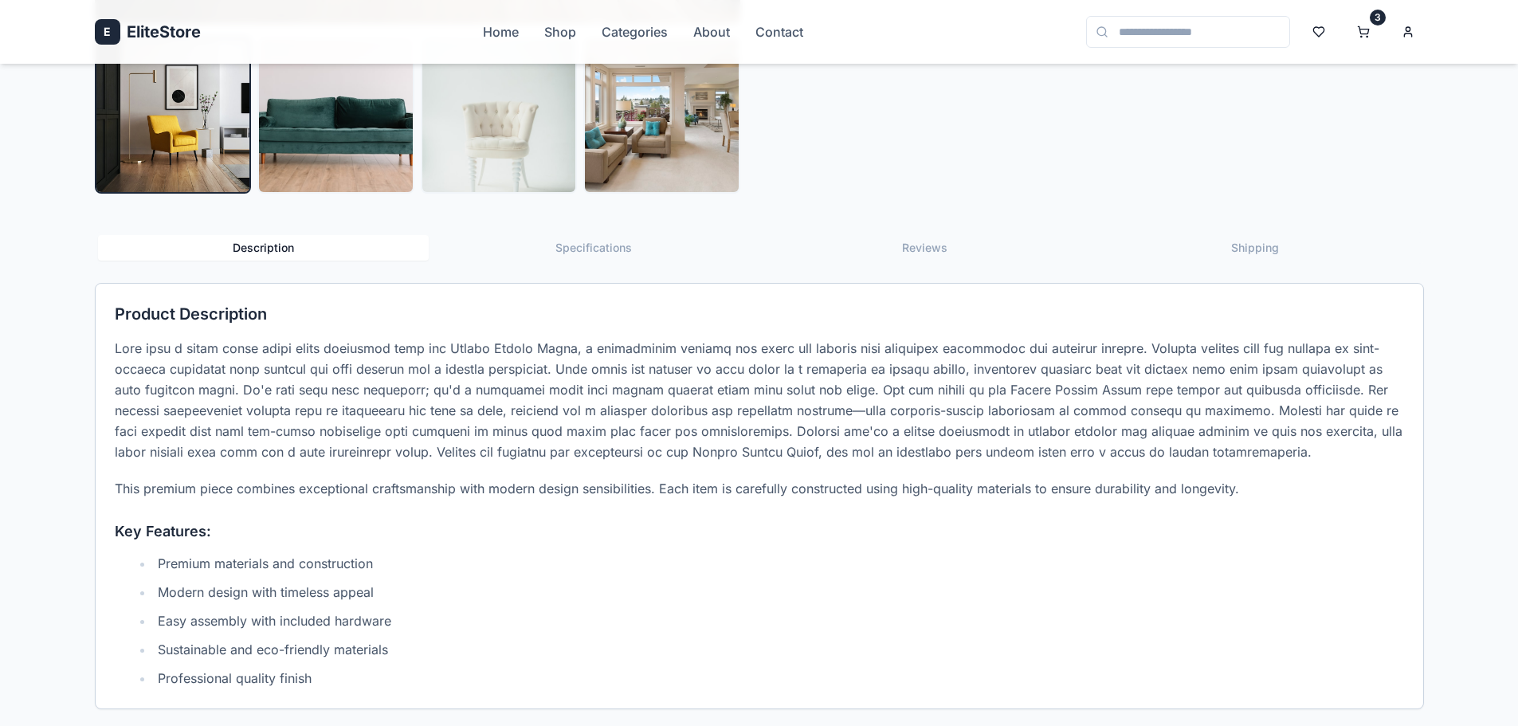
click at [582, 239] on button "Specifications" at bounding box center [594, 247] width 331 height 25
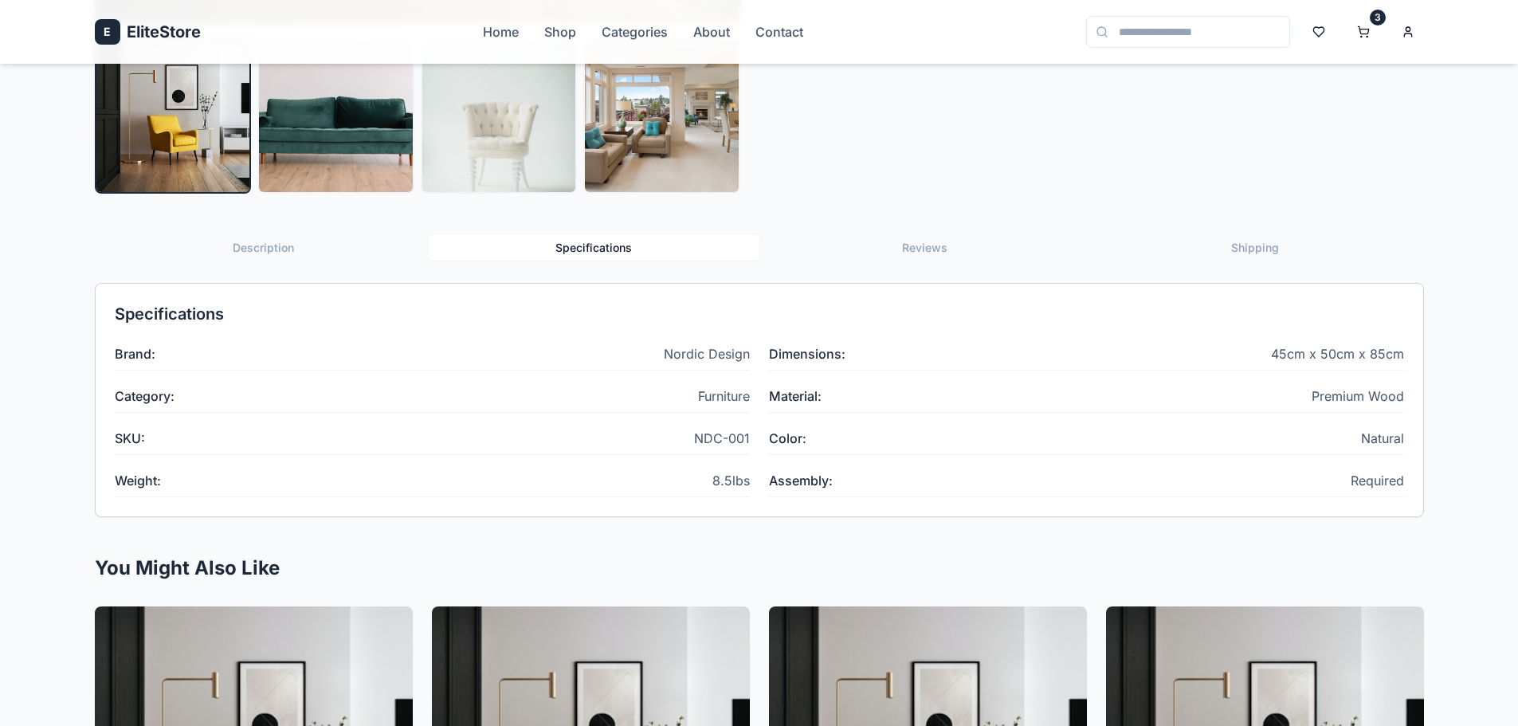
click at [918, 249] on button "Reviews" at bounding box center [924, 247] width 331 height 25
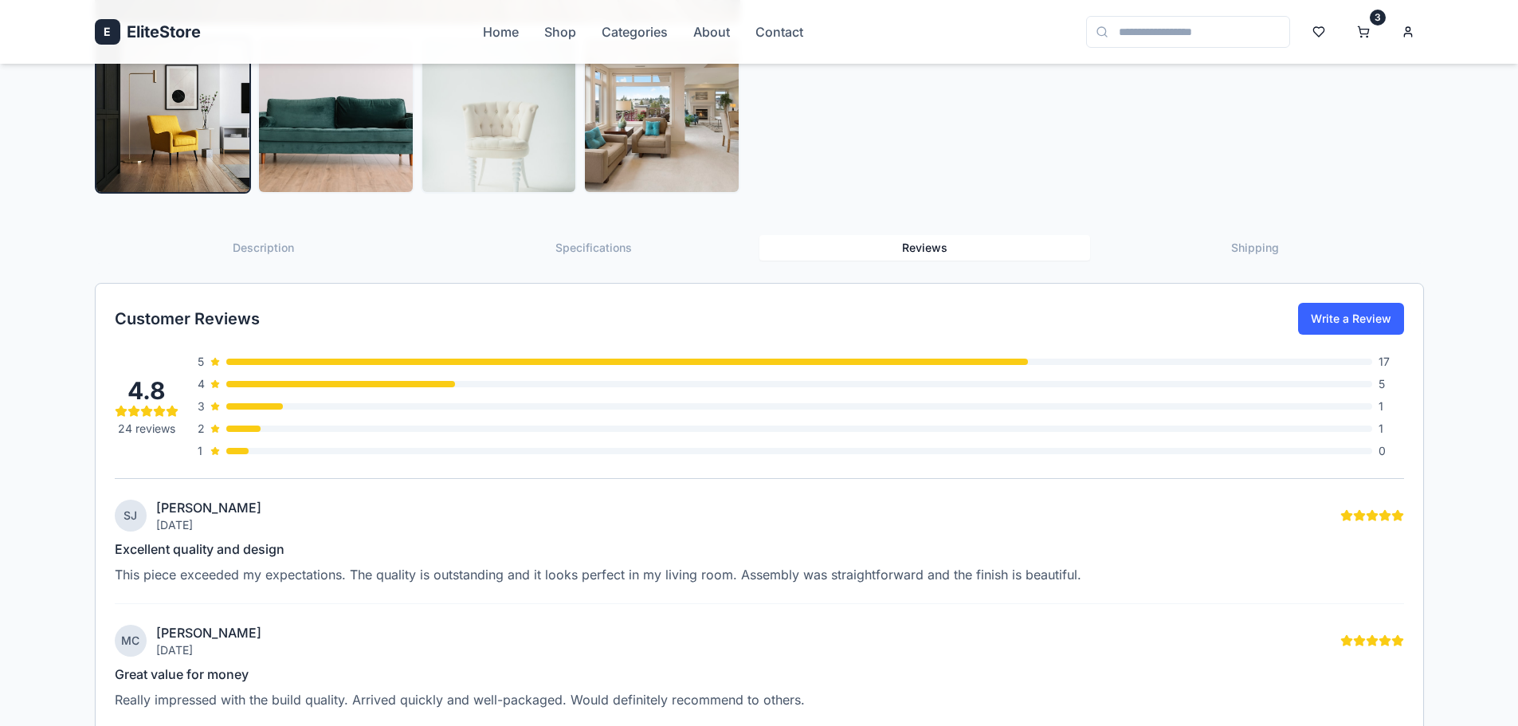
click at [1275, 246] on button "Shipping" at bounding box center [1255, 247] width 331 height 25
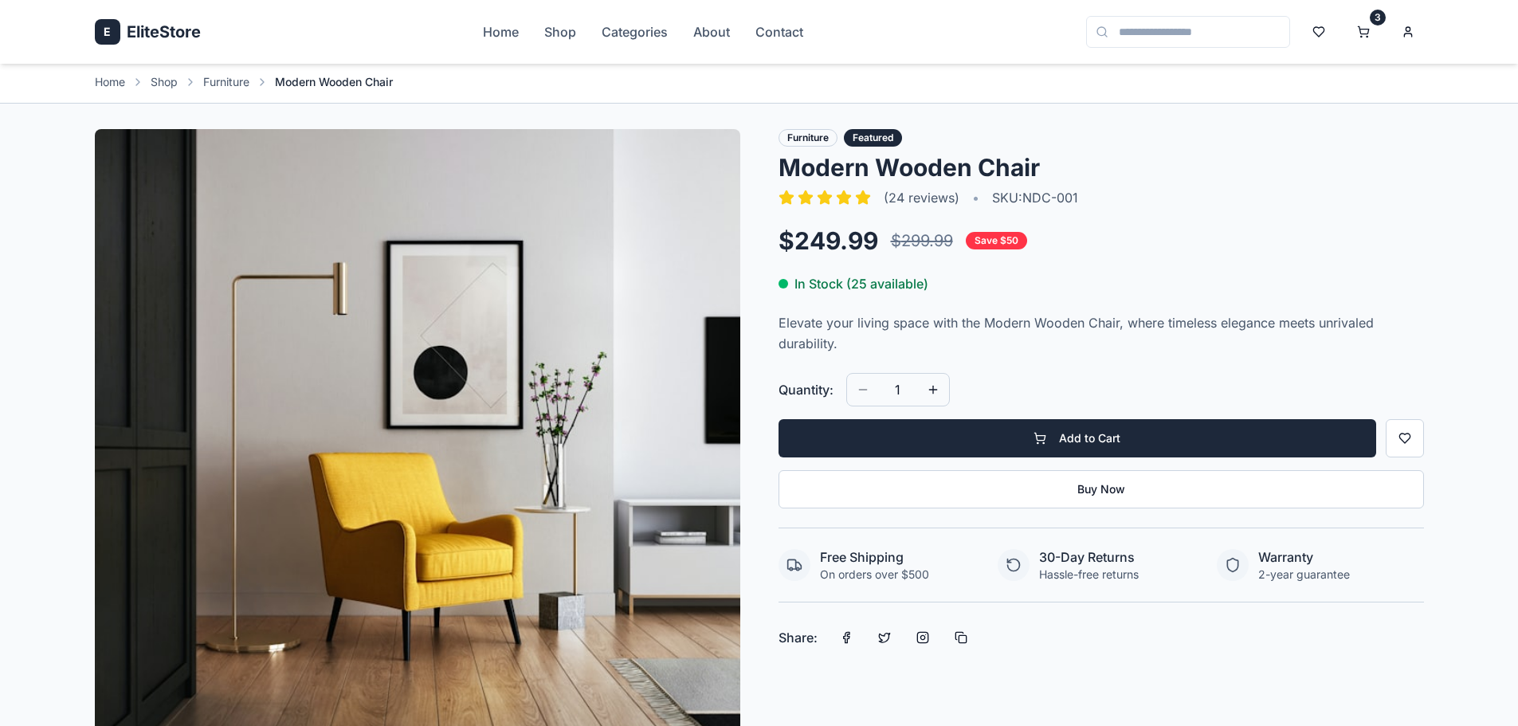
scroll to position [0, 0]
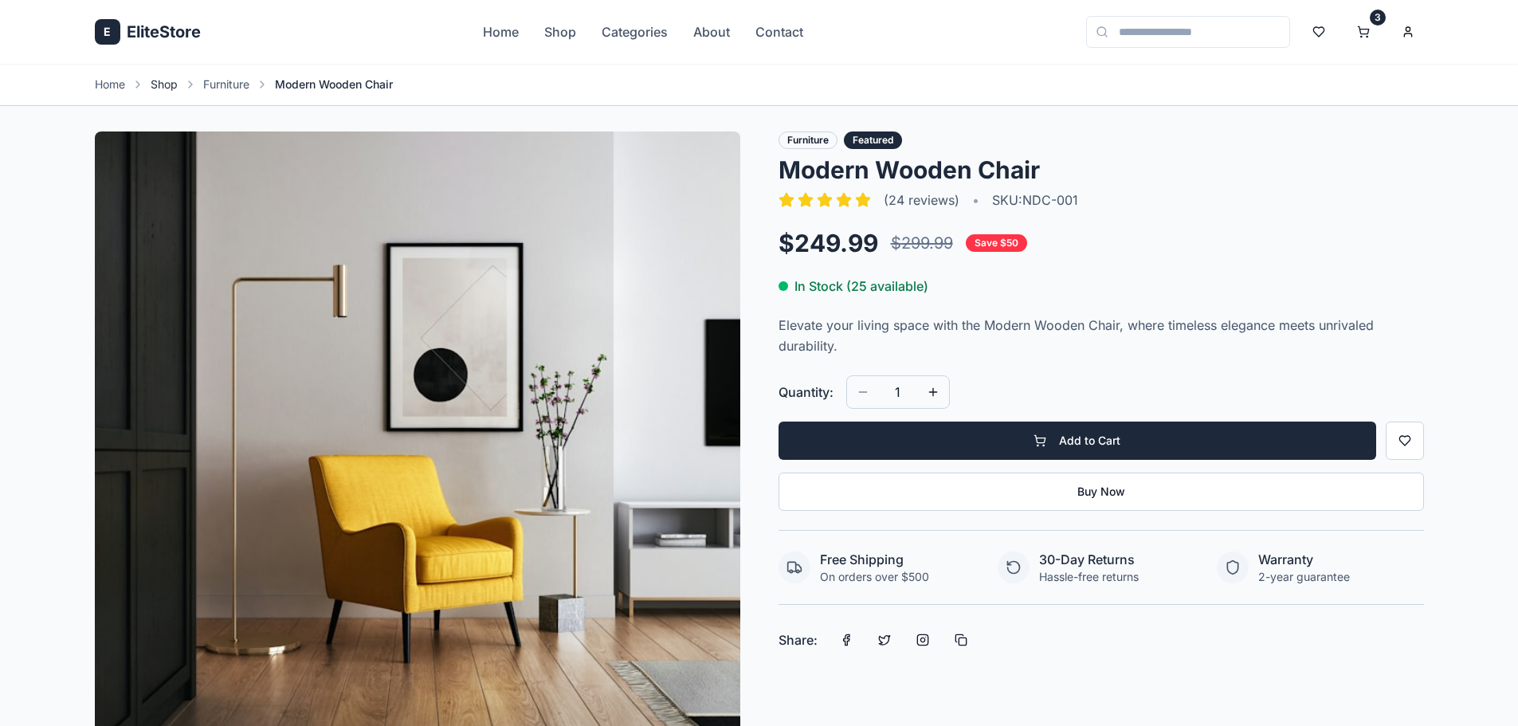
click at [163, 82] on link "Shop" at bounding box center [164, 84] width 27 height 16
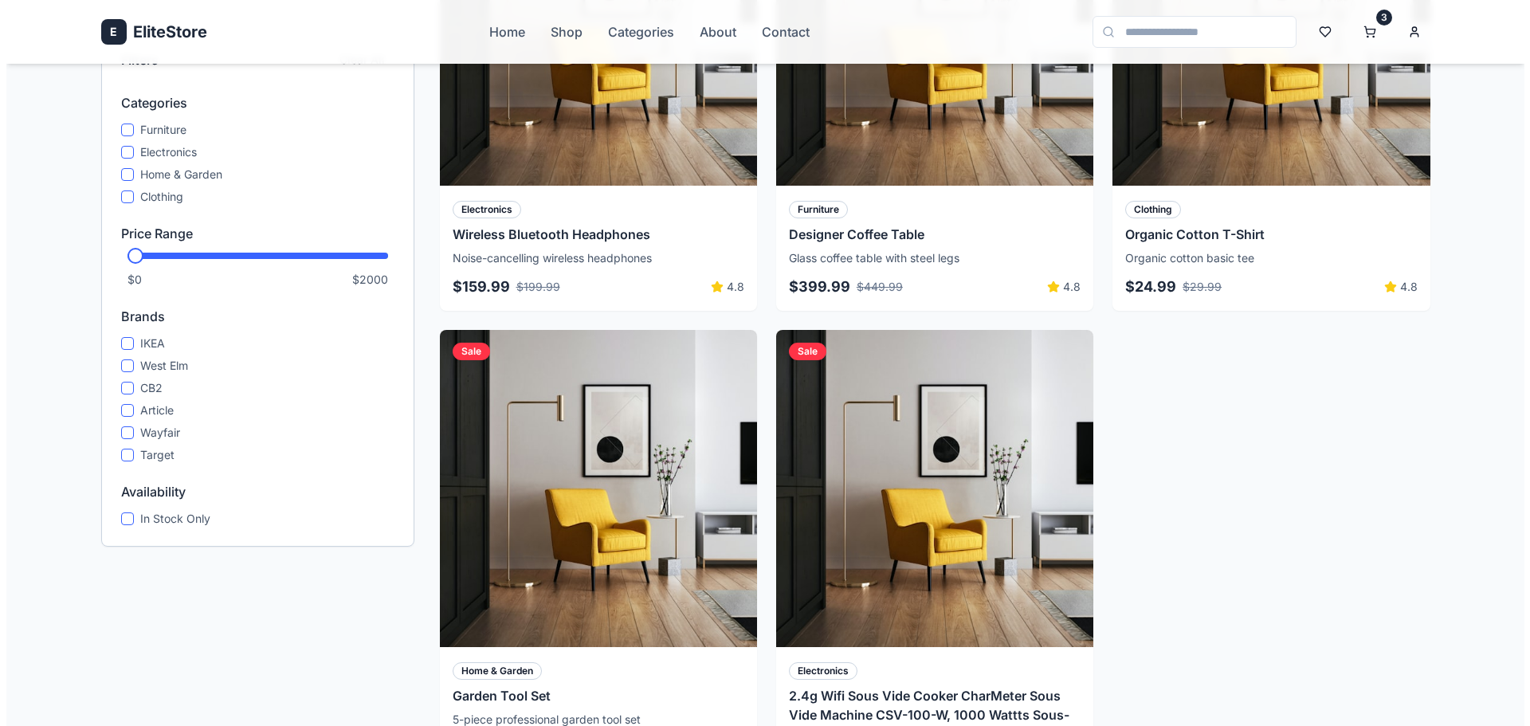
scroll to position [1115, 0]
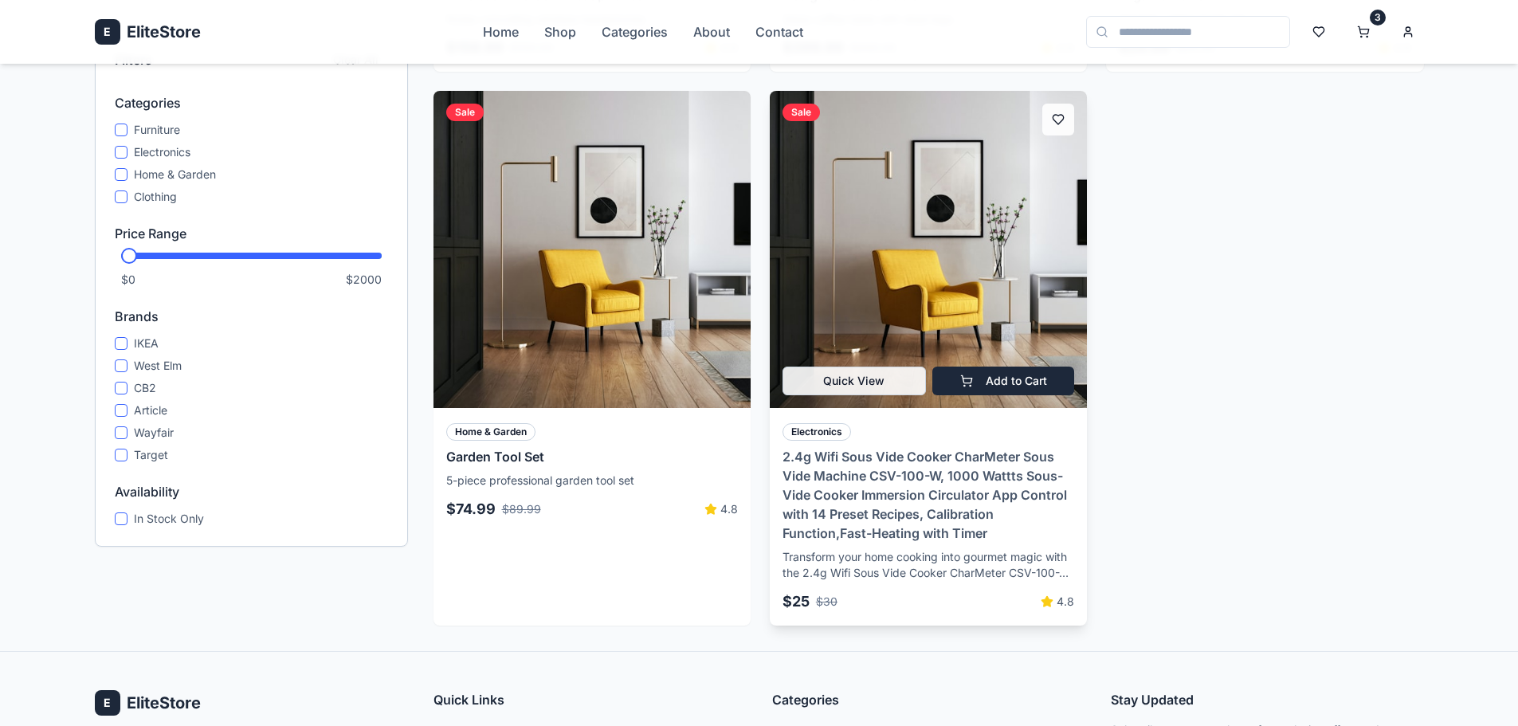
click at [931, 465] on h3 "2.4g Wifi Sous Vide Cooker CharMeter Sous Vide Machine CSV-100-W, 1000 Wattts S…" at bounding box center [928, 495] width 292 height 96
click at [890, 461] on h3 "2.4g Wifi Sous Vide Cooker CharMeter Sous Vide Machine CSV-100-W, 1000 Wattts S…" at bounding box center [928, 495] width 292 height 96
click at [864, 386] on button "Quick View" at bounding box center [853, 380] width 143 height 29
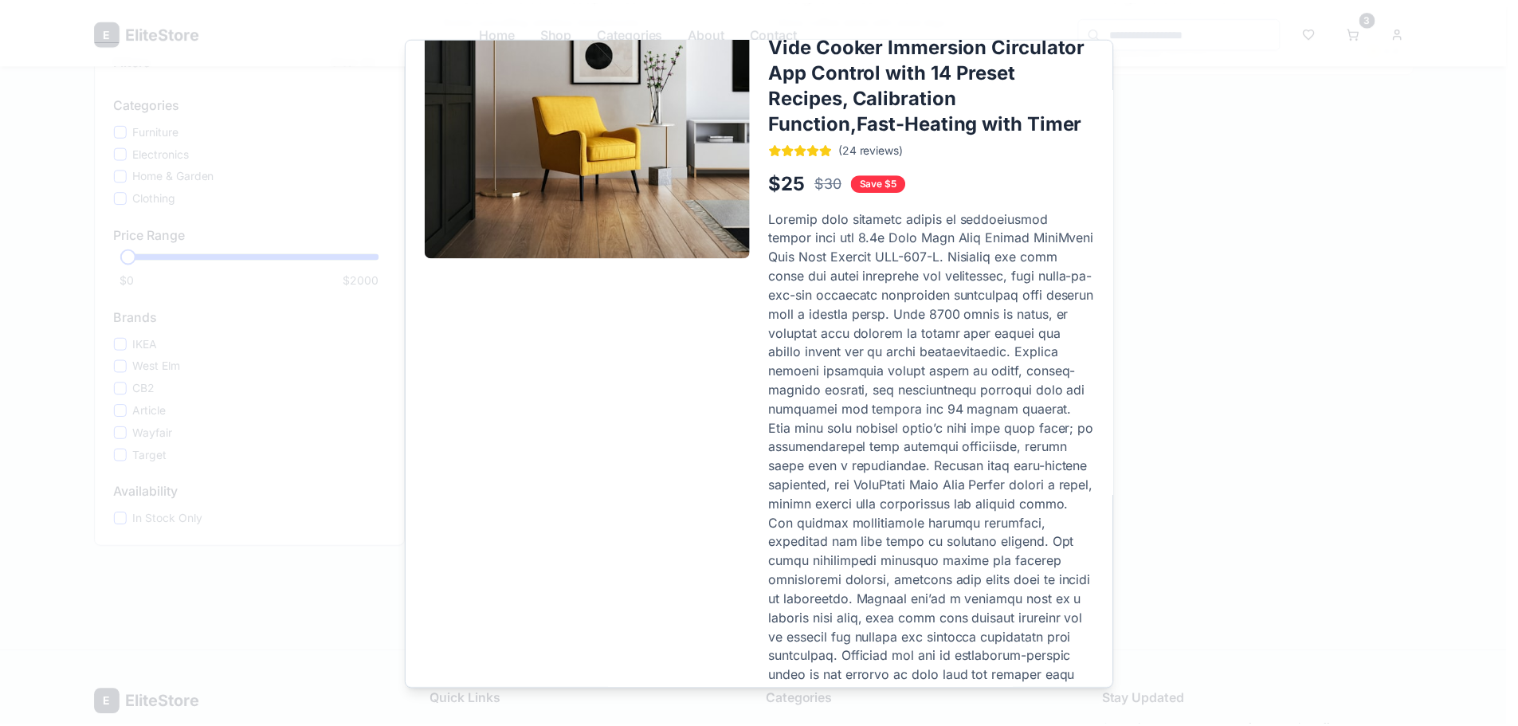
scroll to position [326, 0]
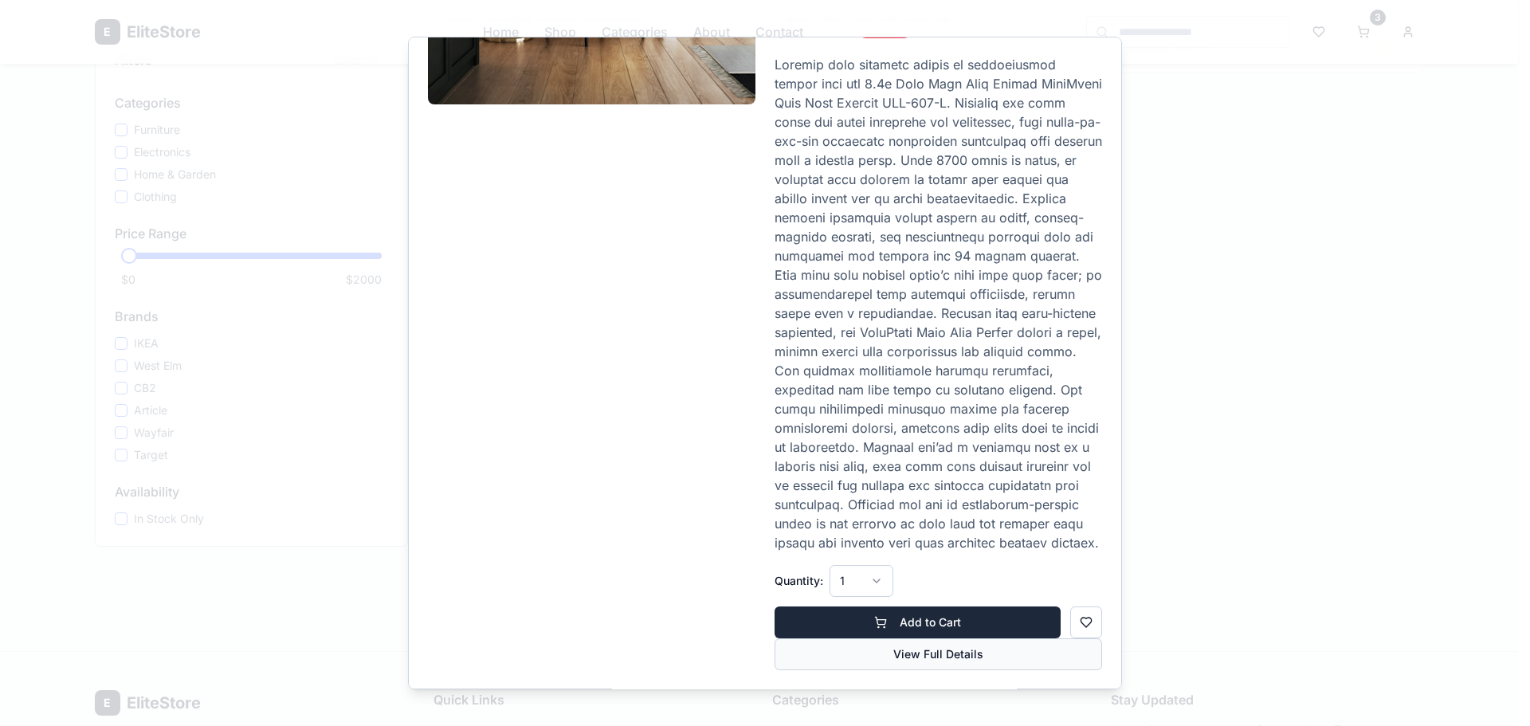
click at [943, 652] on button "View Full Details" at bounding box center [937, 654] width 327 height 32
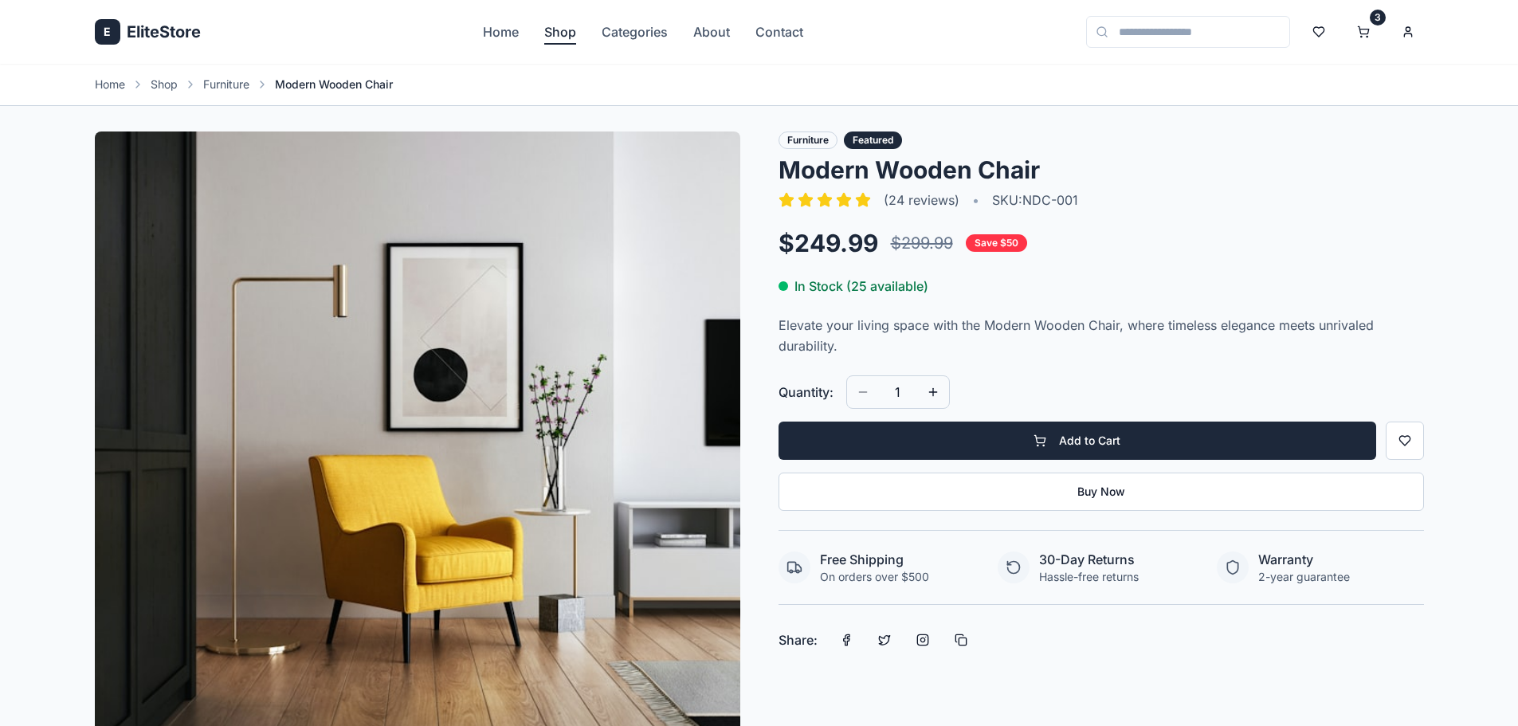
click at [562, 33] on link "Shop" at bounding box center [560, 31] width 32 height 19
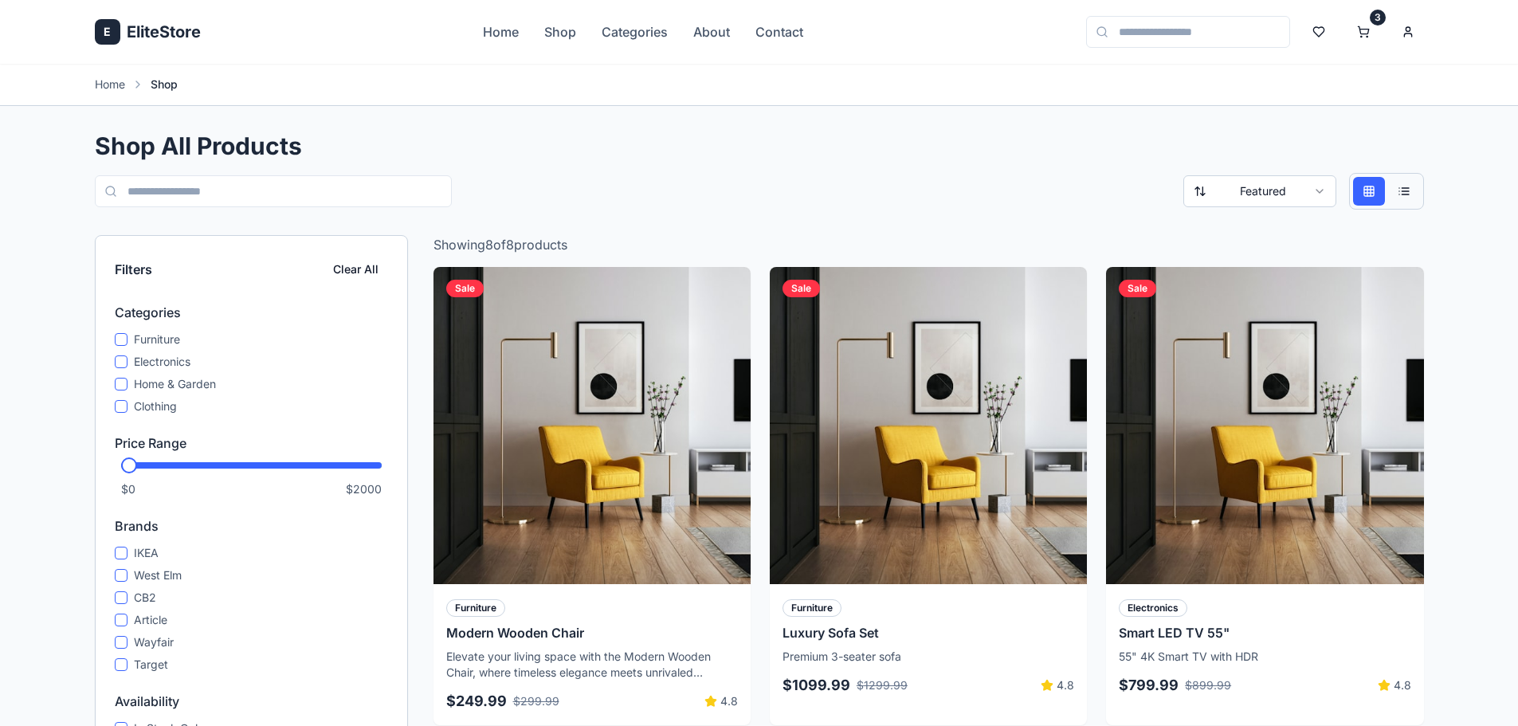
click at [179, 359] on label "Electronics" at bounding box center [162, 362] width 57 height 16
click at [127, 359] on button "Electronics" at bounding box center [121, 361] width 13 height 13
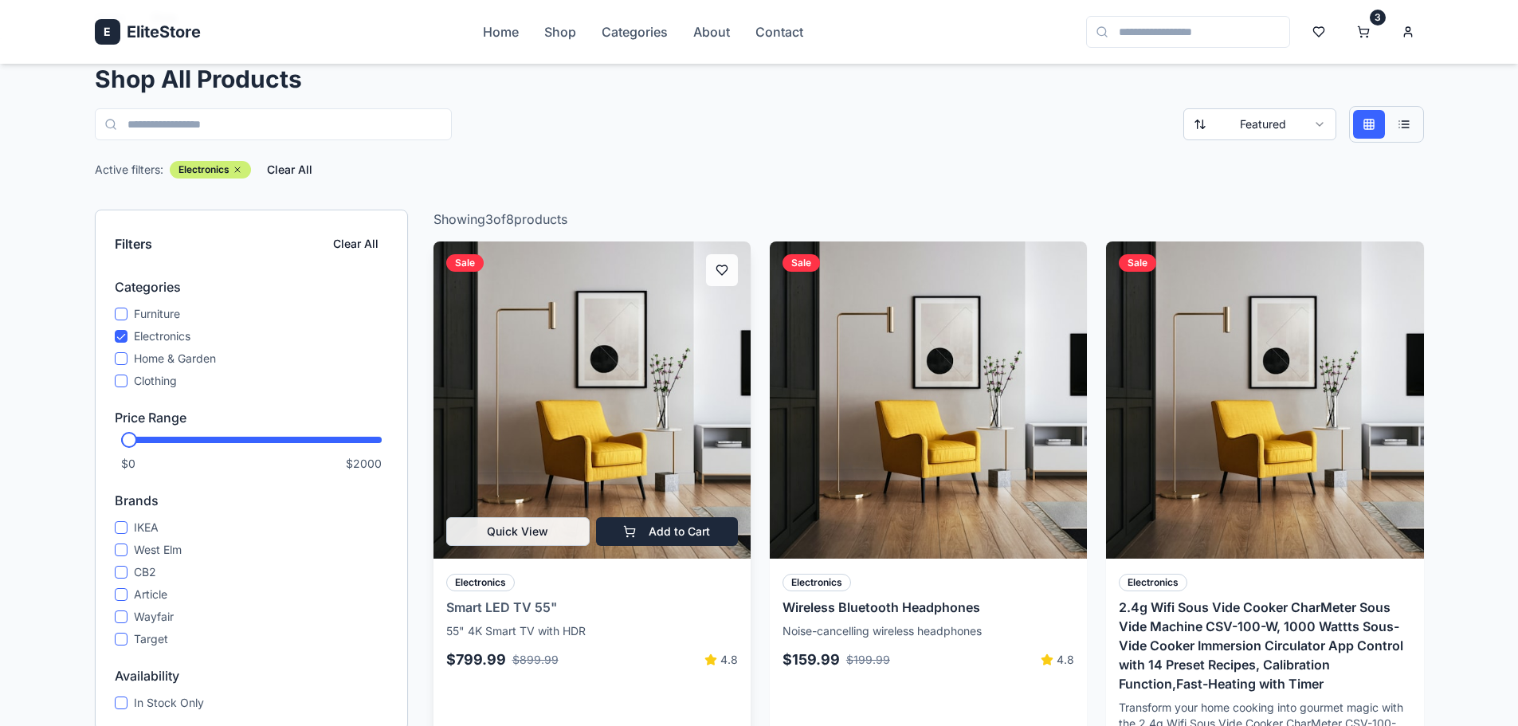
scroll to position [159, 0]
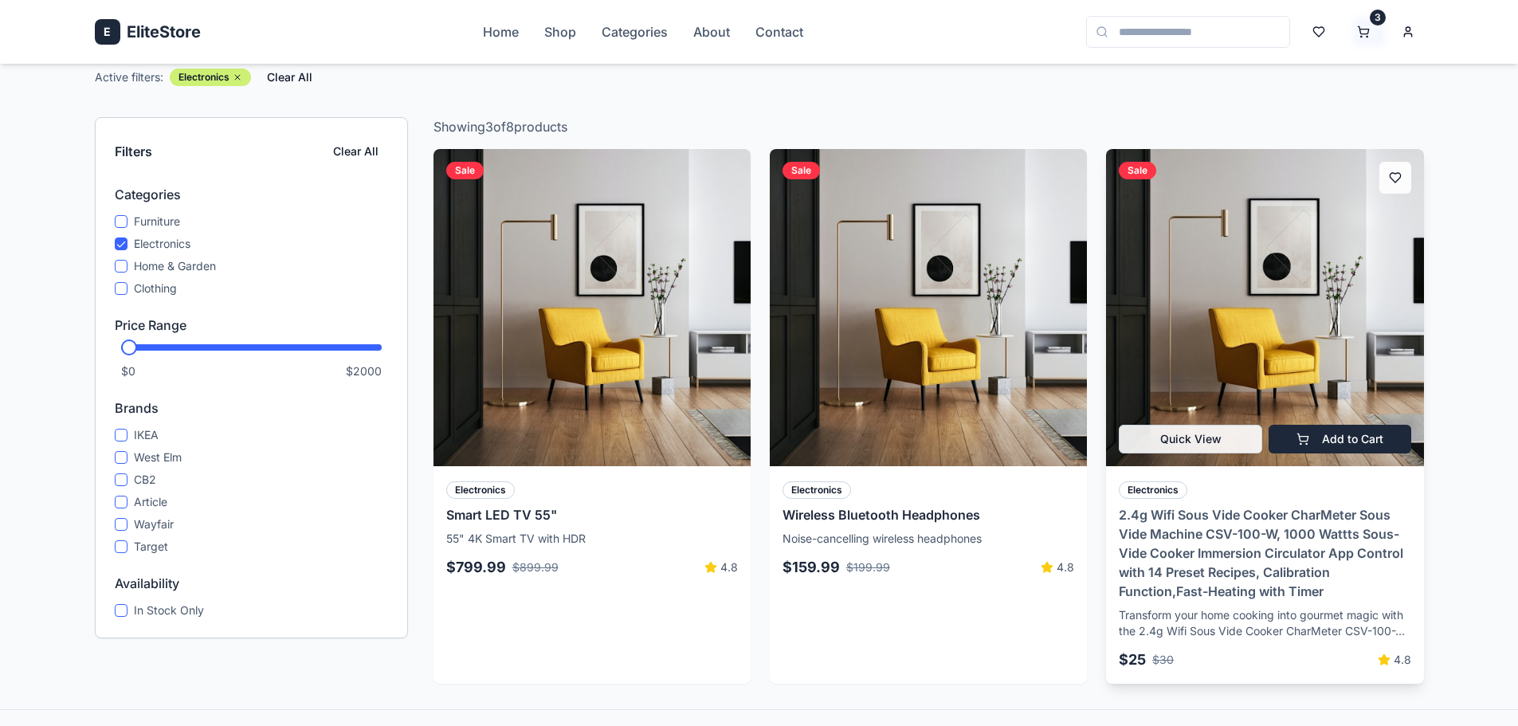
click at [1213, 536] on h3 "2.4g Wifi Sous Vide Cooker CharMeter Sous Vide Machine CSV-100-W, 1000 Wattts S…" at bounding box center [1265, 553] width 292 height 96
click at [1254, 567] on h3 "2.4g Wifi Sous Vide Cooker CharMeter Sous Vide Machine CSV-100-W, 1000 Wattts S…" at bounding box center [1265, 553] width 292 height 96
click at [1255, 567] on h3 "2.4g Wifi Sous Vide Cooker CharMeter Sous Vide Machine CSV-100-W, 1000 Wattts S…" at bounding box center [1265, 553] width 292 height 96
click at [1256, 567] on h3 "2.4g Wifi Sous Vide Cooker CharMeter Sous Vide Machine CSV-100-W, 1000 Wattts S…" at bounding box center [1265, 553] width 292 height 96
drag, startPoint x: 1256, startPoint y: 567, endPoint x: 1256, endPoint y: 578, distance: 11.2
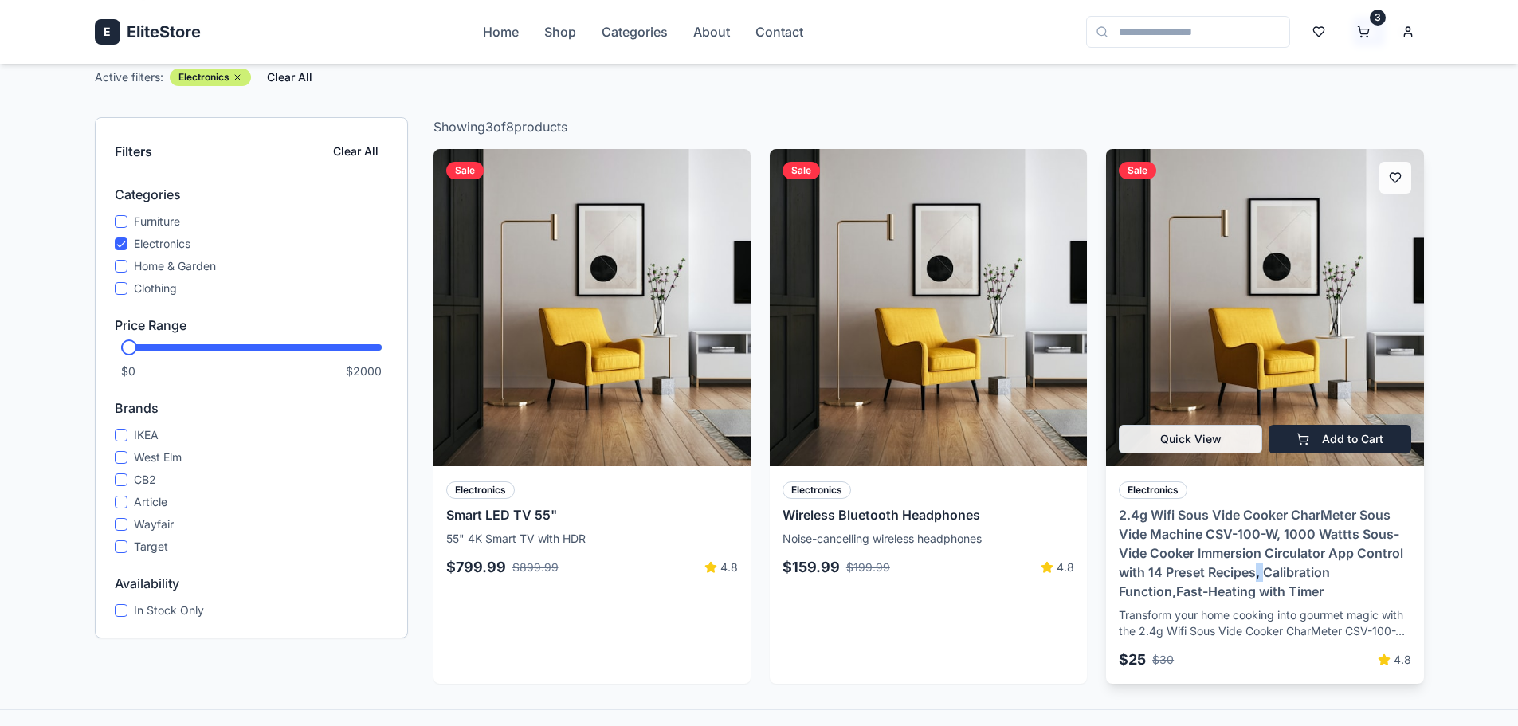
click at [1256, 567] on h3 "2.4g Wifi Sous Vide Cooker CharMeter Sous Vide Machine CSV-100-W, 1000 Wattts S…" at bounding box center [1265, 553] width 292 height 96
click at [1143, 663] on span "$ 25" at bounding box center [1132, 660] width 27 height 22
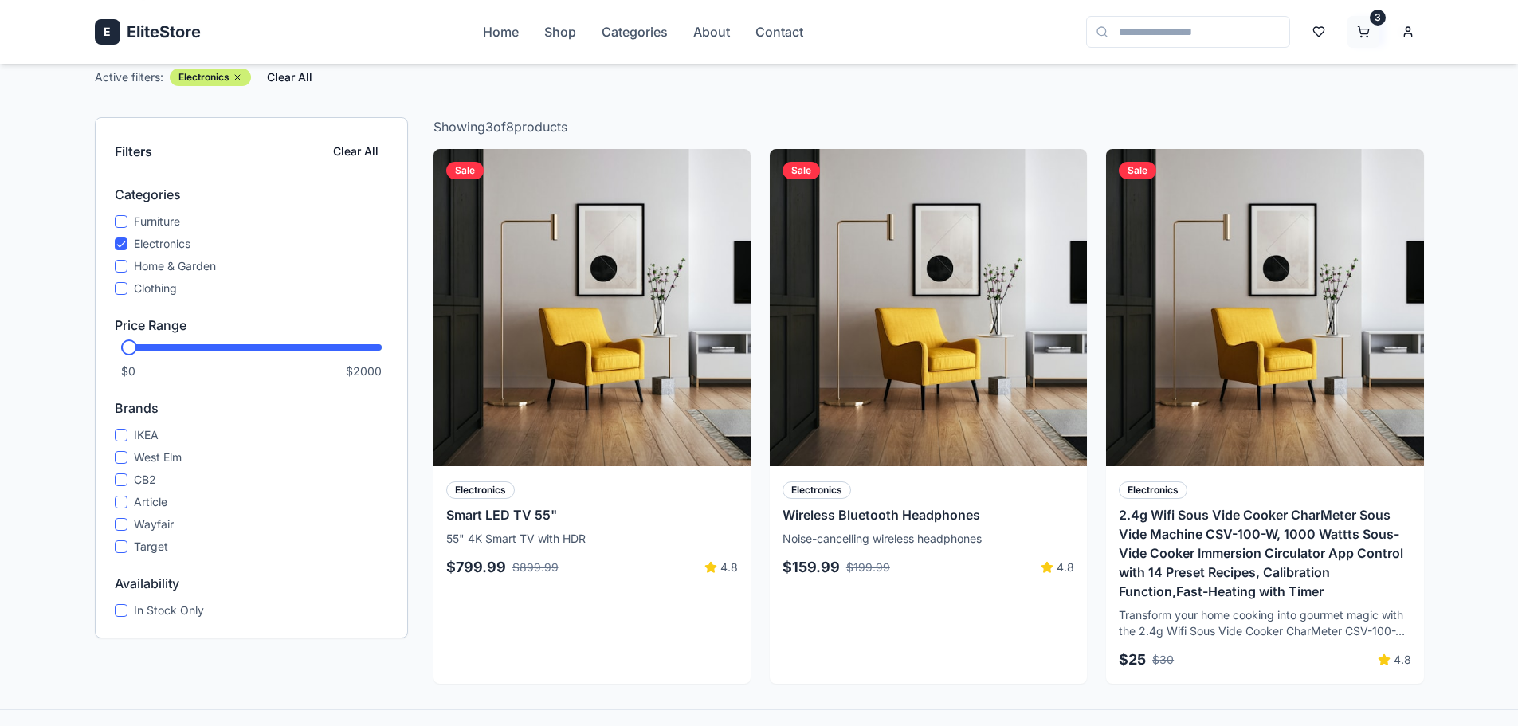
click at [1374, 36] on html "E EliteStore Home Shop Categories About Contact 3 Home Shop Shop All Products F…" at bounding box center [759, 451] width 1518 height 1221
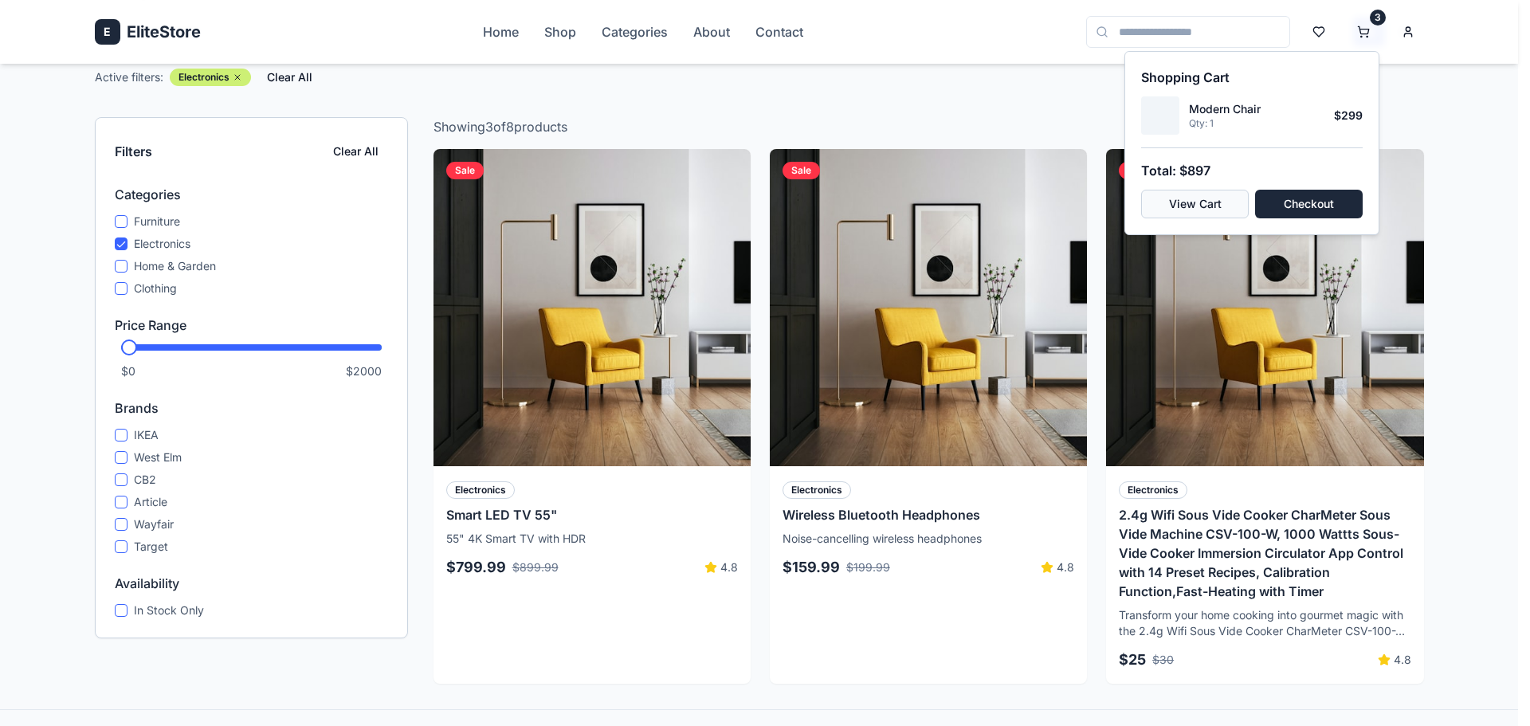
click at [1224, 202] on button "View Cart" at bounding box center [1195, 204] width 108 height 29
click at [1417, 33] on html "E EliteStore Home Shop Categories About Contact 3 Home Shop Shop All Products F…" at bounding box center [765, 451] width 1530 height 1221
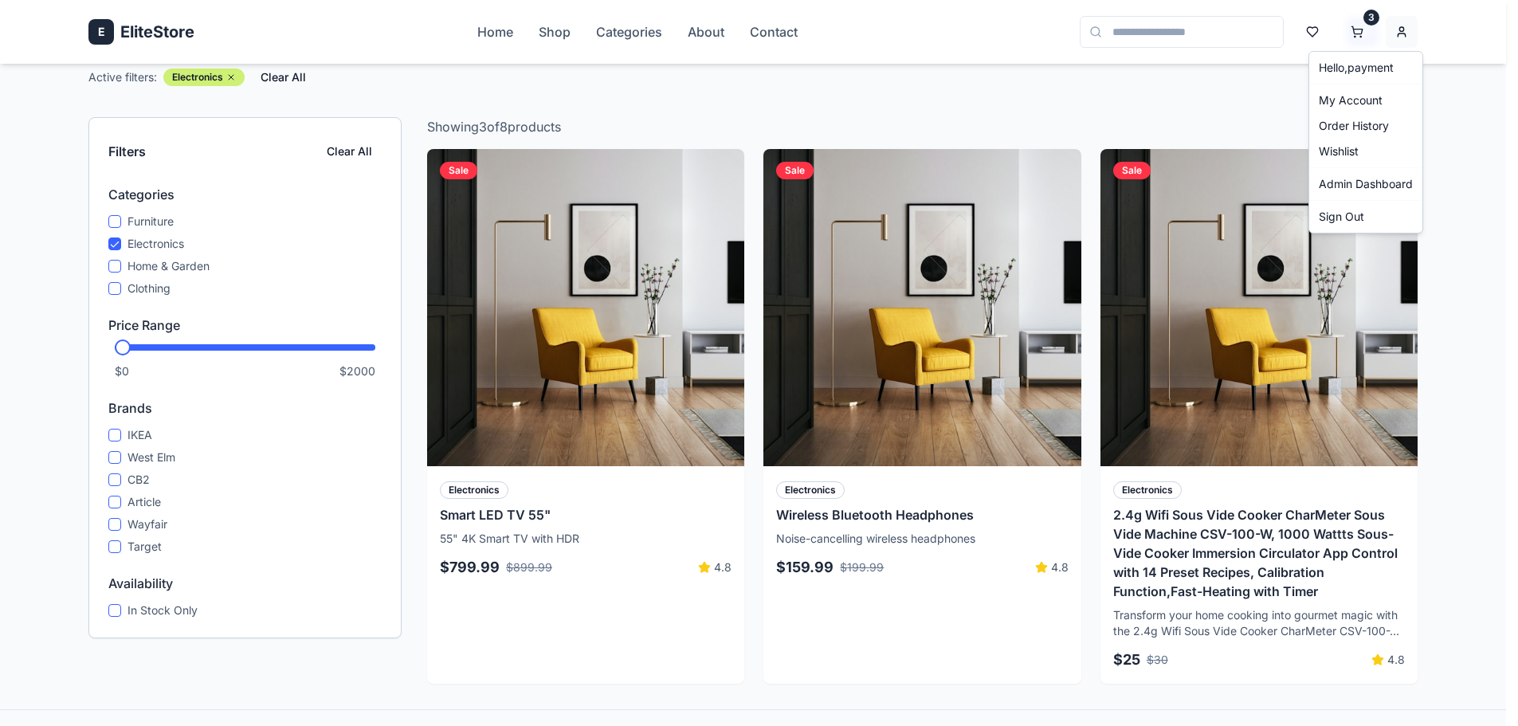
click at [1413, 33] on html "E EliteStore Home Shop Categories About Contact 3 Home Shop Shop All Products F…" at bounding box center [759, 451] width 1518 height 1221
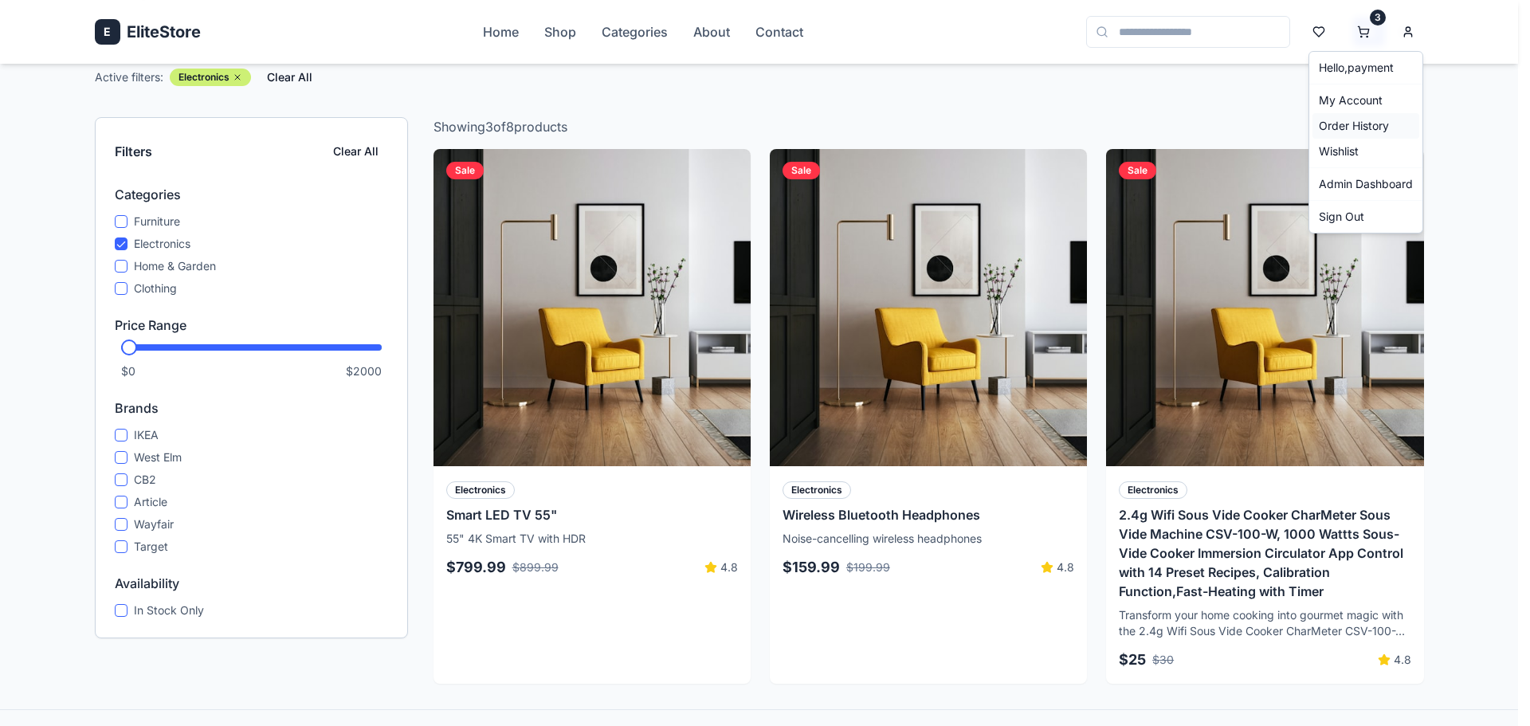
click at [1358, 121] on div "Order History" at bounding box center [1365, 125] width 107 height 25
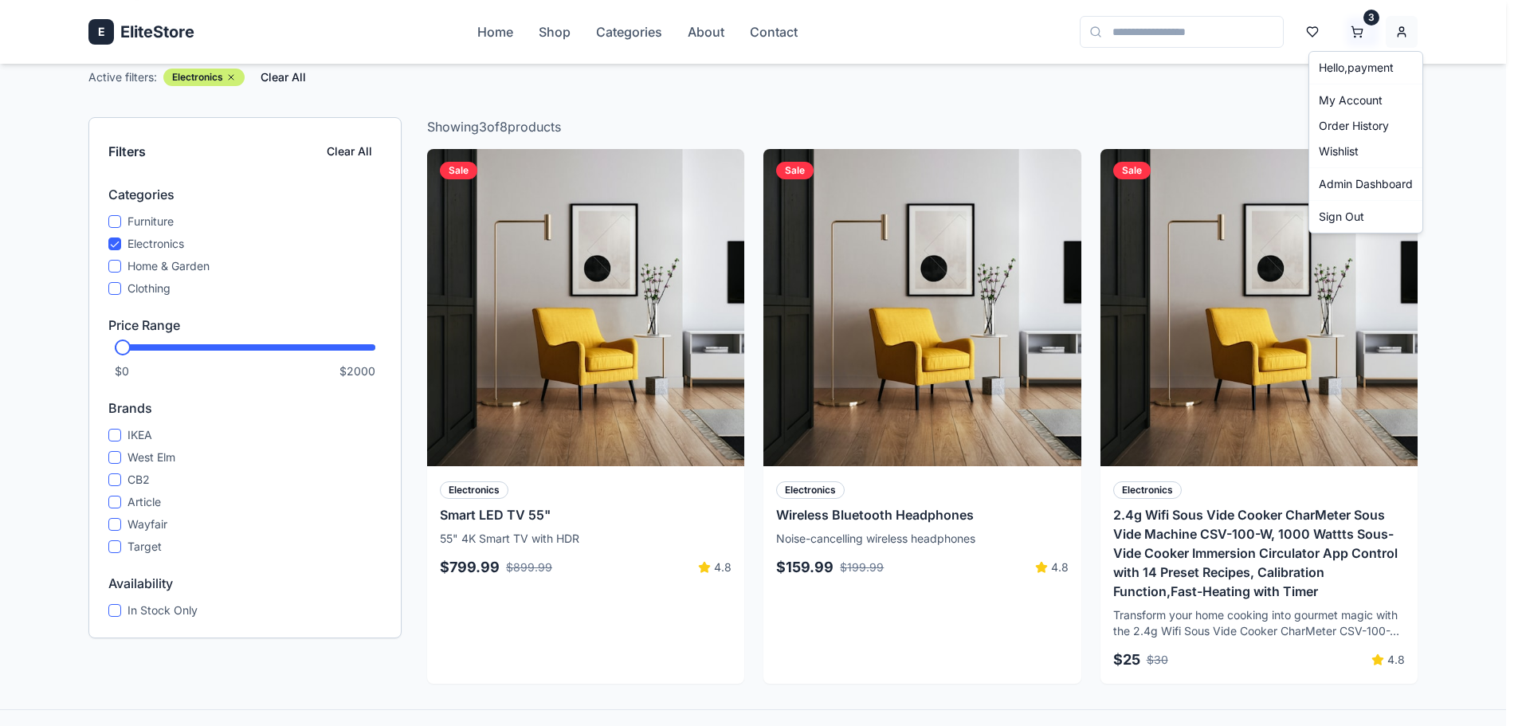
click at [1412, 26] on html "E EliteStore Home Shop Categories About Contact 3 Home Shop Shop All Products F…" at bounding box center [759, 451] width 1518 height 1221
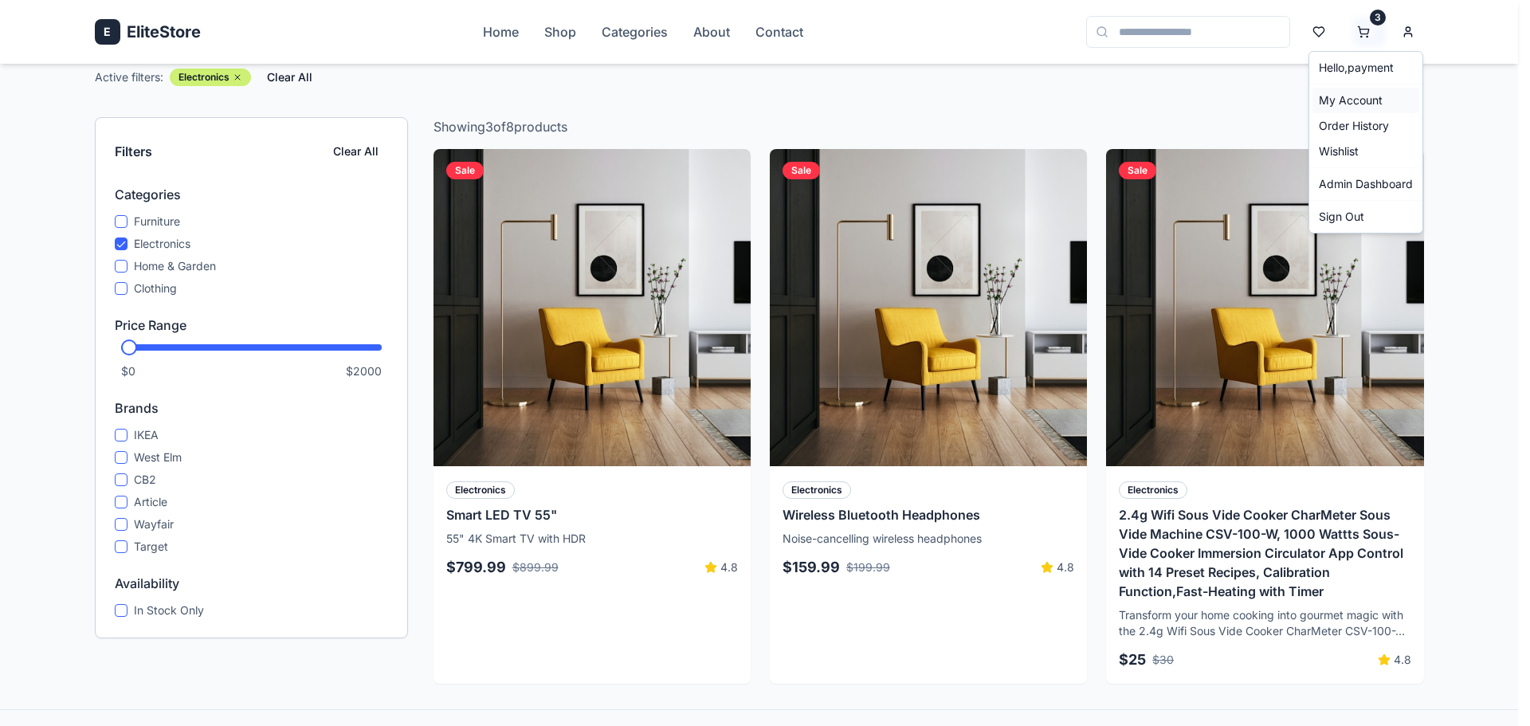
click at [1364, 109] on div "My Account" at bounding box center [1365, 100] width 107 height 25
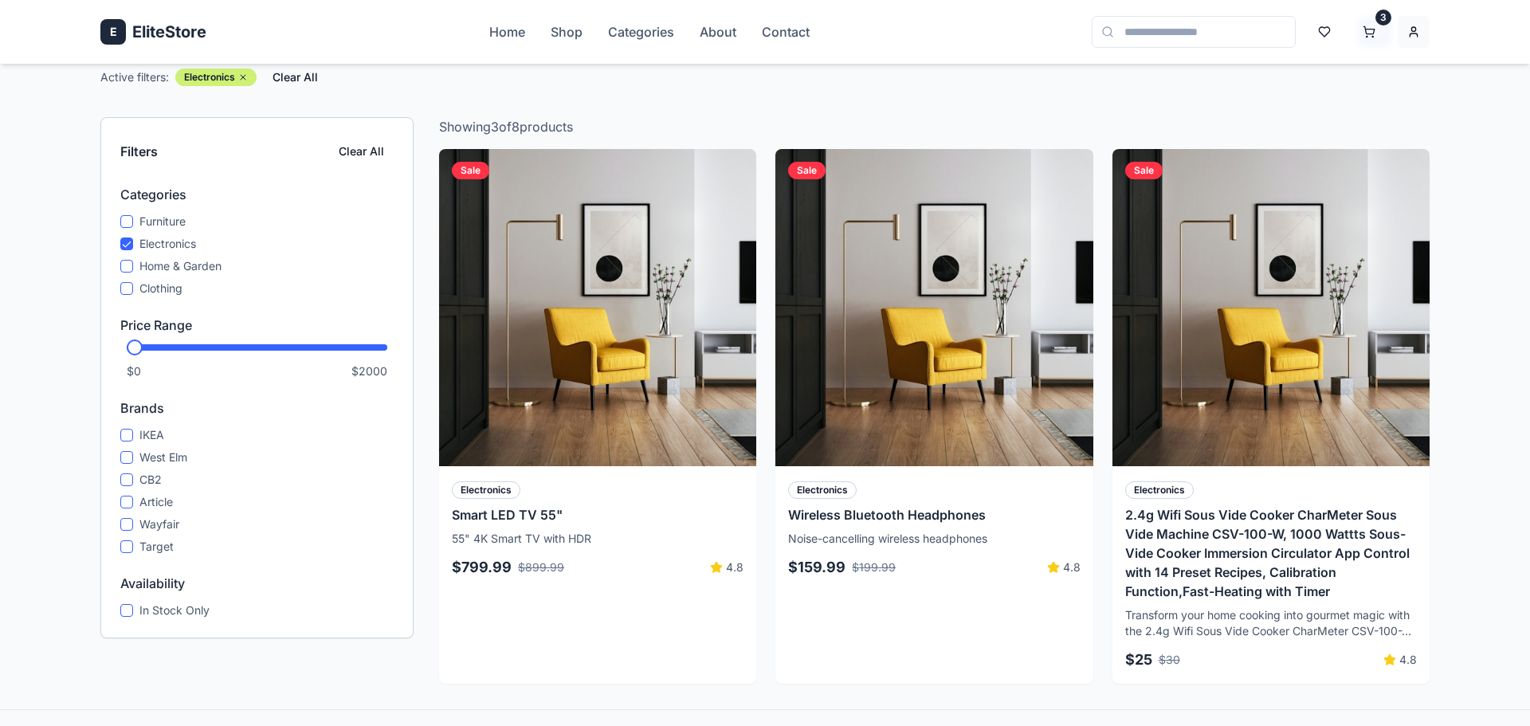
click at [1409, 26] on html "E EliteStore Home Shop Categories About Contact 3 Home Shop Shop All Products F…" at bounding box center [765, 451] width 1530 height 1221
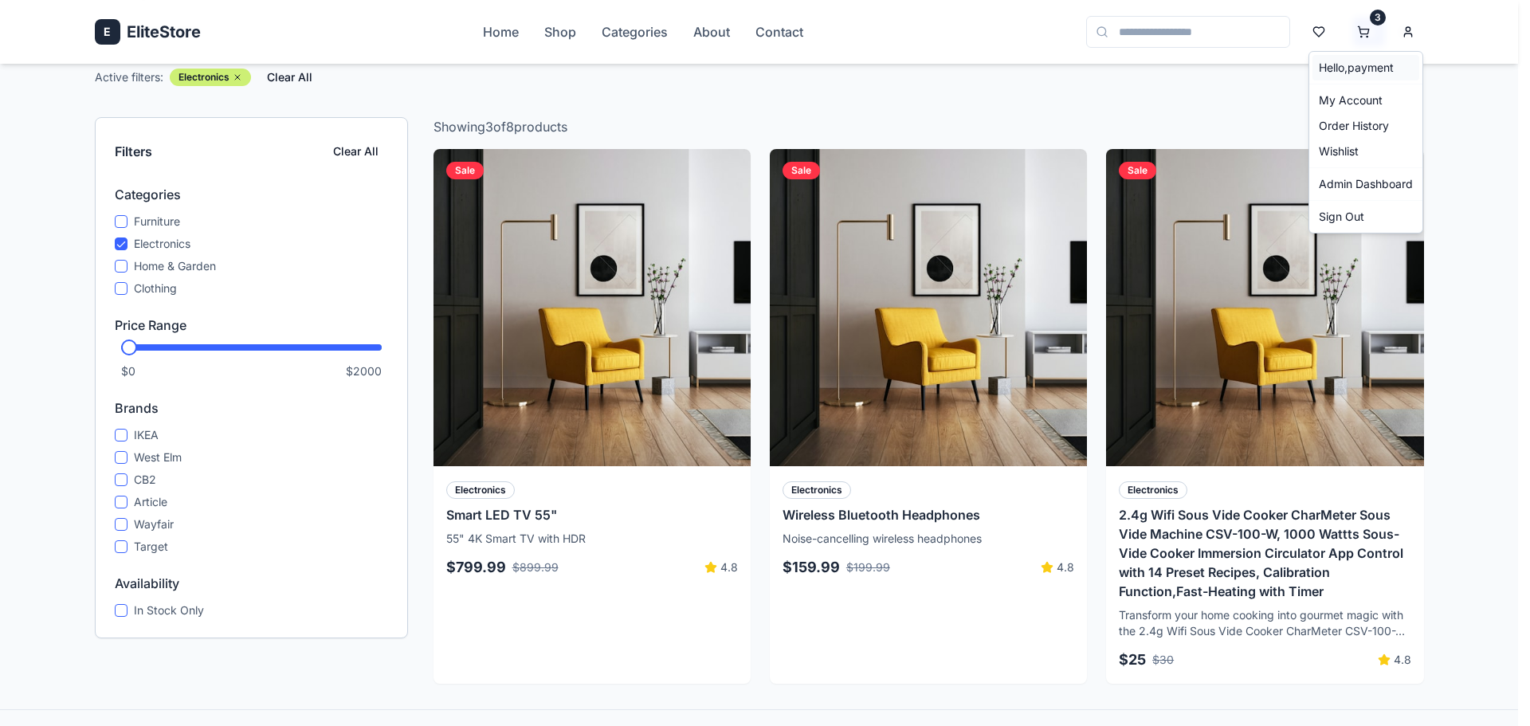
click at [1355, 61] on span "Hello, payment" at bounding box center [1356, 68] width 75 height 16
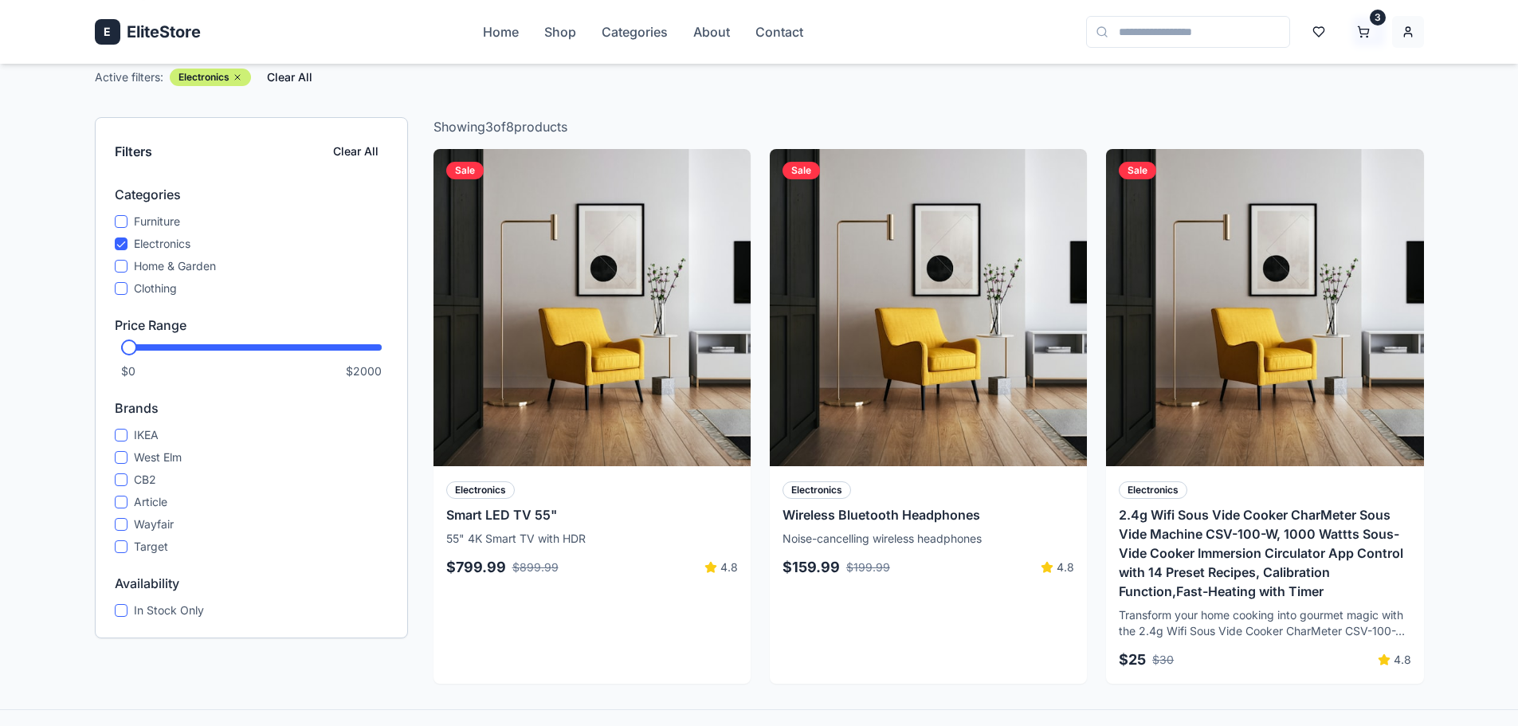
click at [1413, 34] on html "E EliteStore Home Shop Categories About Contact 3 Home Shop Shop All Products F…" at bounding box center [759, 451] width 1518 height 1221
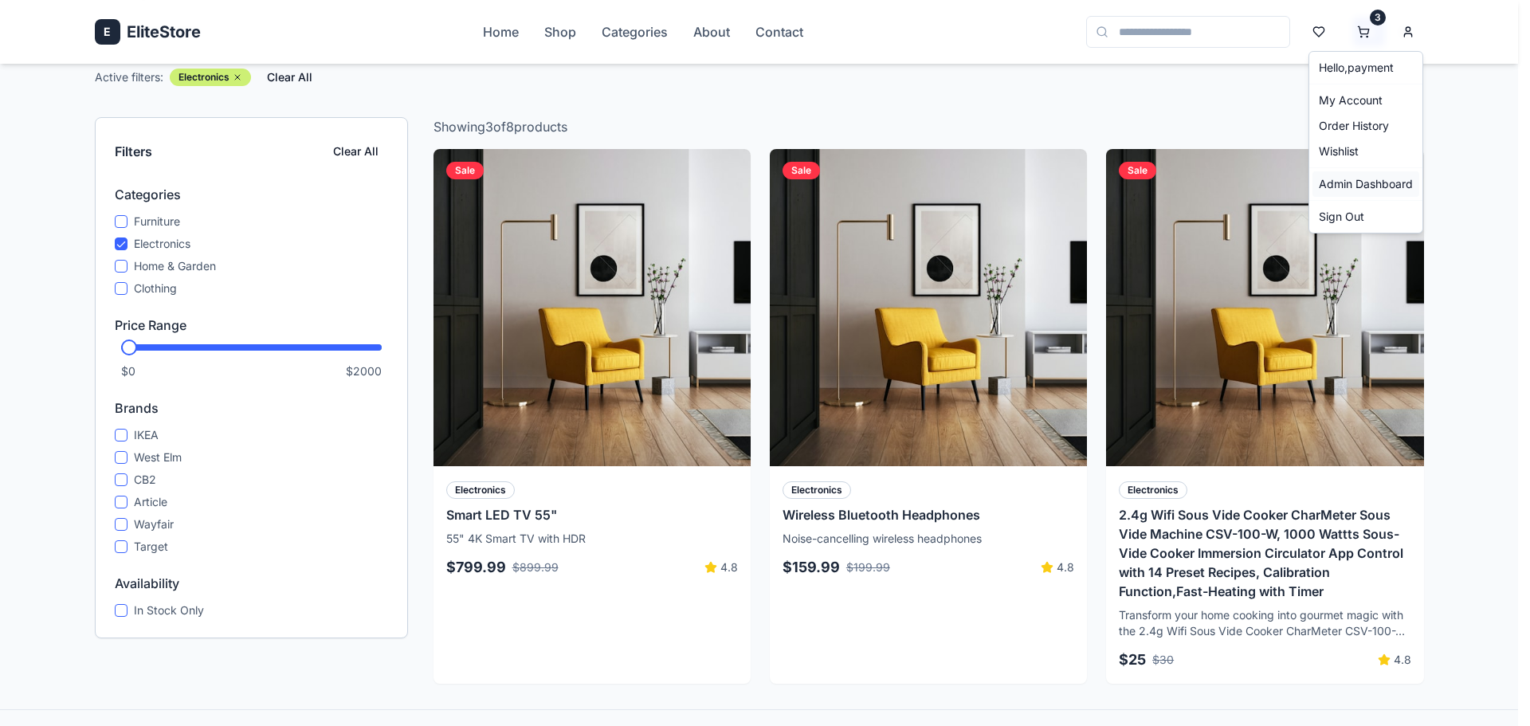
click at [1387, 181] on link "Admin Dashboard" at bounding box center [1365, 183] width 107 height 25
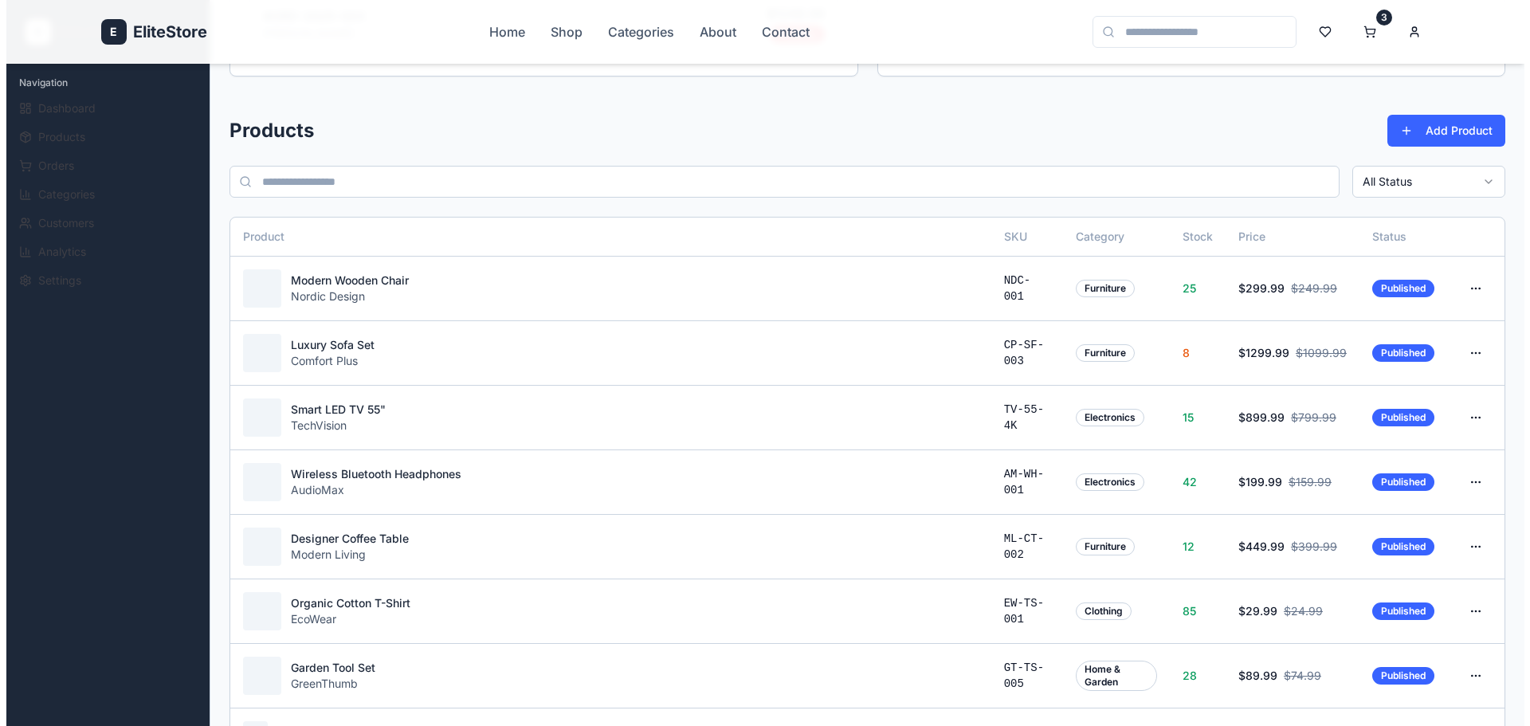
scroll to position [558, 0]
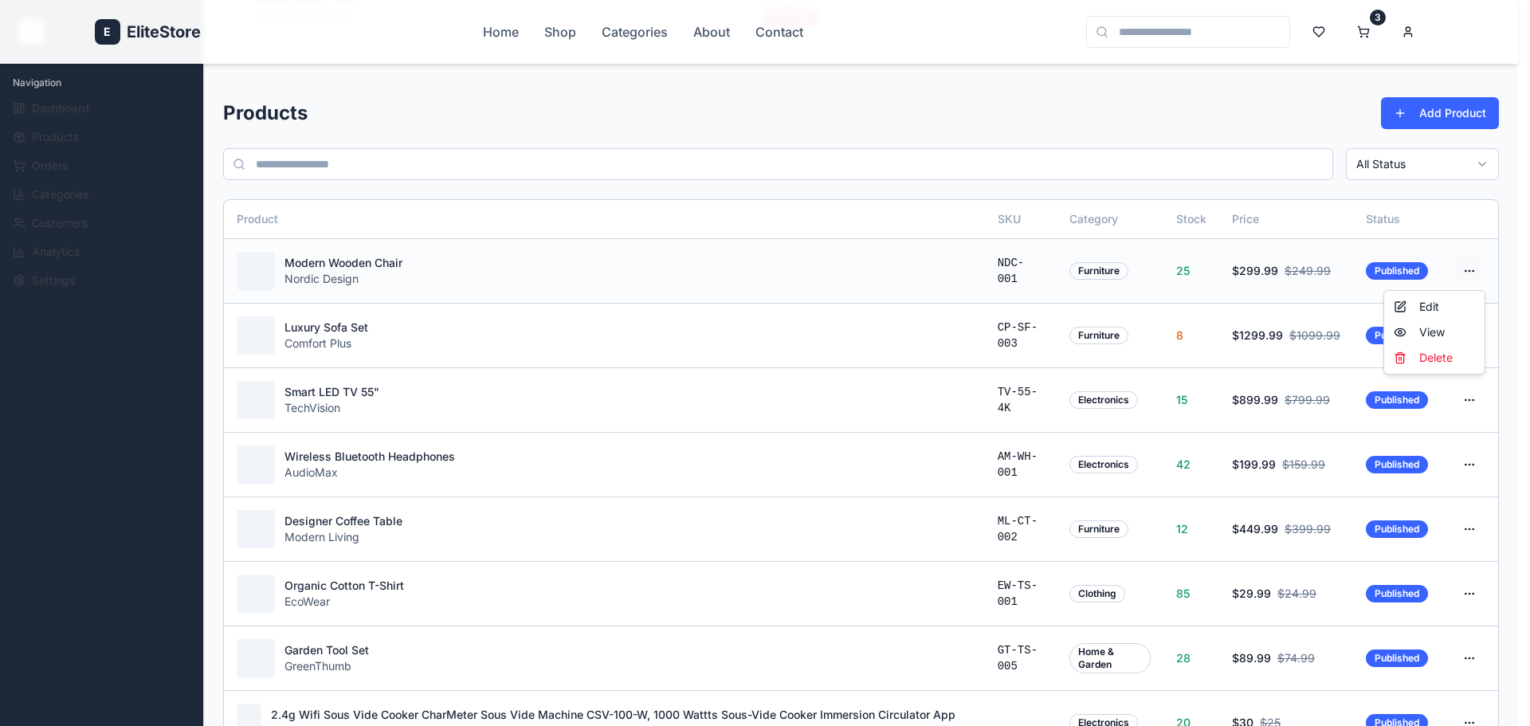
click at [1471, 270] on html "E EliteStore Home Shop Categories About Contact 3 E EliteStore Admin Navigation…" at bounding box center [765, 458] width 1530 height 2032
click at [1450, 302] on div "Edit" at bounding box center [1434, 306] width 94 height 25
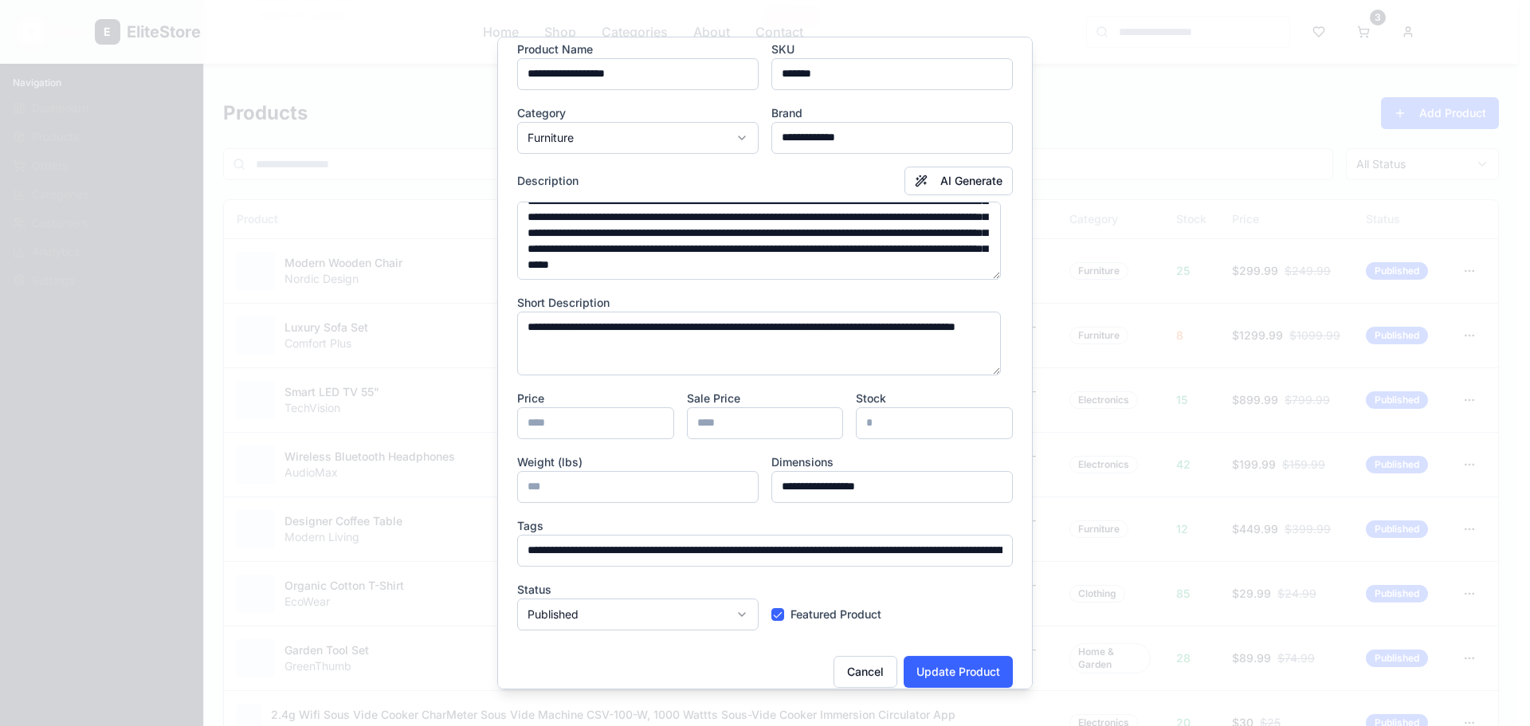
scroll to position [62, 0]
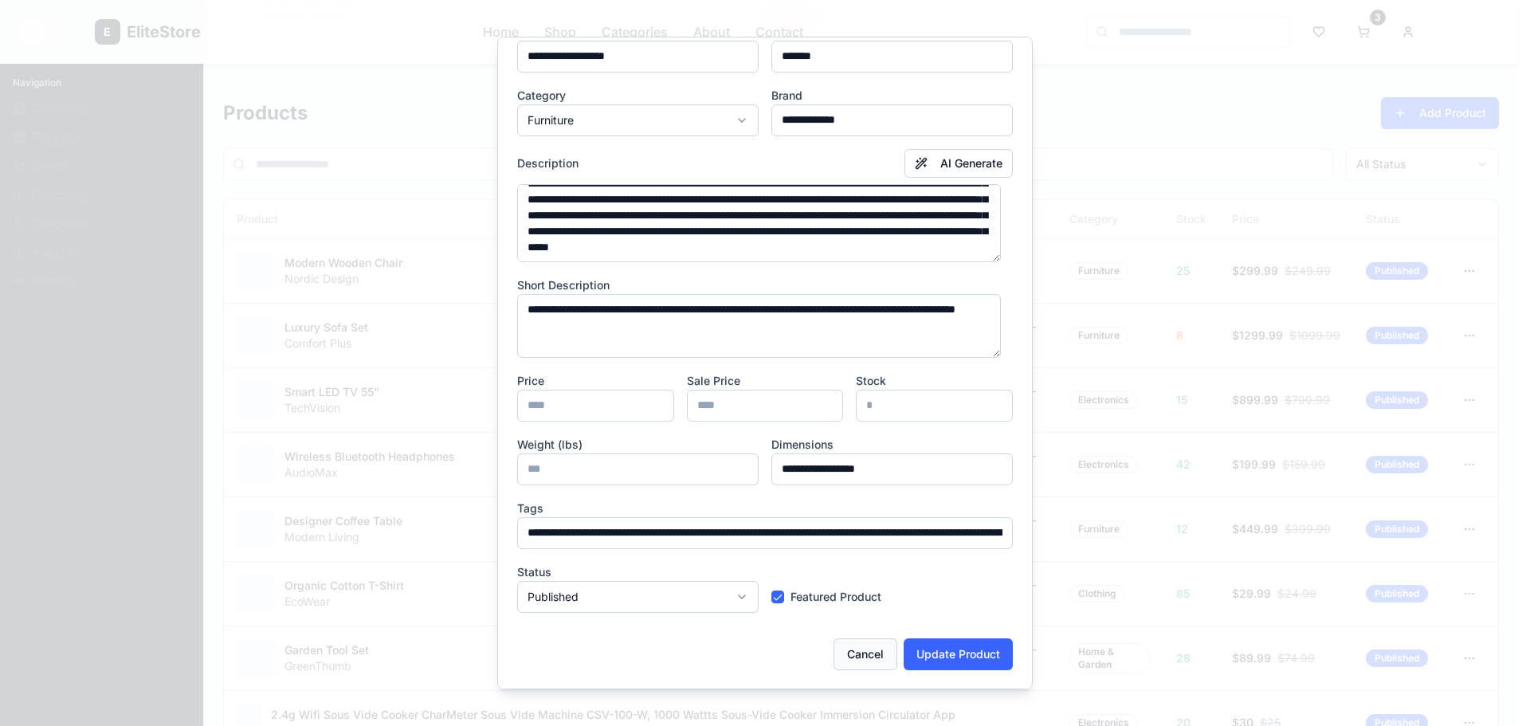
click at [850, 655] on button "Cancel" at bounding box center [865, 654] width 64 height 32
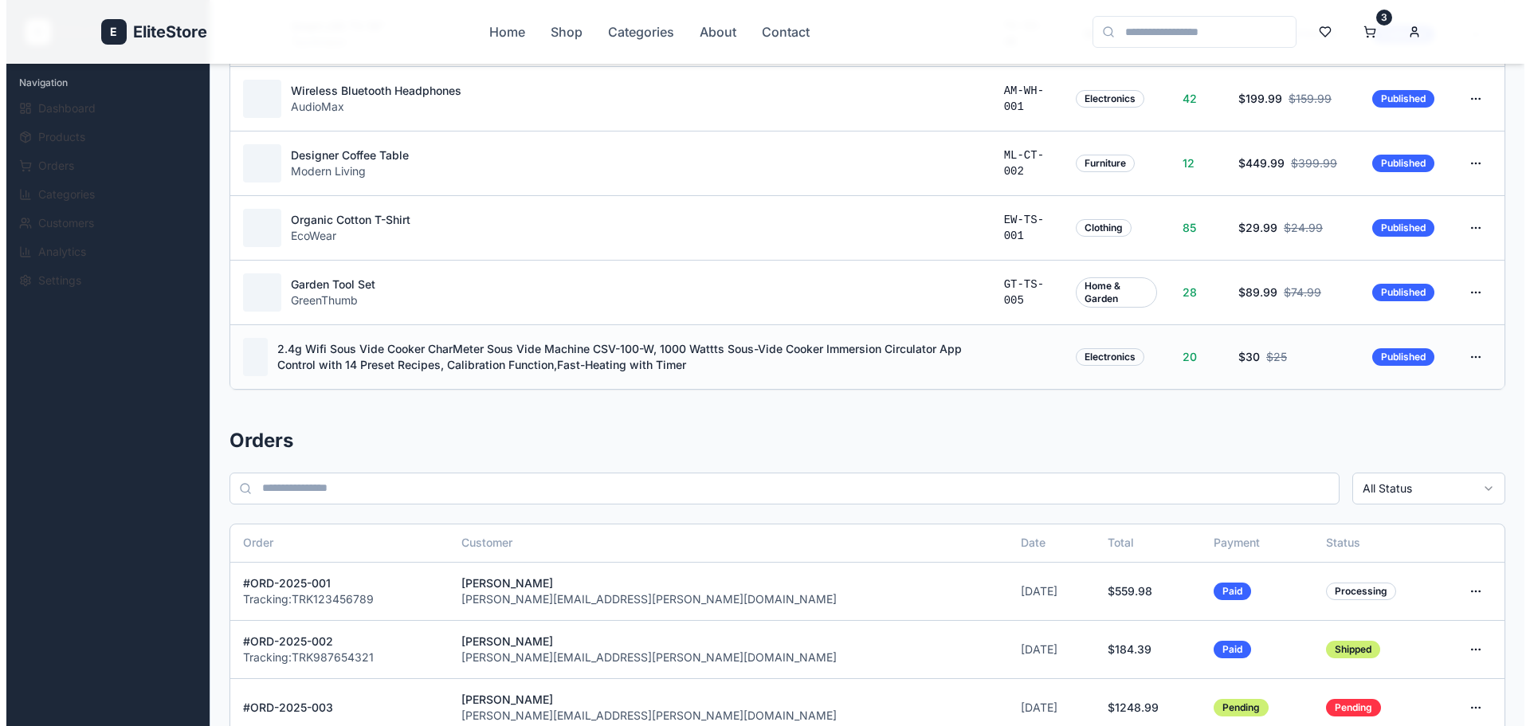
scroll to position [956, 0]
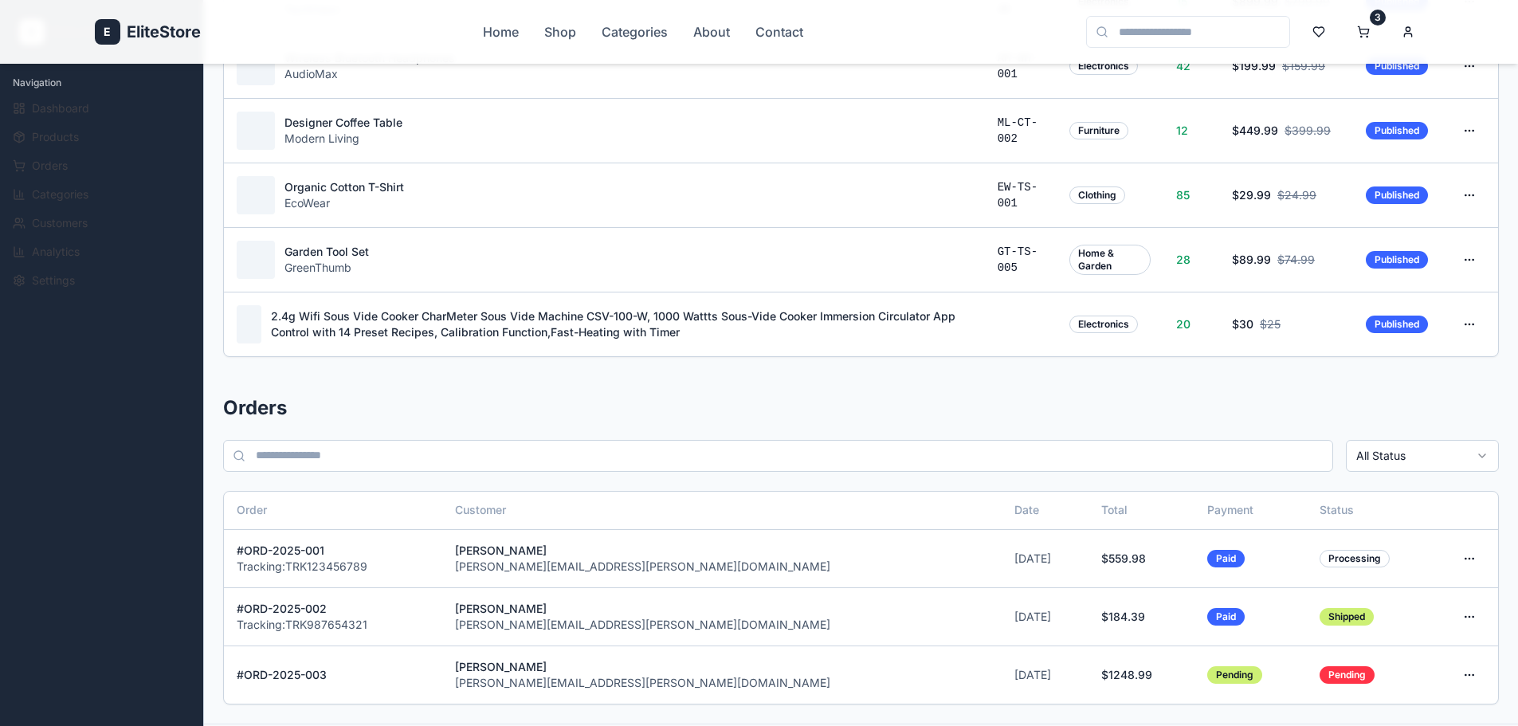
click at [1467, 322] on html "E EliteStore Home Shop Categories About Contact 3 E EliteStore Admin Navigation…" at bounding box center [759, 60] width 1518 height 2032
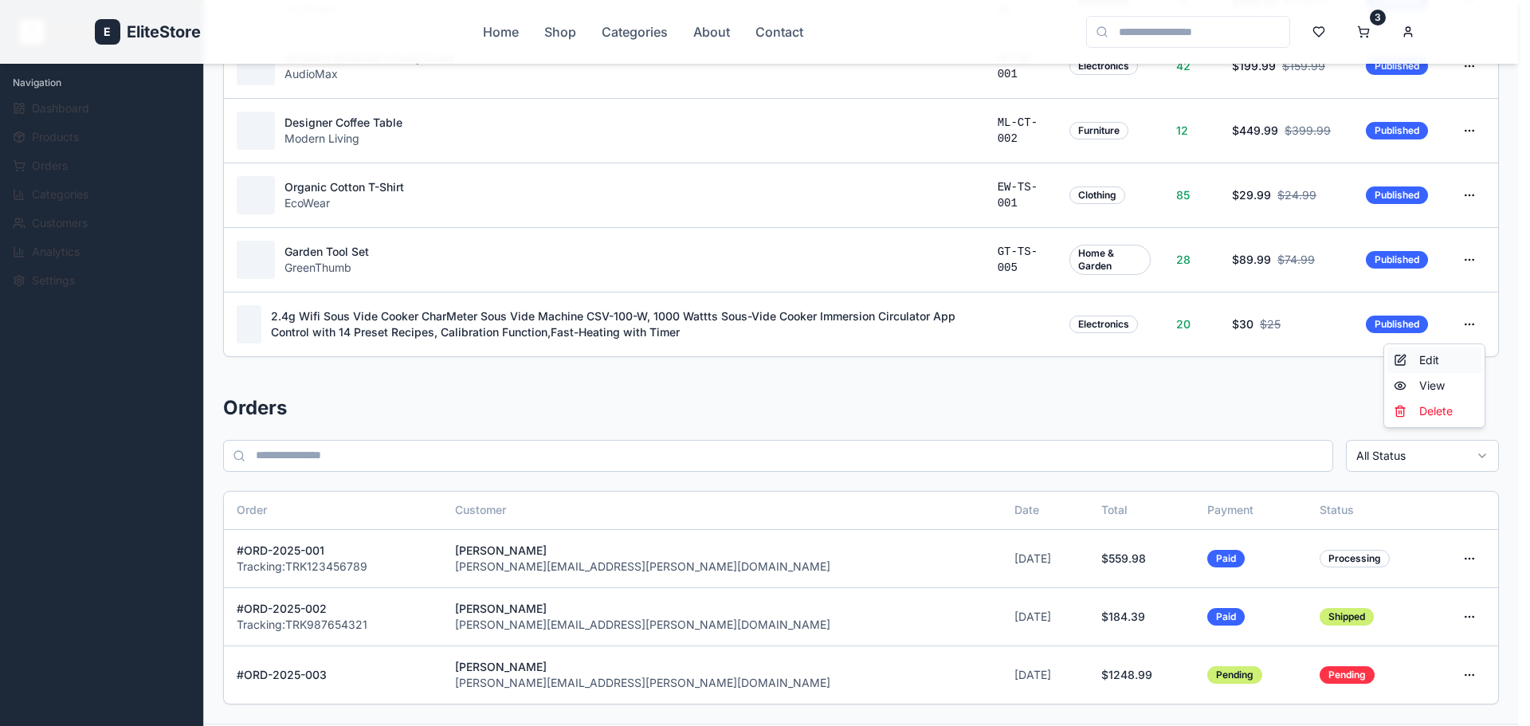
click at [1437, 363] on div "Edit" at bounding box center [1434, 359] width 94 height 25
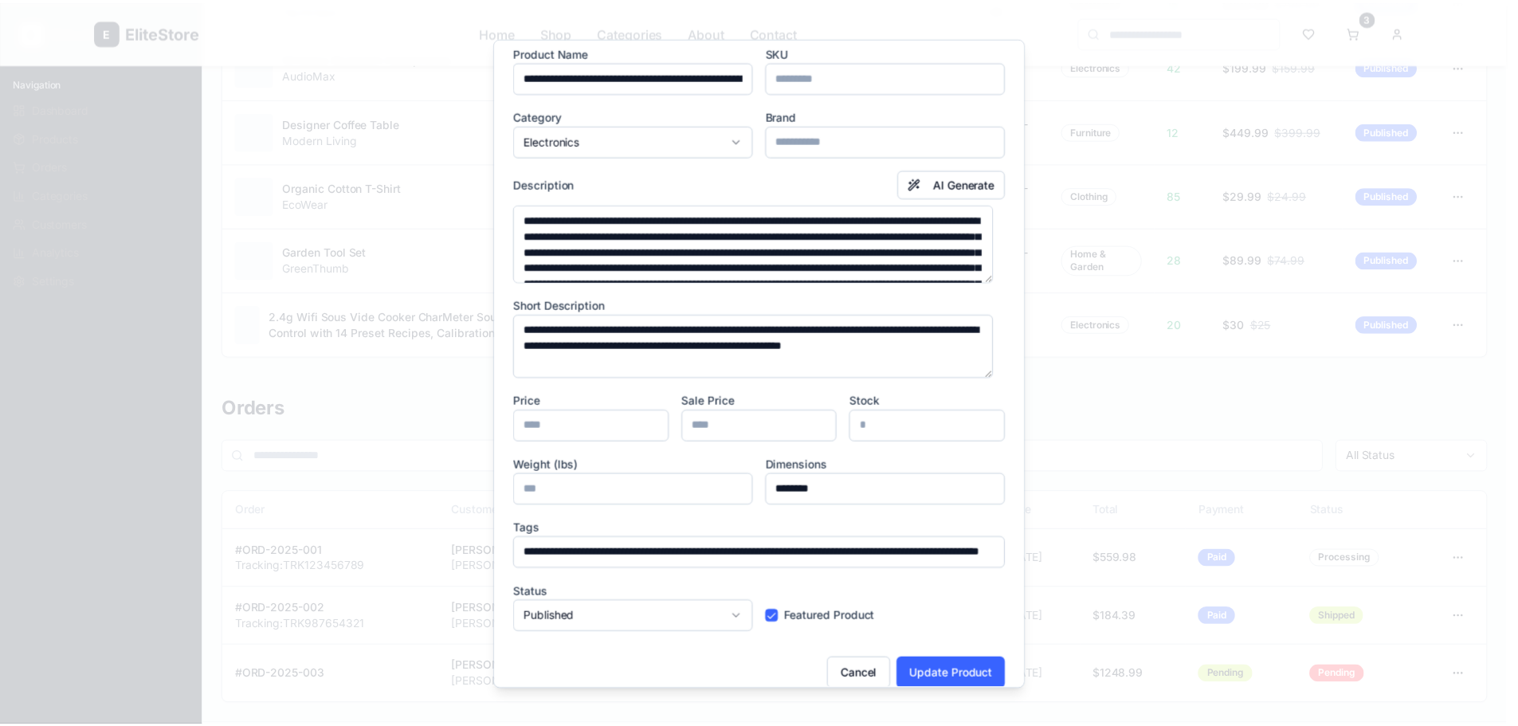
scroll to position [62, 0]
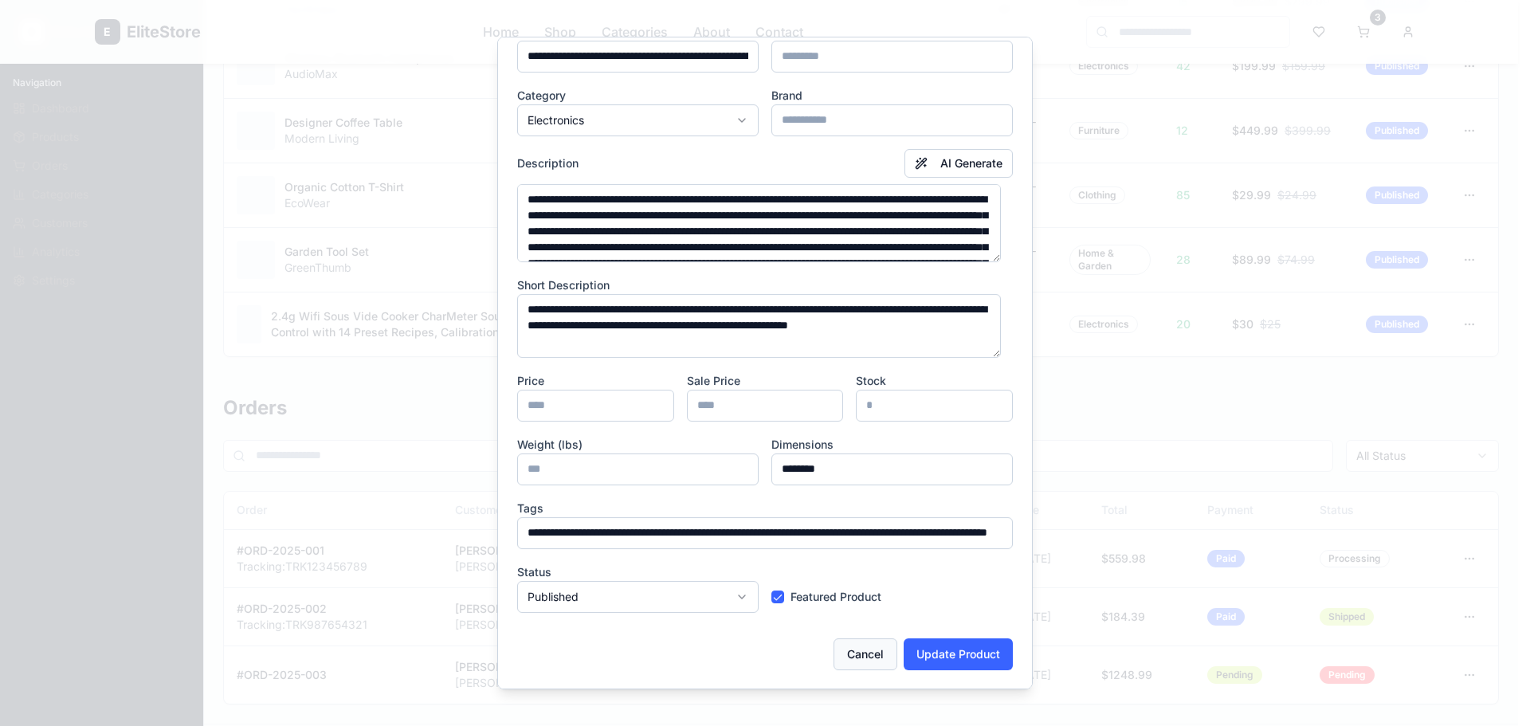
click at [845, 661] on button "Cancel" at bounding box center [865, 654] width 64 height 32
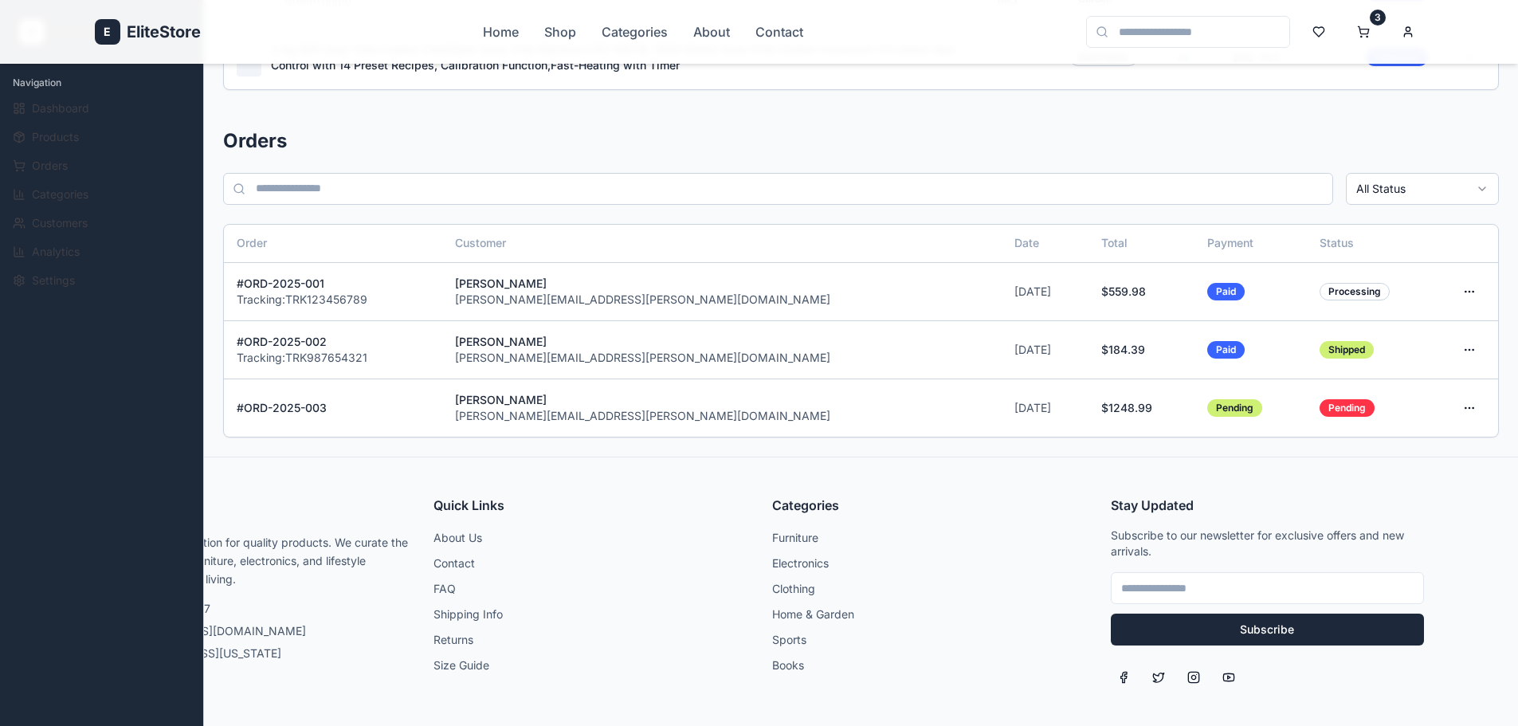
scroll to position [1275, 0]
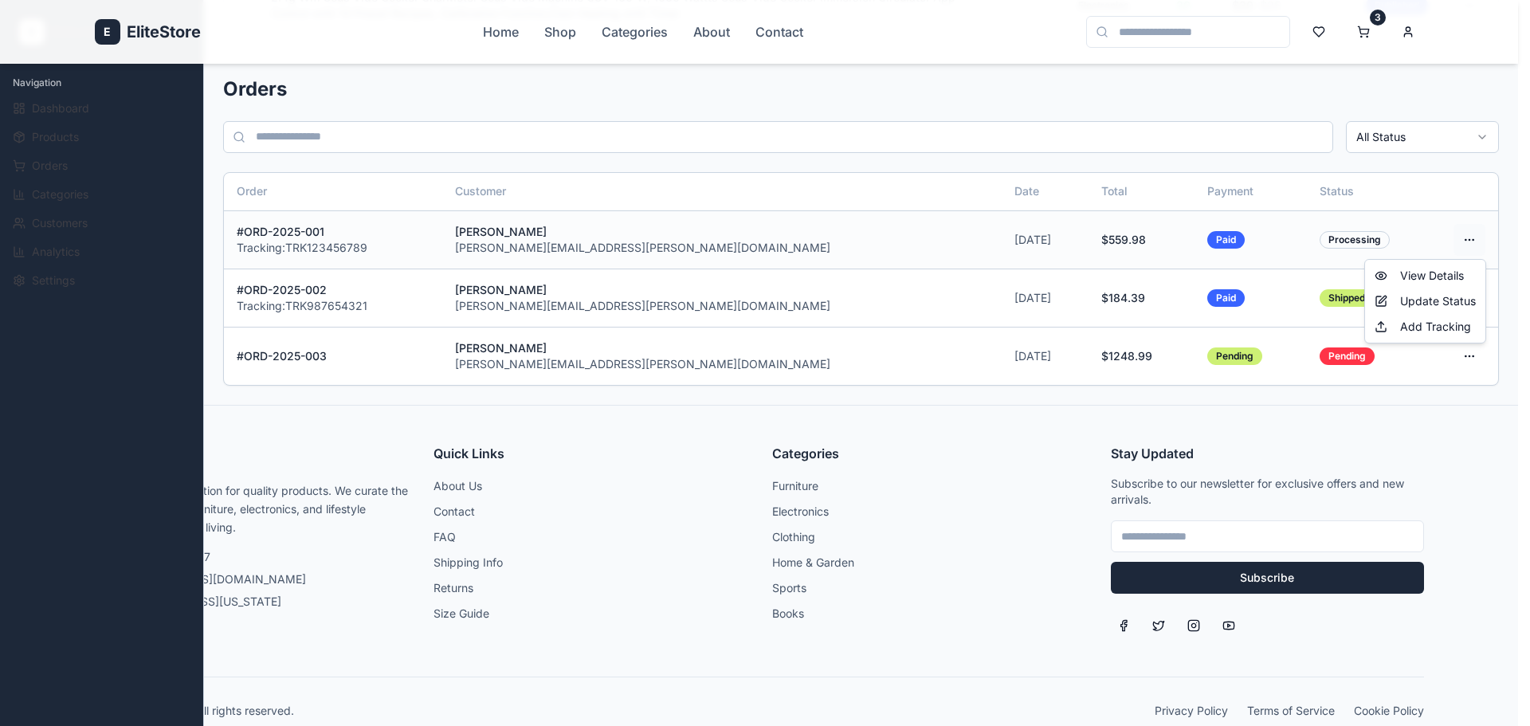
click at [1449, 299] on div "Update Status" at bounding box center [1425, 300] width 114 height 25
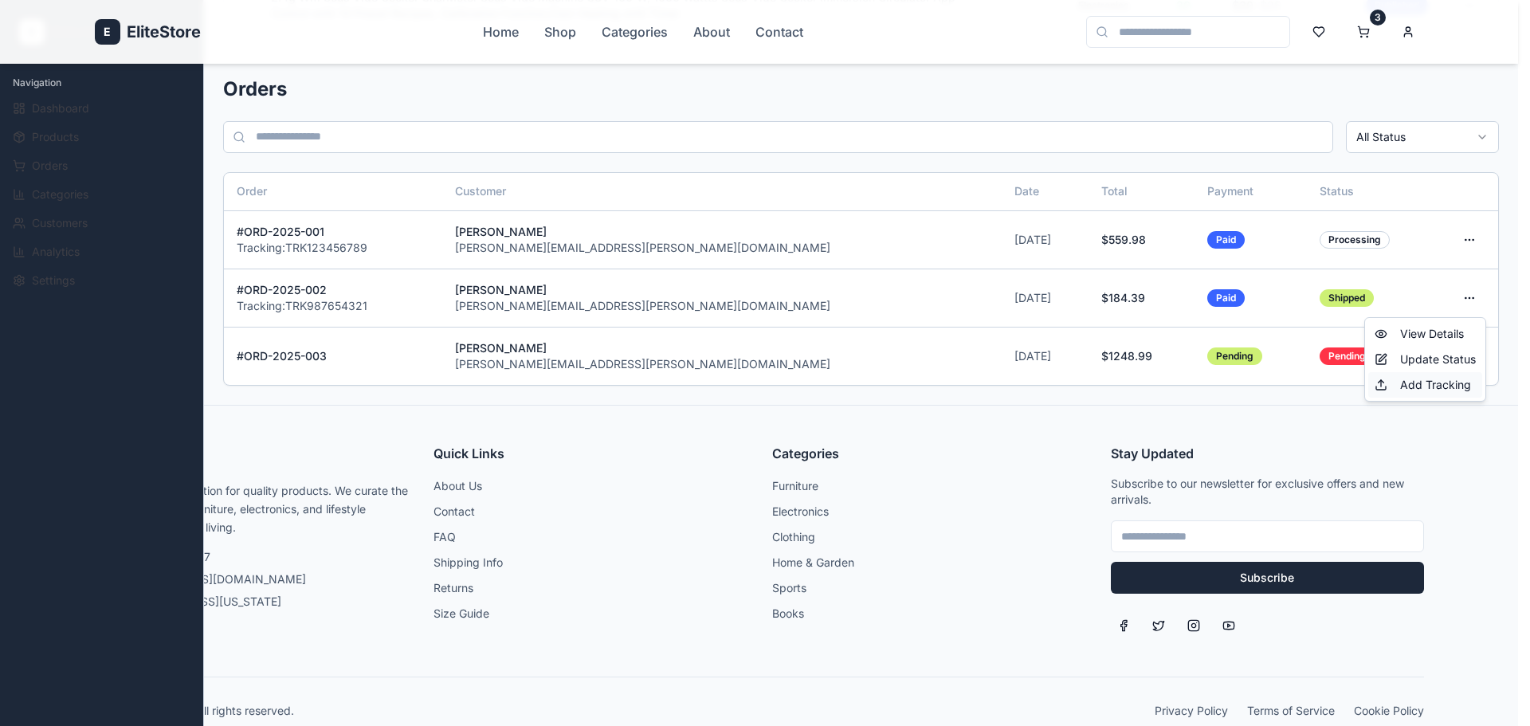
click at [1418, 386] on div "Add Tracking" at bounding box center [1425, 384] width 114 height 25
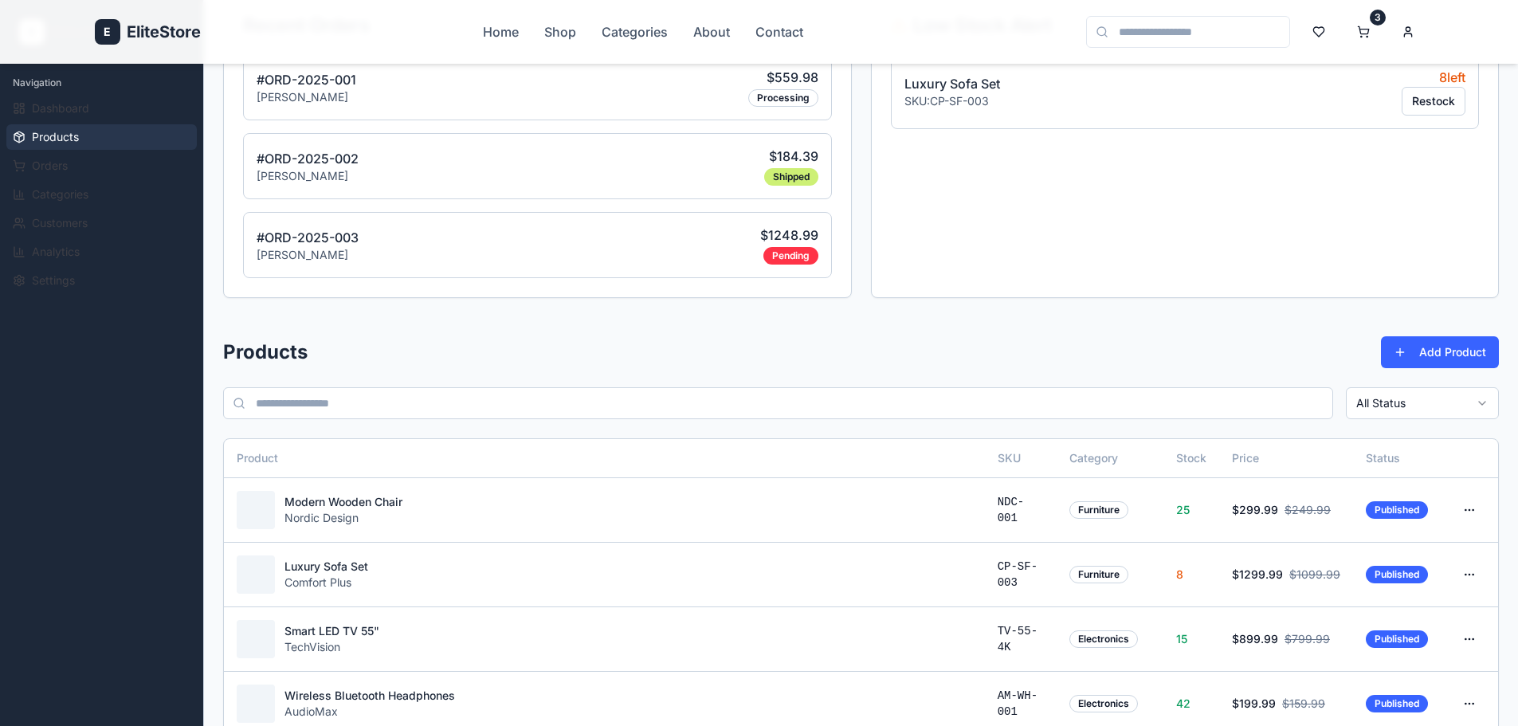
click at [29, 127] on button "Products" at bounding box center [101, 136] width 190 height 25
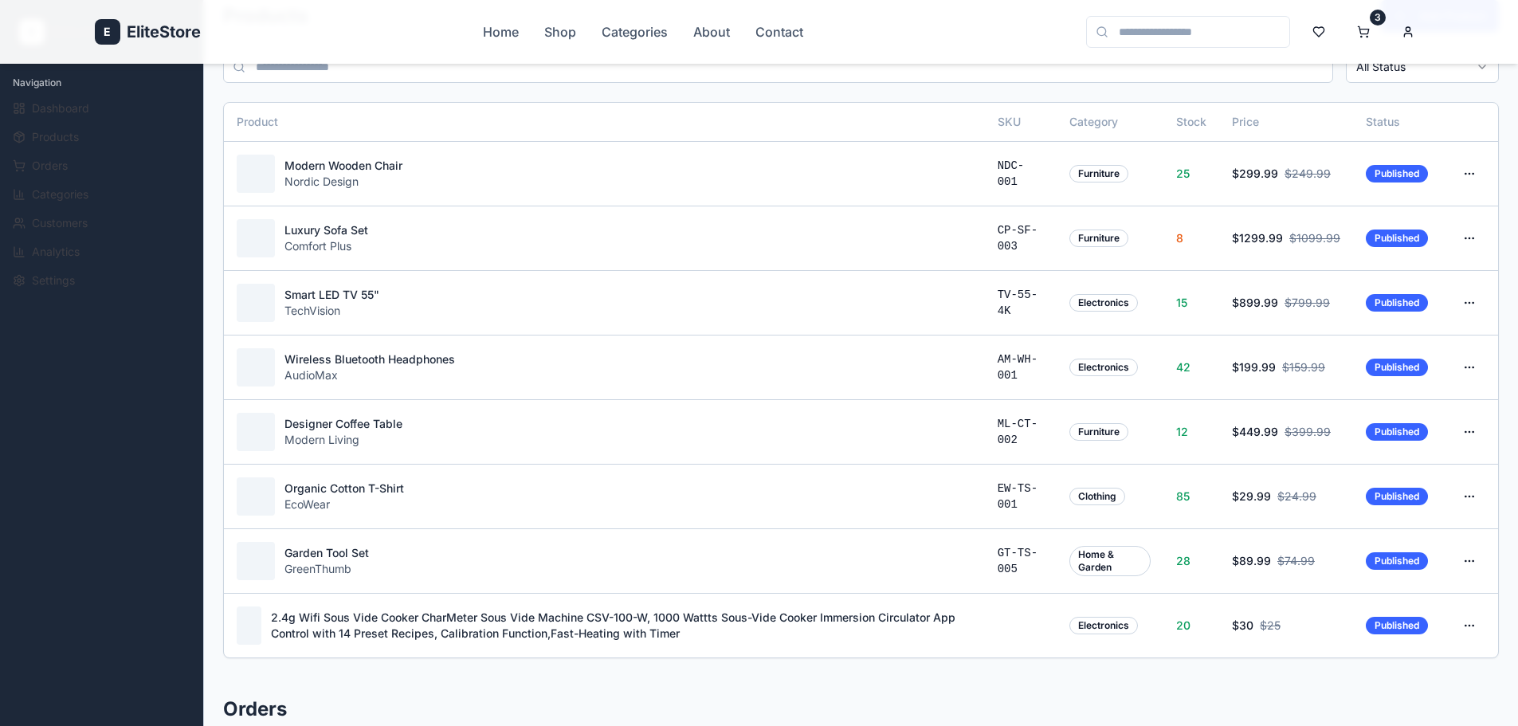
click at [47, 152] on ul "Dashboard Products Orders Categories Customers Analytics Settings" at bounding box center [101, 195] width 190 height 198
click at [45, 159] on span "Orders" at bounding box center [50, 166] width 36 height 16
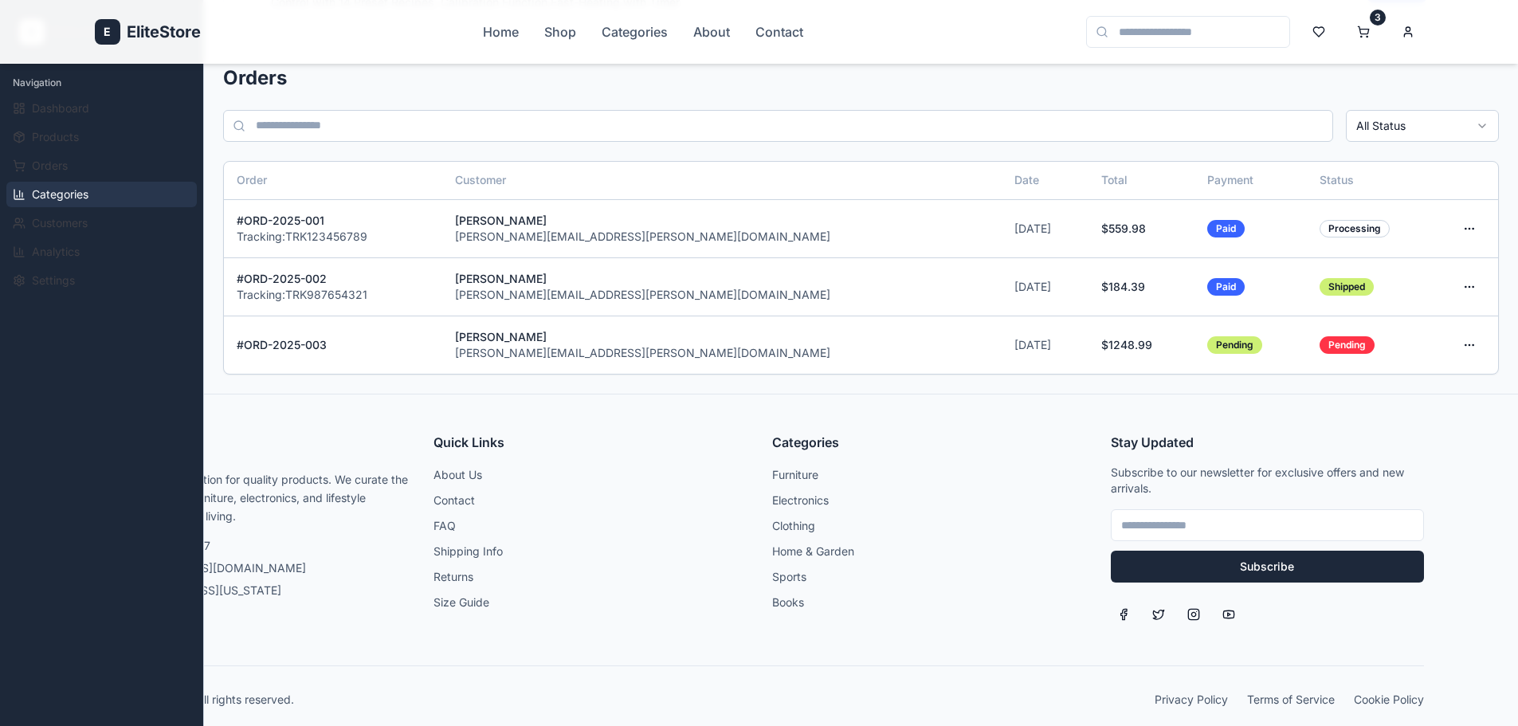
scroll to position [1306, 0]
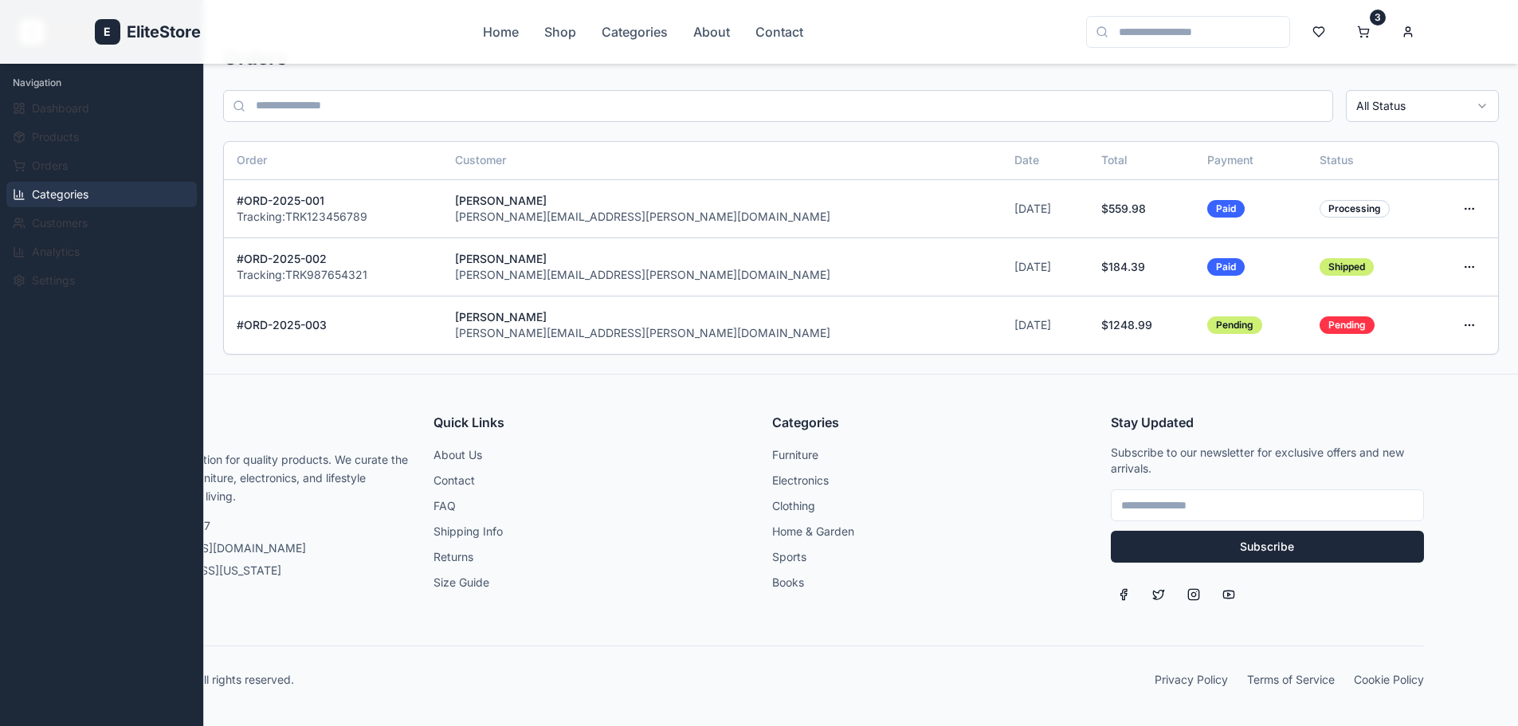
click at [45, 187] on span "Categories" at bounding box center [60, 194] width 57 height 16
click at [45, 215] on span "Customers" at bounding box center [60, 223] width 56 height 16
click at [45, 251] on span "Analytics" at bounding box center [56, 252] width 48 height 16
click at [57, 285] on span "Settings" at bounding box center [53, 280] width 43 height 16
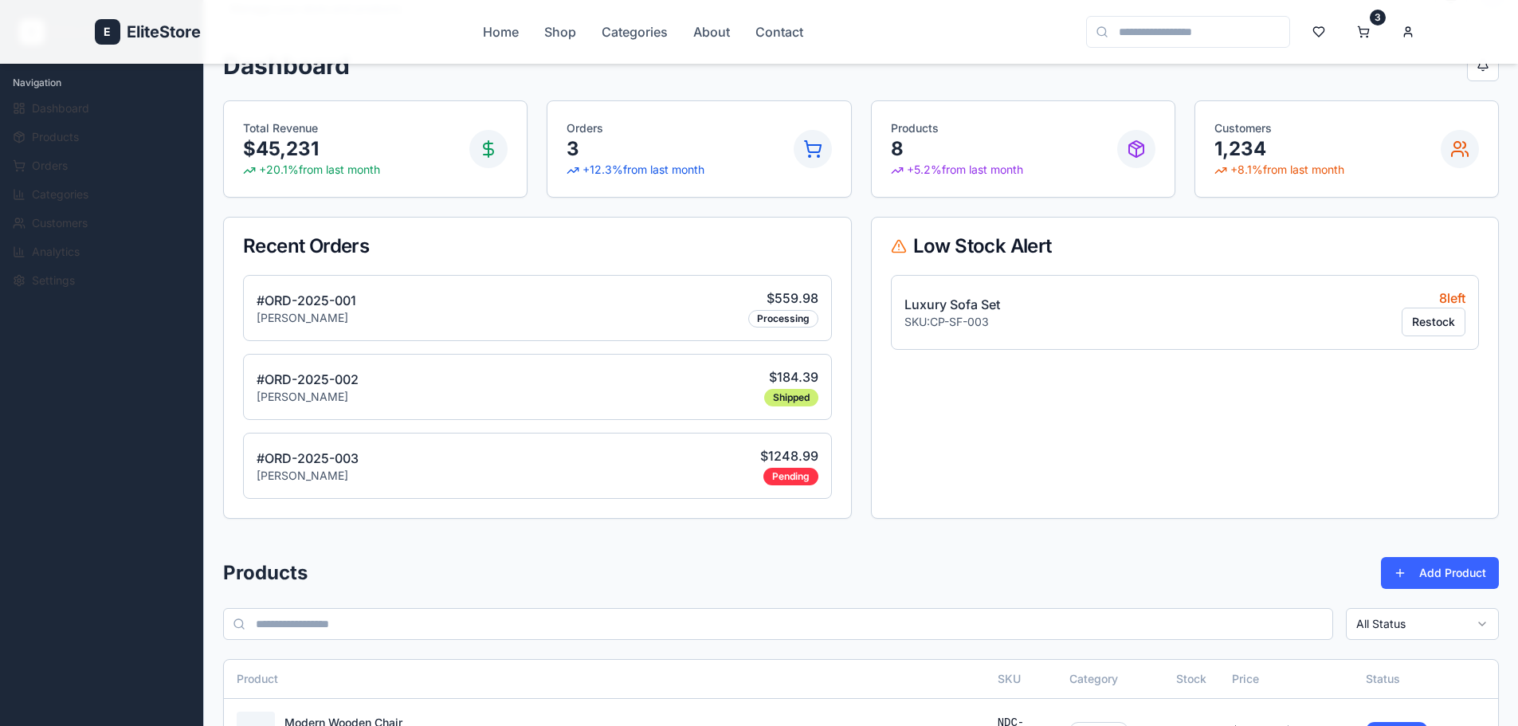
scroll to position [0, 0]
